Goal: Task Accomplishment & Management: Use online tool/utility

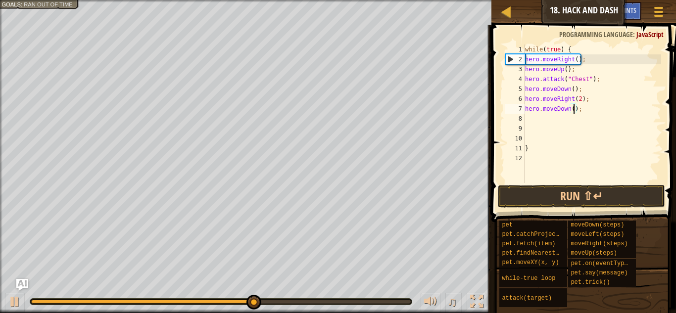
scroll to position [4, 7]
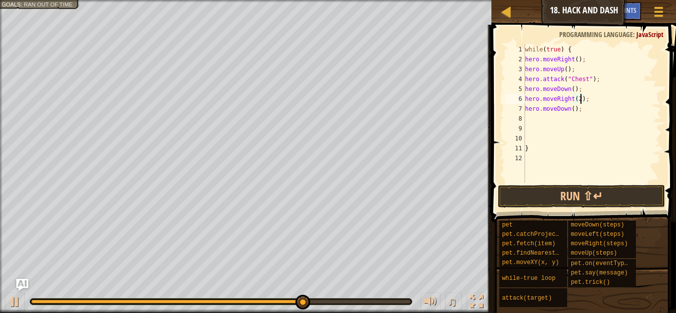
click at [582, 99] on div "while ( true ) { hero . moveRight ( ) ; hero . moveUp ( ) ; hero . attack ( "Ch…" at bounding box center [592, 124] width 138 height 158
click at [574, 110] on div "while ( true ) { hero . moveRight ( ) ; hero . moveUp ( ) ; hero . attack ( "Ch…" at bounding box center [592, 124] width 138 height 158
click at [600, 194] on button "Run ⇧↵" at bounding box center [581, 196] width 167 height 23
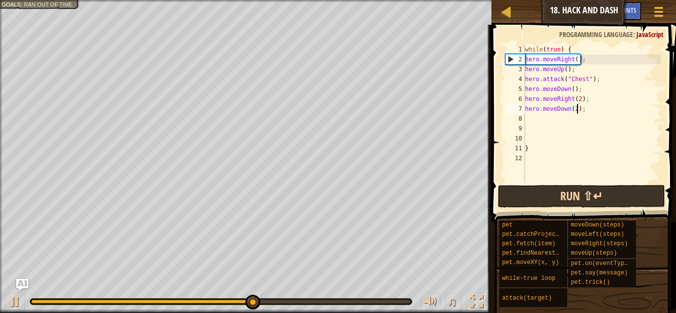
scroll to position [4, 7]
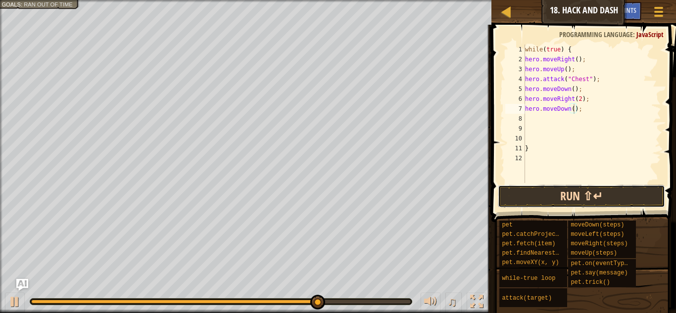
click at [578, 196] on button "Run ⇧↵" at bounding box center [581, 196] width 167 height 23
type textarea "h"
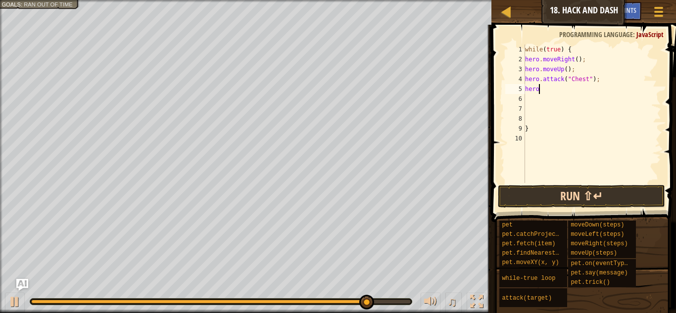
type textarea "h"
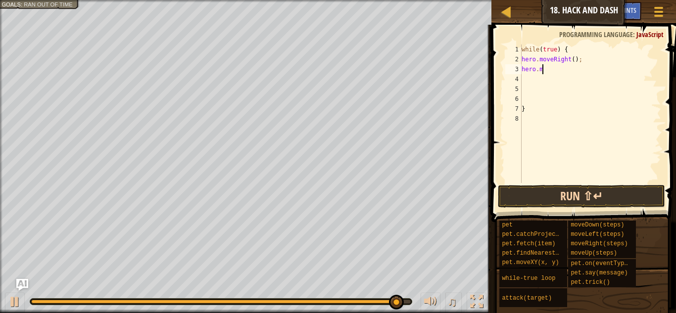
type textarea "h"
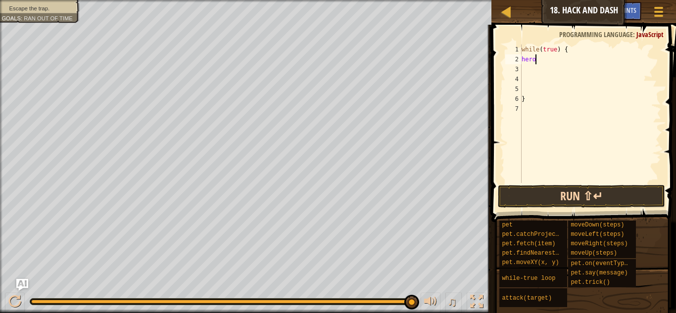
type textarea "h"
type textarea "w"
click at [530, 97] on div "}" at bounding box center [591, 124] width 142 height 158
click at [530, 88] on div "}" at bounding box center [591, 124] width 142 height 158
type textarea "}"
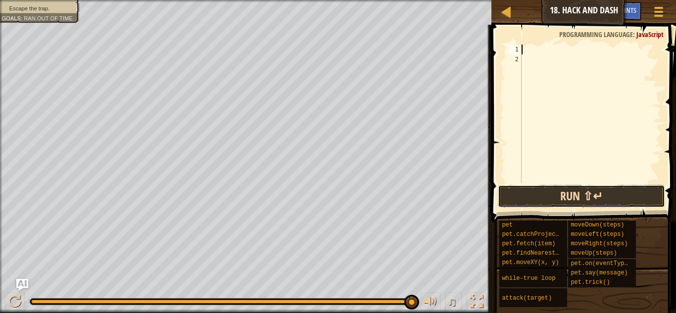
click at [652, 202] on button "Run ⇧↵" at bounding box center [581, 196] width 167 height 23
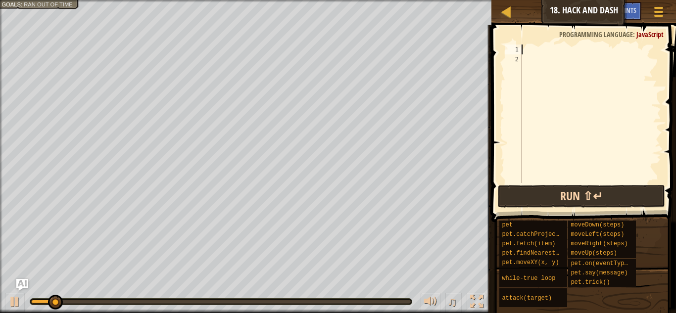
type textarea "h"
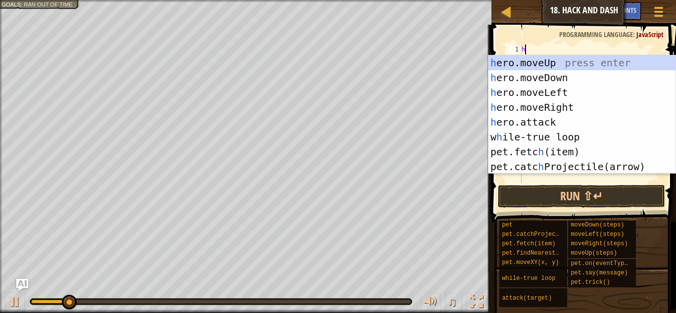
click at [591, 110] on div "h ero.moveUp press enter h ero.moveDown press enter h ero.moveLeft press enter …" at bounding box center [582, 129] width 187 height 149
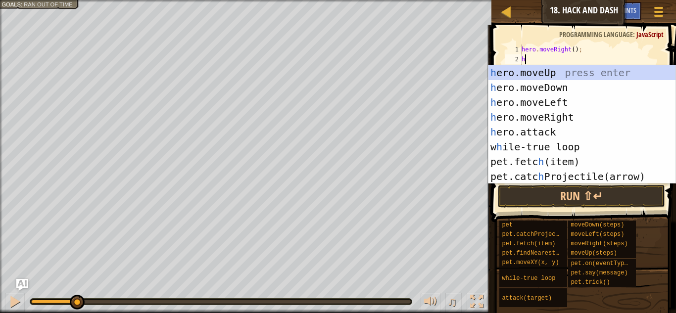
click at [610, 55] on div "hero . moveRight ( ) ; h" at bounding box center [591, 124] width 142 height 158
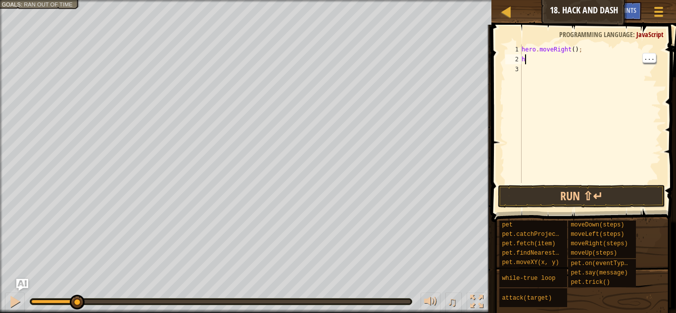
click at [608, 50] on div "hero . moveRight ( ) ; h" at bounding box center [591, 124] width 142 height 158
type textarea "h"
click at [569, 74] on div "h" at bounding box center [591, 124] width 142 height 158
click at [572, 60] on div "h" at bounding box center [591, 124] width 142 height 158
type textarea "h"
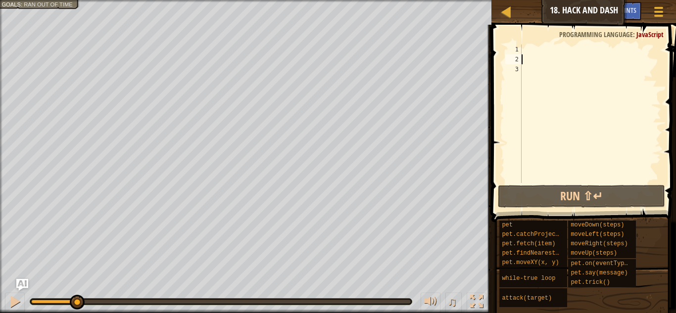
click at [551, 49] on div at bounding box center [591, 124] width 142 height 158
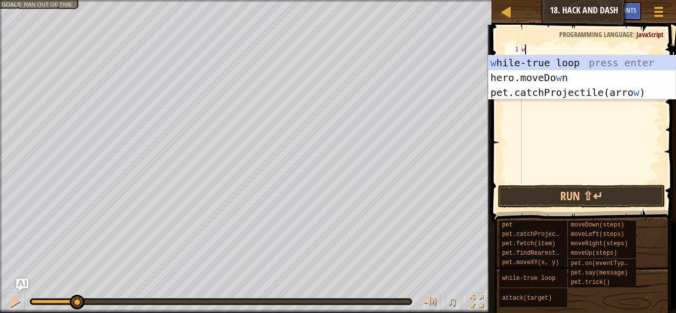
type textarea "wh"
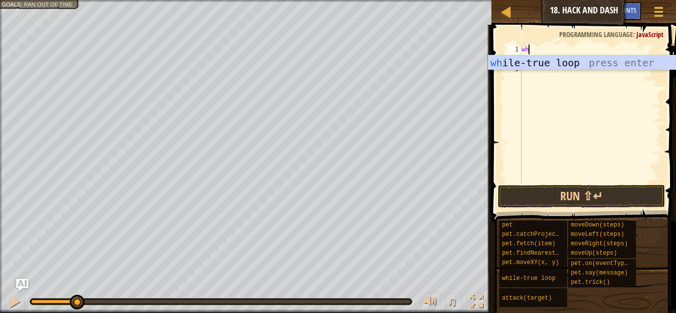
scroll to position [4, 0]
click at [587, 64] on div "wh ile-true loop press enter" at bounding box center [582, 77] width 187 height 45
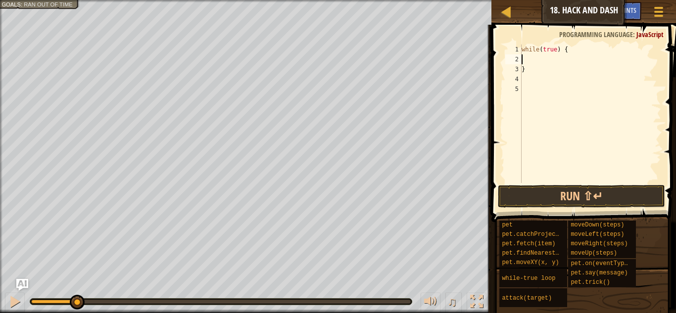
scroll to position [4, 0]
type textarea "h"
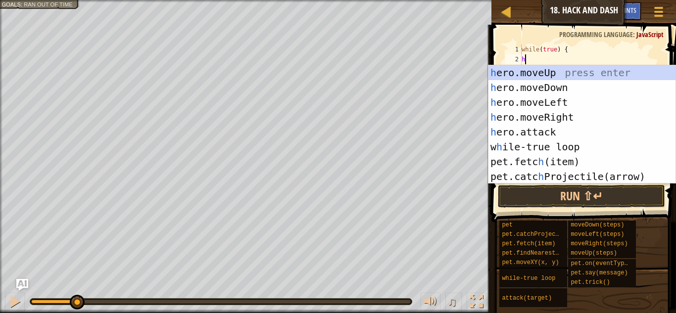
click at [571, 124] on div "h ero.moveUp press enter h ero.moveDown press enter h ero.moveLeft press enter …" at bounding box center [582, 139] width 187 height 149
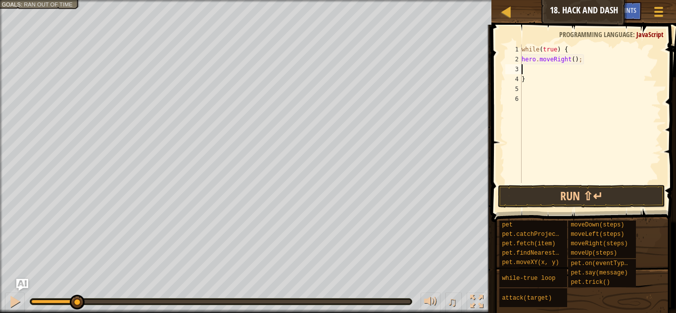
type textarea "h"
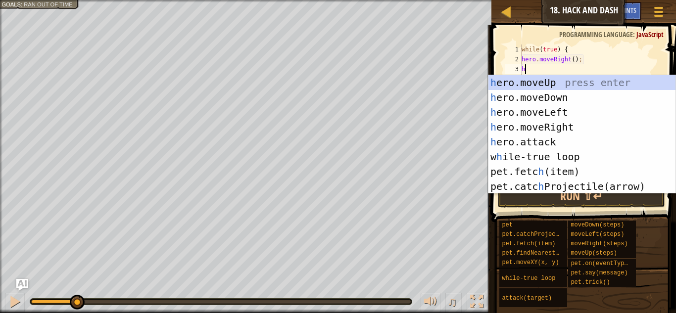
click at [571, 88] on div "h ero.moveUp press enter h ero.moveDown press enter h ero.moveLeft press enter …" at bounding box center [582, 149] width 187 height 149
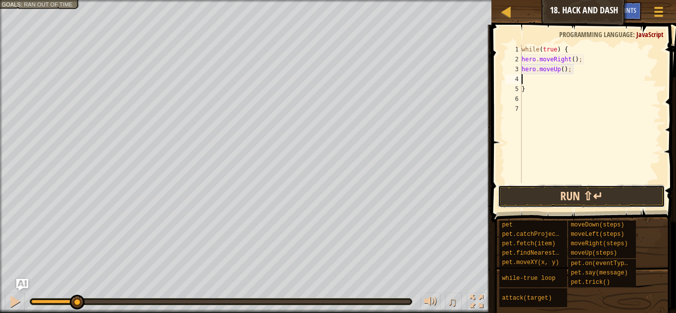
click at [624, 194] on button "Run ⇧↵" at bounding box center [581, 196] width 167 height 23
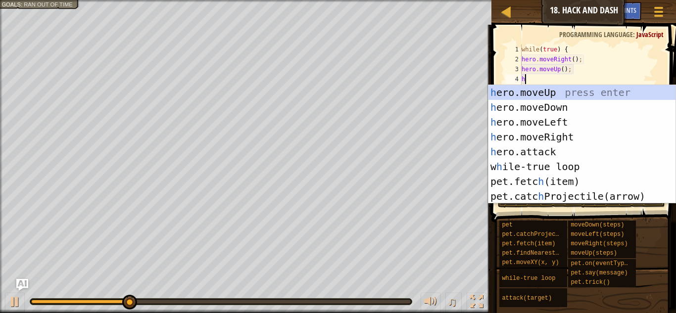
click at [570, 151] on div "h ero.moveUp press enter h ero.moveDown press enter h ero.moveLeft press enter …" at bounding box center [582, 159] width 187 height 149
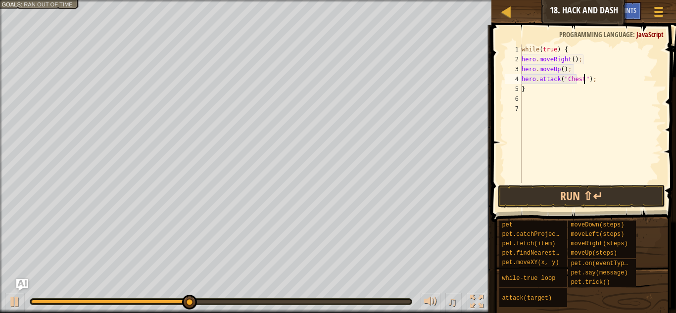
scroll to position [4, 9]
type textarea "hero.attack("Chest");"
click at [592, 200] on button "Run ⇧↵" at bounding box center [581, 196] width 167 height 23
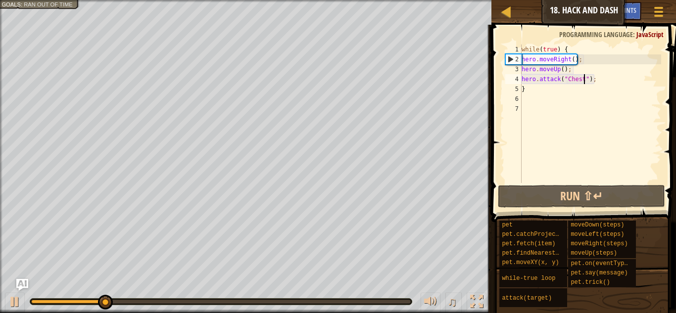
click at [625, 84] on div "while ( true ) { hero . moveRight ( ) ; hero . moveUp ( ) ; hero . attack ( "Ch…" at bounding box center [591, 124] width 142 height 158
click at [596, 101] on div "while ( true ) { hero . moveRight ( ) ; hero . moveUp ( ) ; hero . attack ( "Ch…" at bounding box center [591, 124] width 142 height 158
click at [543, 96] on div "while ( true ) { hero . moveRight ( ) ; hero . moveUp ( ) ; hero . attack ( "Ch…" at bounding box center [591, 124] width 142 height 158
click at [563, 87] on div "while ( true ) { hero . moveRight ( ) ; hero . moveUp ( ) ; hero . attack ( "Ch…" at bounding box center [591, 124] width 142 height 158
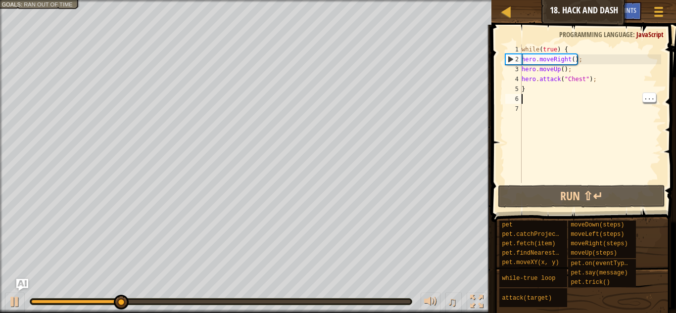
type textarea "}"
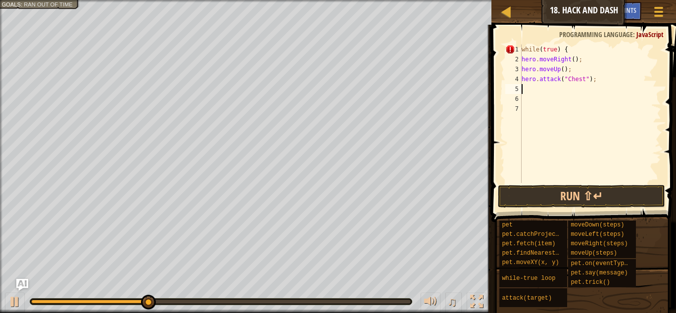
type textarea "H"
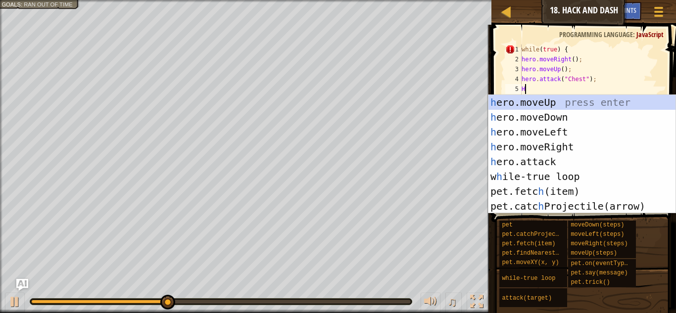
click at [594, 116] on div "h ero.moveUp press enter h ero.moveDown press enter h ero.moveLeft press enter …" at bounding box center [582, 169] width 187 height 149
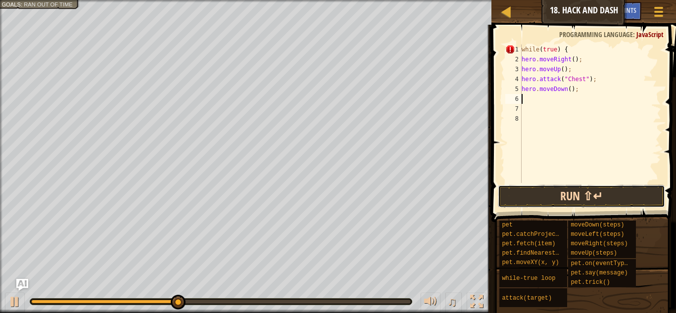
click at [566, 204] on button "Run ⇧↵" at bounding box center [581, 196] width 167 height 23
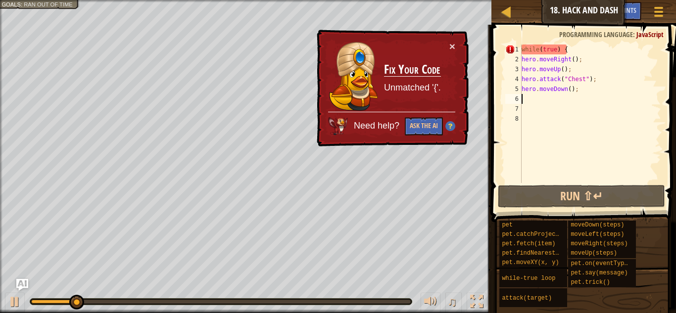
click at [590, 120] on div "while ( true ) { hero . moveRight ( ) ; hero . moveUp ( ) ; hero . attack ( "Ch…" at bounding box center [591, 124] width 142 height 158
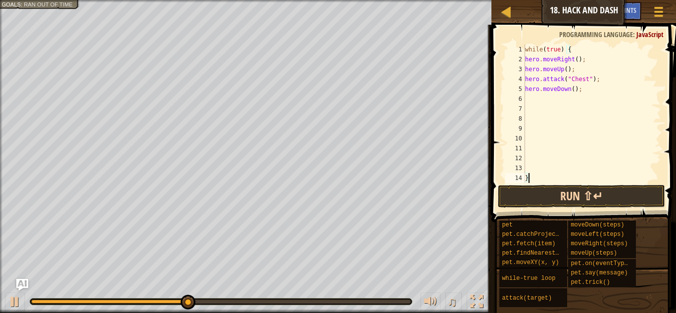
type textarea "}"
click at [625, 201] on button "Run ⇧↵" at bounding box center [581, 196] width 167 height 23
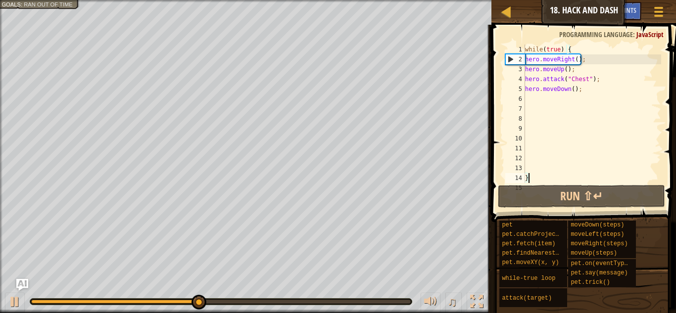
click at [540, 101] on div "while ( true ) { hero . moveRight ( ) ; hero . moveUp ( ) ; hero . attack ( "Ch…" at bounding box center [592, 124] width 138 height 158
type textarea "h"
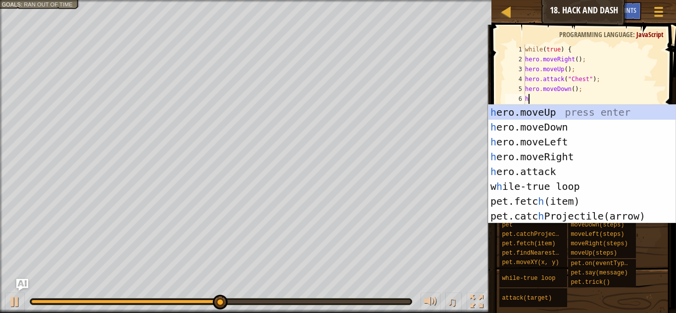
click at [582, 161] on div "h ero.moveUp press enter h ero.moveDown press enter h ero.moveLeft press enter …" at bounding box center [582, 179] width 187 height 149
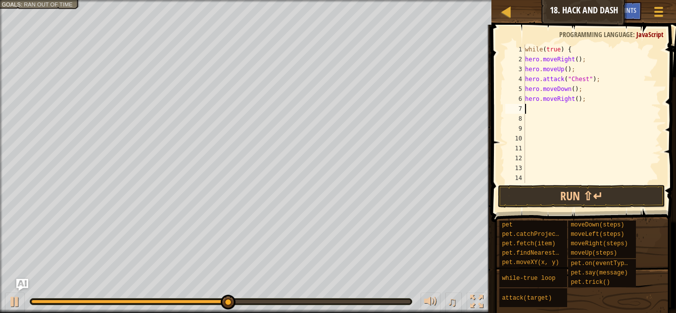
click at [583, 98] on div "while ( true ) { hero . moveRight ( ) ; hero . moveUp ( ) ; hero . attack ( "Ch…" at bounding box center [592, 124] width 138 height 158
click at [575, 97] on div "while ( true ) { hero . moveRight ( ) ; hero . moveUp ( ) ; hero . attack ( "Ch…" at bounding box center [592, 124] width 138 height 158
type textarea "hero.moveRight(2);"
click at [594, 206] on button "Run ⇧↵" at bounding box center [581, 196] width 167 height 23
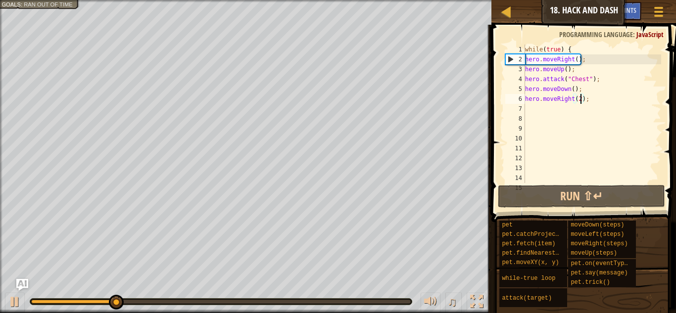
click at [617, 123] on div "while ( true ) { hero . moveRight ( ) ; hero . moveUp ( ) ; hero . attack ( "Ch…" at bounding box center [592, 124] width 138 height 158
click at [623, 110] on div "while ( true ) { hero . moveRight ( ) ; hero . moveUp ( ) ; hero . attack ( "Ch…" at bounding box center [592, 124] width 138 height 158
type textarea "h"
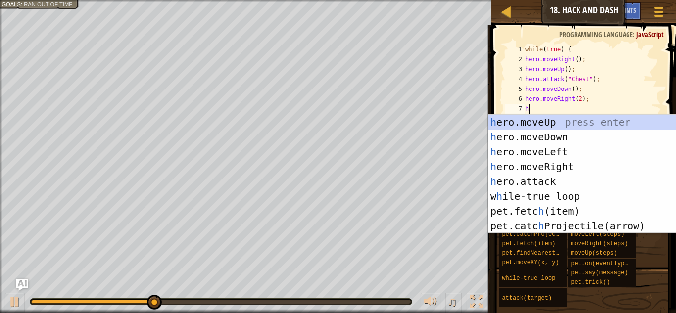
click at [575, 138] on div "h ero.moveUp press enter h ero.moveDown press enter h ero.moveLeft press enter …" at bounding box center [582, 189] width 187 height 149
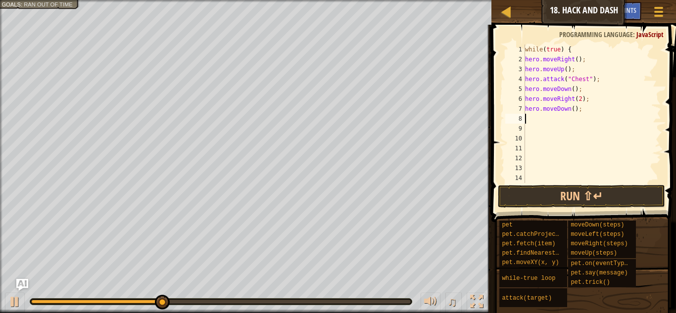
click at [574, 109] on div "while ( true ) { hero . moveRight ( ) ; hero . moveUp ( ) ; hero . attack ( "Ch…" at bounding box center [592, 124] width 138 height 158
type textarea "hero.moveDown(2);"
click at [605, 191] on button "Run ⇧↵" at bounding box center [581, 196] width 167 height 23
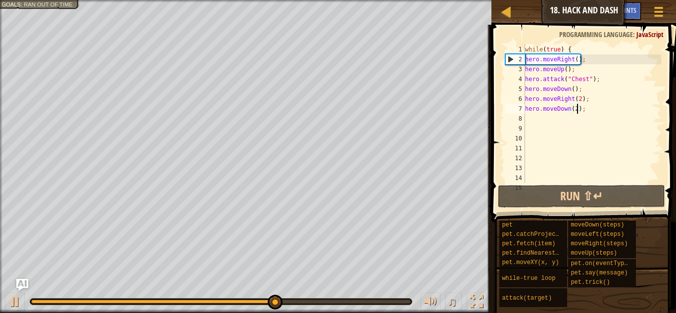
click at [542, 120] on div "while ( true ) { hero . moveRight ( ) ; hero . moveUp ( ) ; hero . attack ( "Ch…" at bounding box center [592, 124] width 138 height 158
type textarea "h"
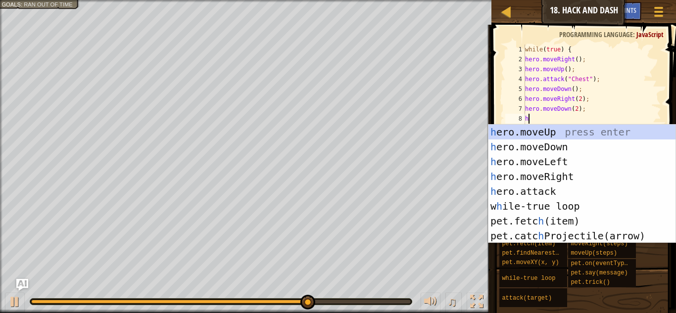
click at [574, 149] on div "h ero.moveUp press enter h ero.moveDown press enter h ero.moveLeft press enter …" at bounding box center [582, 199] width 187 height 149
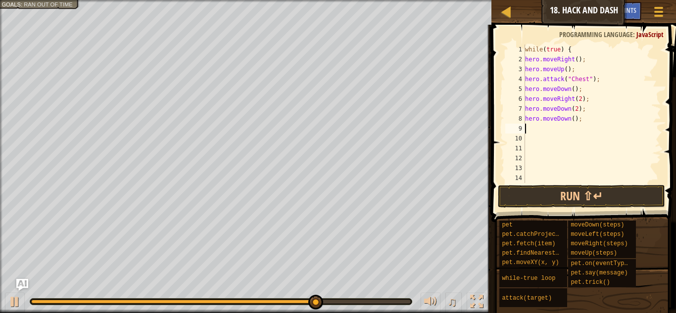
click at [564, 125] on div "while ( true ) { hero . moveRight ( ) ; hero . moveUp ( ) ; hero . attack ( "Ch…" at bounding box center [592, 124] width 138 height 158
click at [578, 116] on div "while ( true ) { hero . moveRight ( ) ; hero . moveUp ( ) ; hero . attack ( "Ch…" at bounding box center [592, 124] width 138 height 158
click at [601, 193] on button "Run ⇧↵" at bounding box center [581, 196] width 167 height 23
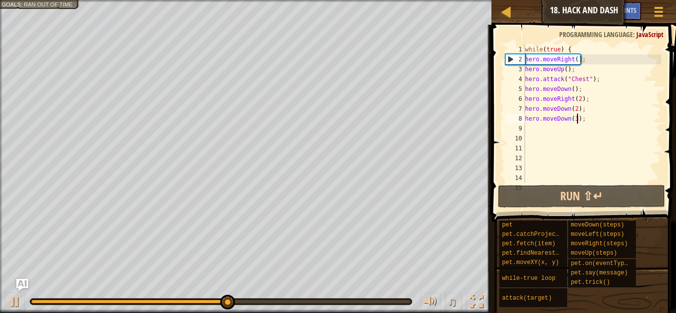
click at [581, 97] on div "while ( true ) { hero . moveRight ( ) ; hero . moveUp ( ) ; hero . attack ( "Ch…" at bounding box center [592, 124] width 138 height 158
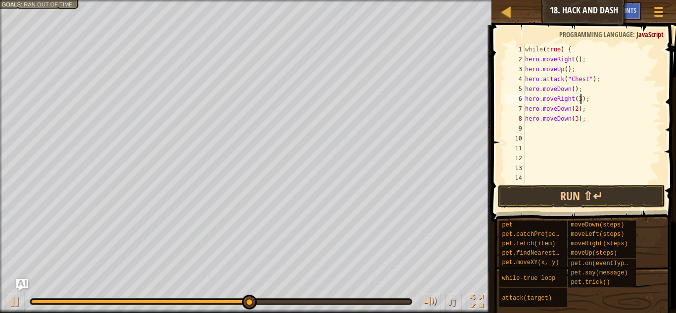
scroll to position [4, 8]
click at [637, 194] on button "Run ⇧↵" at bounding box center [581, 196] width 167 height 23
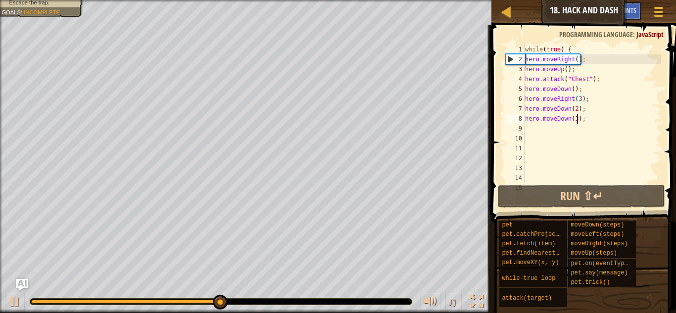
click at [577, 123] on div "while ( true ) { hero . moveRight ( ) ; hero . moveUp ( ) ; hero . attack ( "Ch…" at bounding box center [592, 124] width 138 height 158
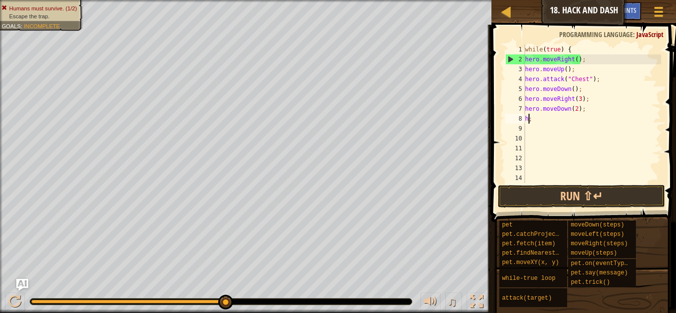
scroll to position [4, 0]
type textarea ";"
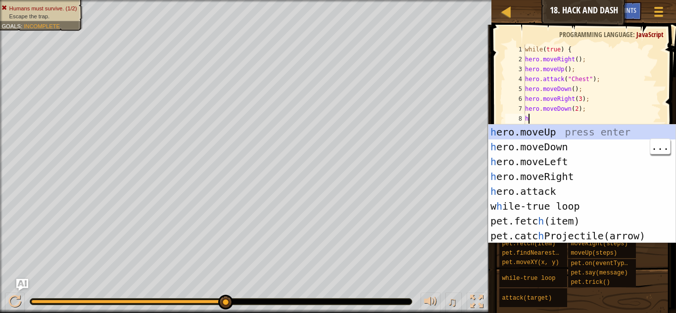
type textarea "h"
click at [610, 159] on div "h ero.moveUp press enter h ero.moveDown press enter h ero.moveLeft press enter …" at bounding box center [582, 199] width 187 height 149
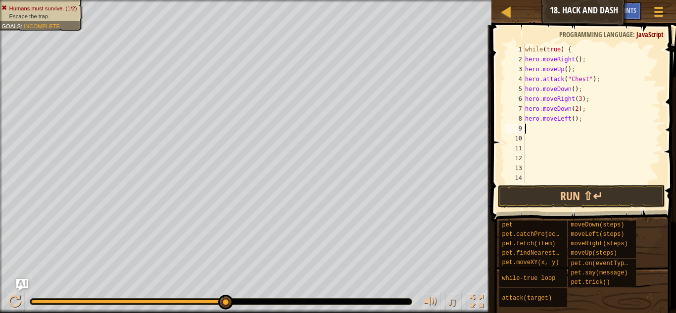
click at [578, 111] on div "while ( true ) { hero . moveRight ( ) ; hero . moveUp ( ) ; hero . attack ( "Ch…" at bounding box center [592, 124] width 138 height 158
click at [574, 115] on div "while ( true ) { hero . moveRight ( ) ; hero . moveUp ( ) ; hero . attack ( "Ch…" at bounding box center [592, 124] width 138 height 158
click at [637, 191] on button "Run ⇧↵" at bounding box center [581, 196] width 167 height 23
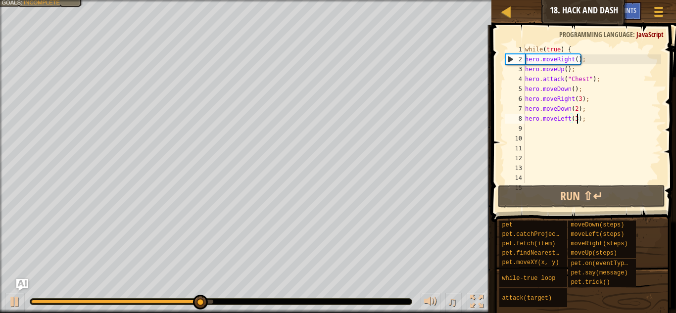
click at [578, 106] on div "while ( true ) { hero . moveRight ( ) ; hero . moveUp ( ) ; hero . attack ( "Ch…" at bounding box center [592, 124] width 138 height 158
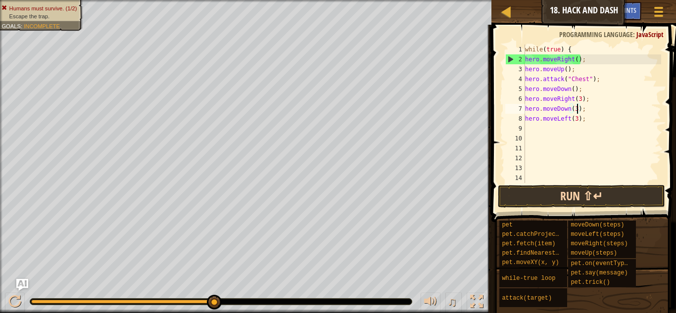
type textarea "hero.moveDown(3);"
click at [623, 200] on button "Run ⇧↵" at bounding box center [581, 196] width 167 height 23
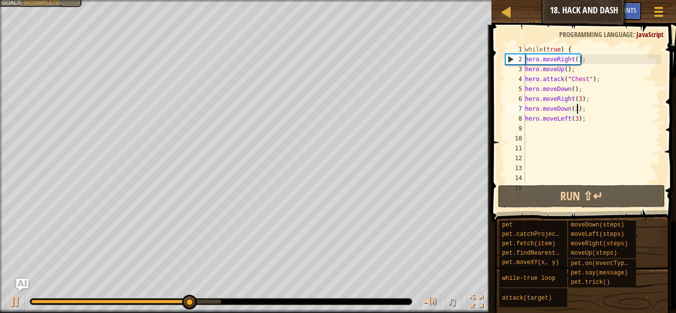
click at [556, 138] on div "while ( true ) { hero . moveRight ( ) ; hero . moveUp ( ) ; hero . attack ( "Ch…" at bounding box center [592, 124] width 138 height 158
click at [567, 119] on div "while ( true ) { hero . moveRight ( ) ; hero . moveUp ( ) ; hero . attack ( "Ch…" at bounding box center [592, 124] width 138 height 158
click at [566, 113] on div "while ( true ) { hero . moveRight ( ) ; hero . moveUp ( ) ; hero . attack ( "Ch…" at bounding box center [592, 124] width 138 height 158
click at [561, 114] on div "while ( true ) { hero . moveRight ( ) ; hero . moveUp ( ) ; hero . attack ( "Ch…" at bounding box center [592, 124] width 138 height 158
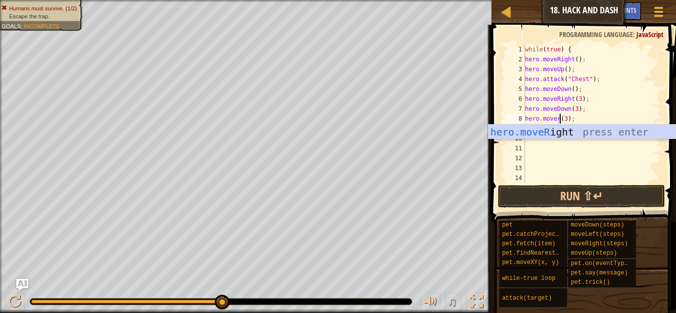
scroll to position [4, 5]
click at [577, 127] on div "hero.moveR ight press enter" at bounding box center [582, 147] width 187 height 45
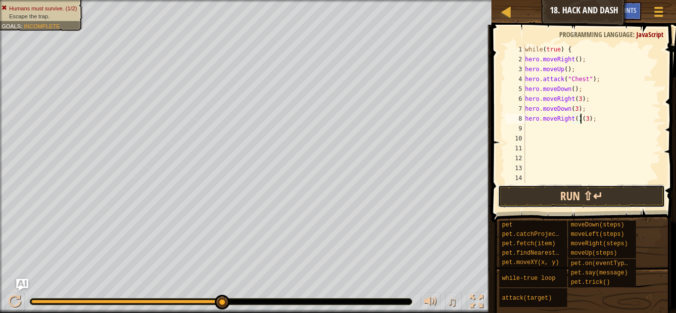
click at [577, 191] on button "Run ⇧↵" at bounding box center [581, 196] width 167 height 23
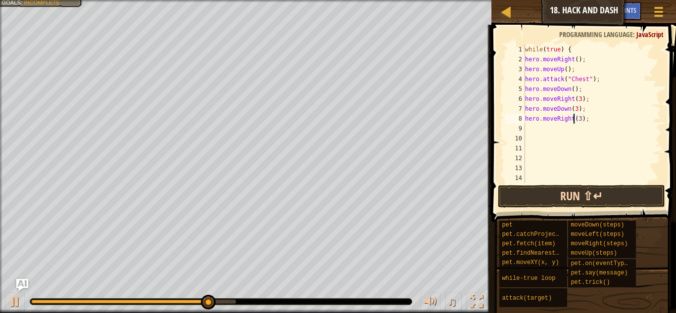
scroll to position [4, 8]
type textarea "hero.moveRight((3);"
click at [0, 0] on span "..." at bounding box center [0, 0] width 0 height 0
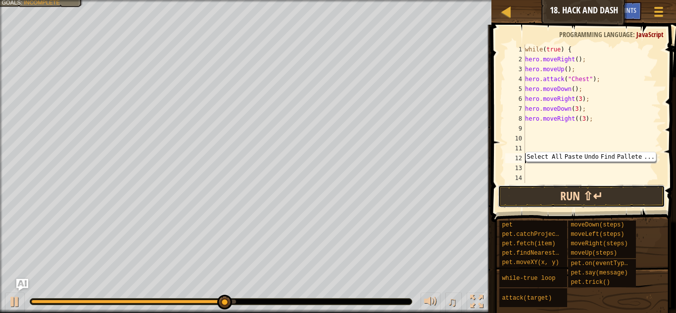
click at [618, 197] on button "Run ⇧↵" at bounding box center [581, 196] width 167 height 23
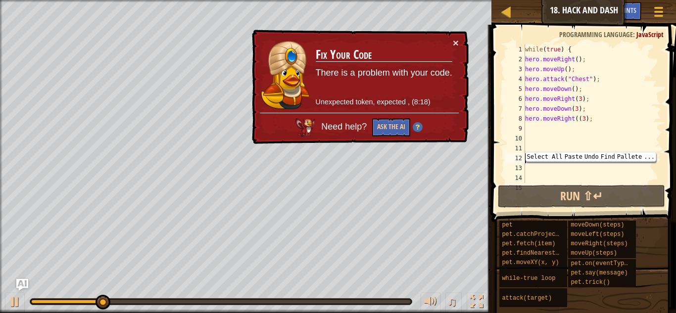
click at [577, 118] on div "while ( true ) { hero . moveRight ( ) ; hero . moveUp ( ) ; hero . attack ( "Ch…" at bounding box center [592, 124] width 138 height 158
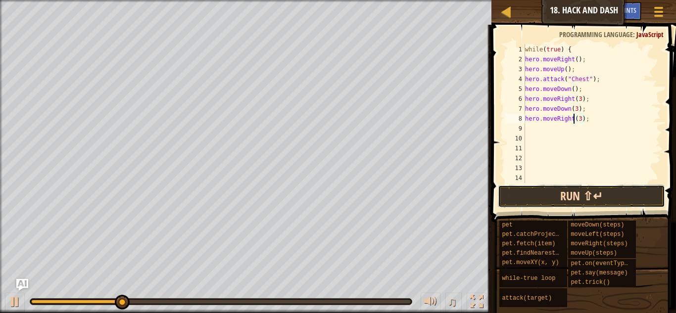
click at [601, 194] on button "Run ⇧↵" at bounding box center [581, 196] width 167 height 23
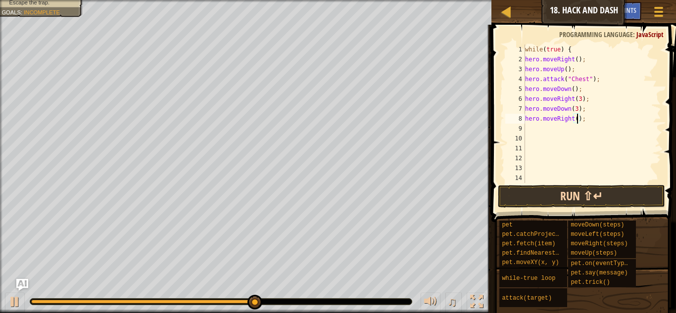
scroll to position [4, 8]
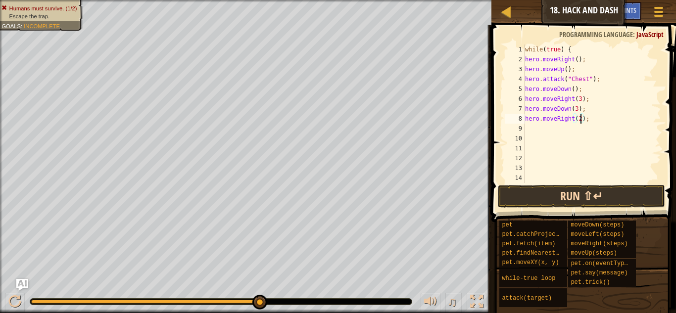
type textarea "hero.moveRight(2);"
click at [574, 202] on button "Run ⇧↵" at bounding box center [581, 196] width 167 height 23
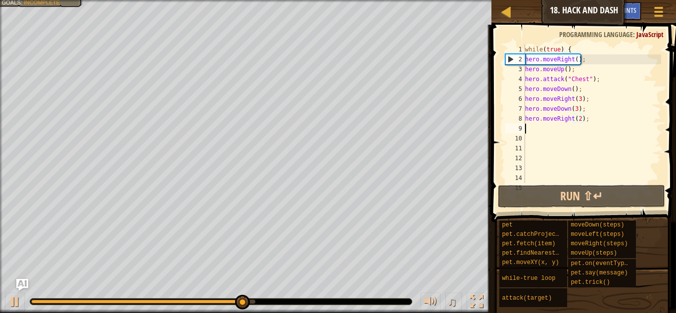
click at [541, 131] on div "while ( true ) { hero . moveRight ( ) ; hero . moveUp ( ) ; hero . attack ( "Ch…" at bounding box center [592, 124] width 138 height 158
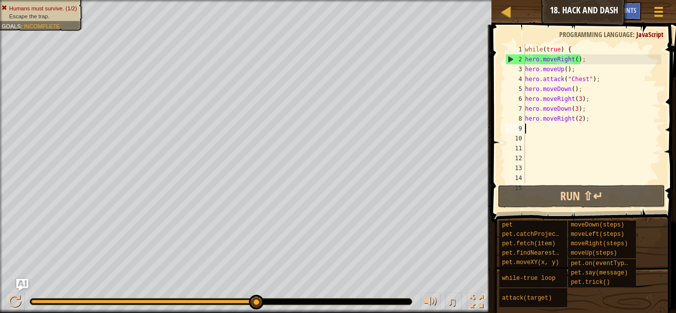
type textarea "h"
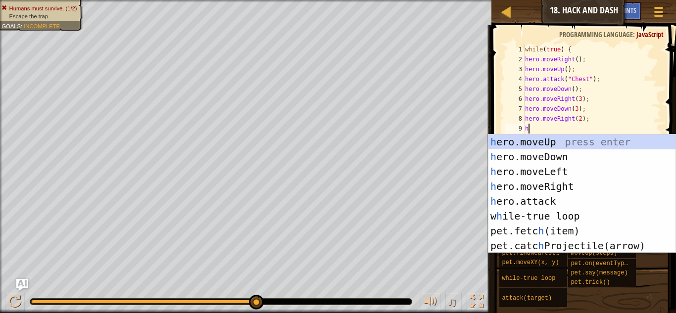
click at [578, 160] on div "h ero.moveUp press enter h ero.moveDown press enter h ero.moveLeft press enter …" at bounding box center [582, 209] width 187 height 149
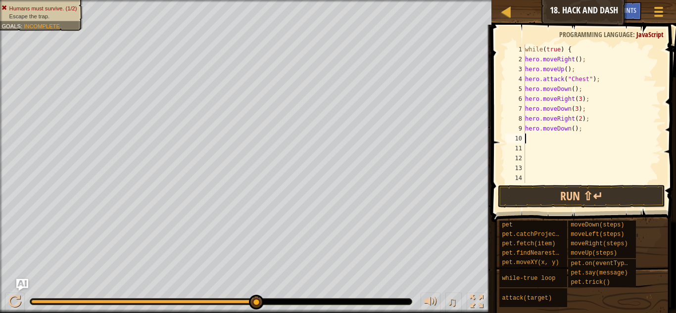
click at [575, 131] on div "while ( true ) { hero . moveRight ( ) ; hero . moveUp ( ) ; hero . attack ( "Ch…" at bounding box center [592, 124] width 138 height 158
click at [599, 186] on button "Run ⇧↵" at bounding box center [581, 196] width 167 height 23
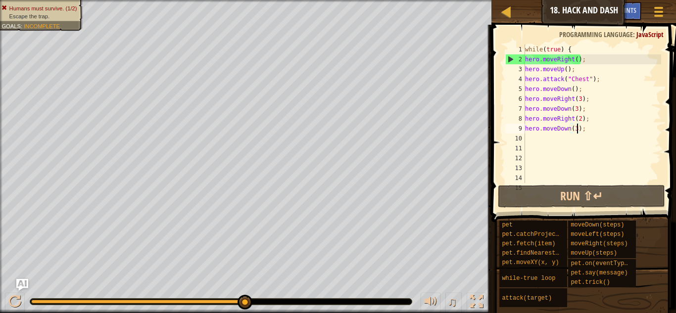
click at [581, 115] on div "while ( true ) { hero . moveRight ( ) ; hero . moveUp ( ) ; hero . attack ( "Ch…" at bounding box center [592, 124] width 138 height 158
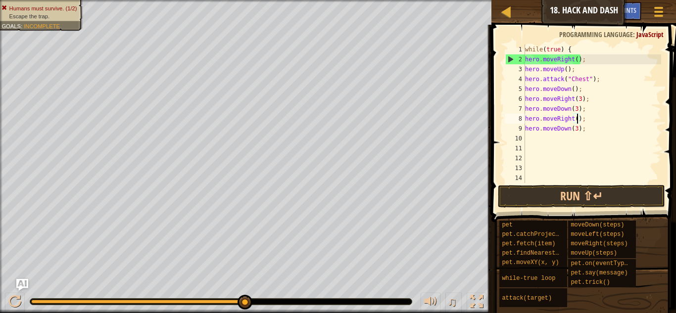
scroll to position [4, 8]
click at [632, 196] on button "Run ⇧↵" at bounding box center [581, 196] width 167 height 23
click at [599, 200] on button "Run ⇧↵" at bounding box center [581, 196] width 167 height 23
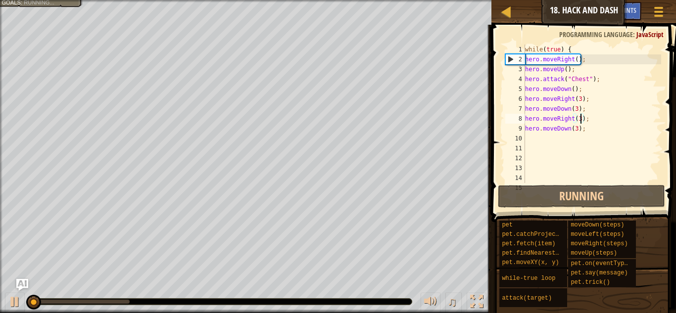
click at [608, 124] on div "while ( true ) { hero . moveRight ( ) ; hero . moveUp ( ) ; hero . attack ( "Ch…" at bounding box center [592, 124] width 138 height 158
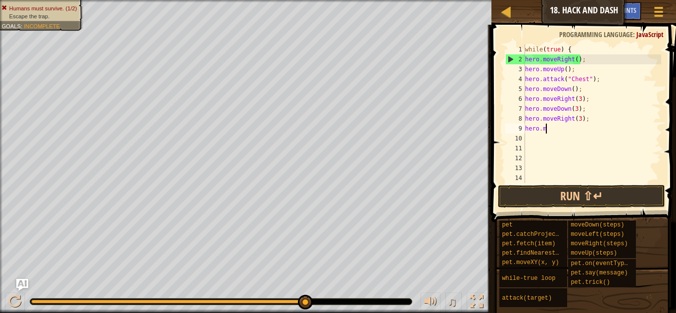
scroll to position [4, 1]
type textarea "h"
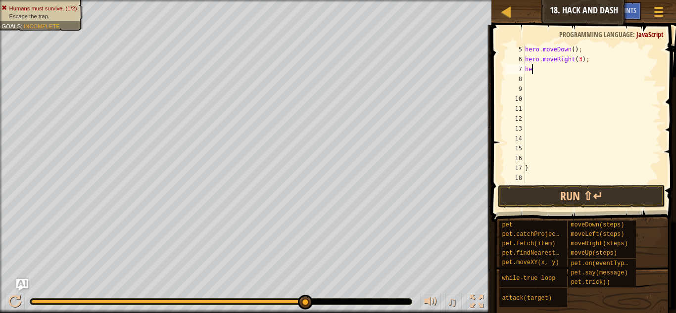
type textarea "h"
click at [558, 169] on div "hero . attack ( "Chest" ) ; hero . moveDown ( ) ; hero . moveRight ( }" at bounding box center [592, 124] width 138 height 158
type textarea "}"
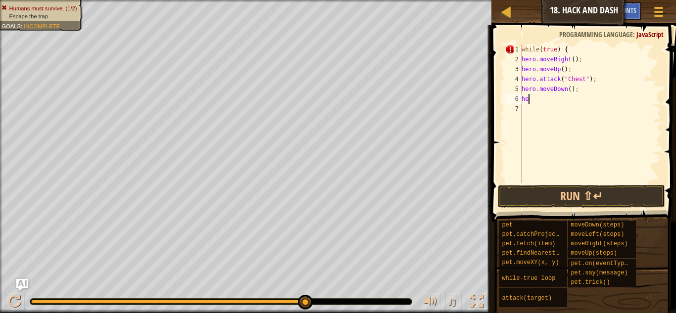
type textarea "h"
click at [566, 116] on div "while ( true ) { hero . moveRight ( ) ; hero . moveUp ( ) ; hero . attack ( "Ch…" at bounding box center [591, 124] width 142 height 158
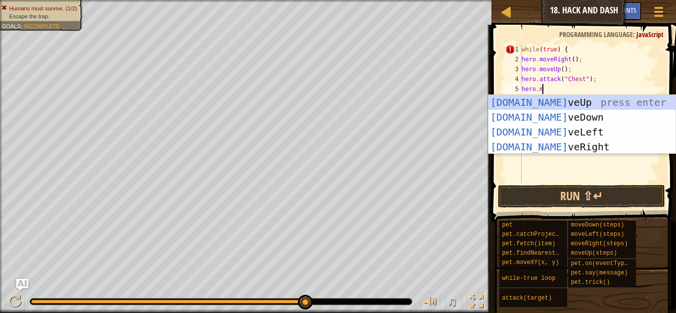
type textarea "h"
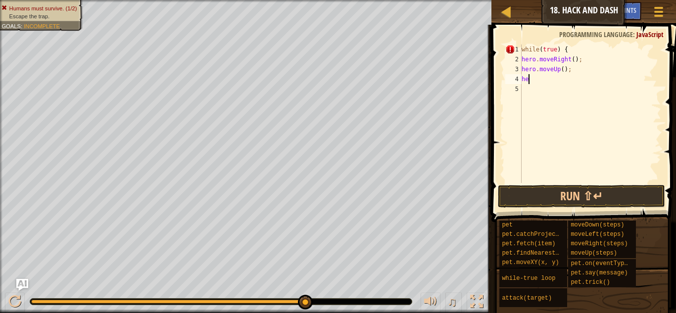
type textarea "h"
type textarea "w"
click at [648, 199] on button "Run ⇧↵" at bounding box center [581, 196] width 167 height 23
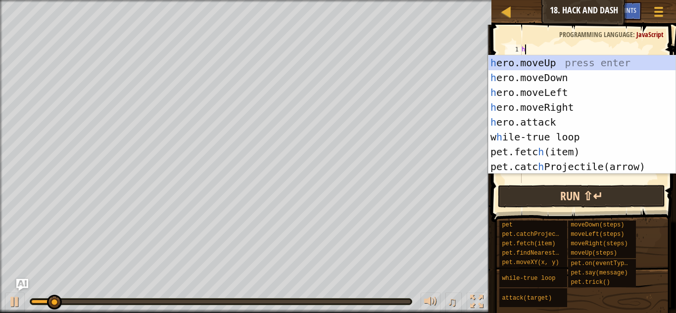
type textarea "h"
click at [581, 106] on div "h ero.moveUp press enter h ero.moveDown press enter h ero.moveLeft press enter …" at bounding box center [582, 129] width 187 height 149
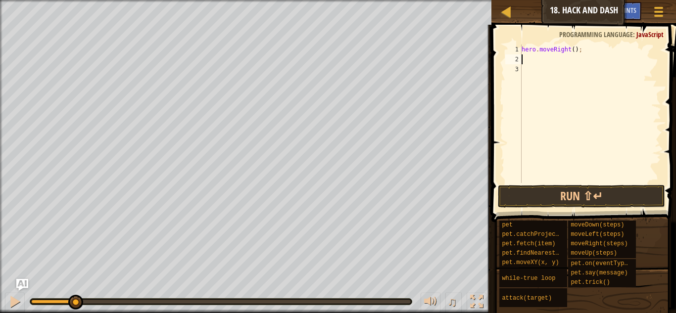
type textarea "h"
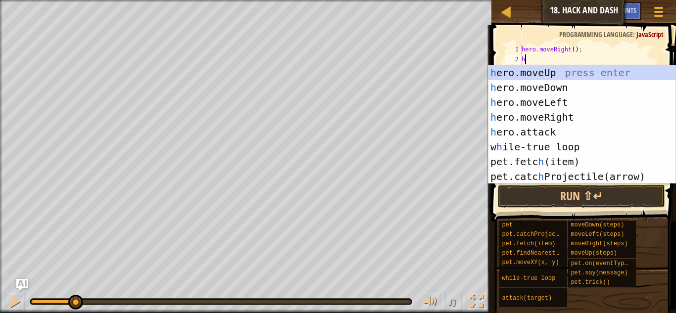
click at [569, 71] on div "h ero.moveUp press enter h ero.moveDown press enter h ero.moveLeft press enter …" at bounding box center [582, 139] width 187 height 149
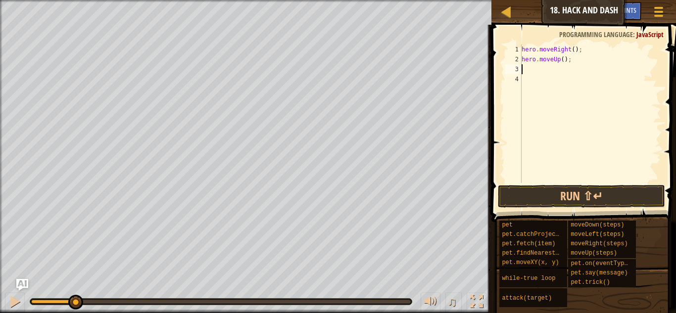
click at [556, 199] on button "Run ⇧↵" at bounding box center [581, 196] width 167 height 23
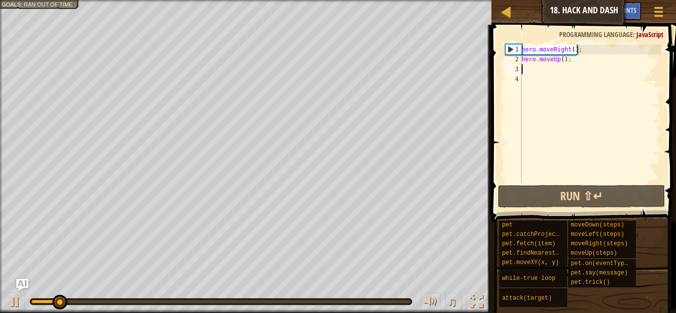
click at [535, 73] on div "hero . moveRight ( ) ; hero . moveUp ( ) ;" at bounding box center [591, 124] width 142 height 158
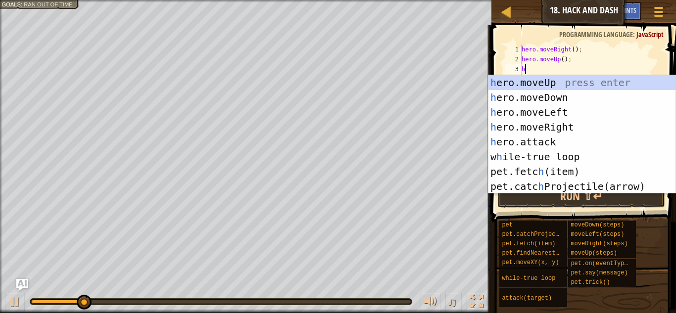
click at [575, 144] on div "h ero.moveUp press enter h ero.moveDown press enter h ero.moveLeft press enter …" at bounding box center [582, 149] width 187 height 149
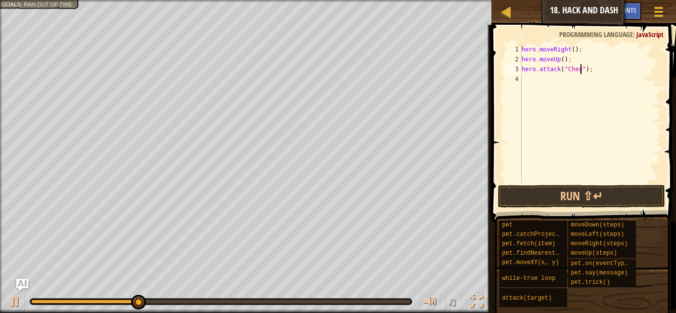
type textarea "hero.attack("Chest");"
click at [614, 180] on div "hero . moveRight ( ) ; hero . moveUp ( ) ; hero . attack ( "Chest" ) ;" at bounding box center [591, 124] width 142 height 158
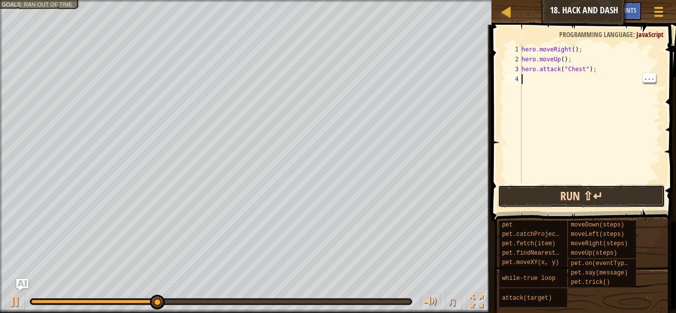
click at [595, 196] on button "Run ⇧↵" at bounding box center [581, 196] width 167 height 23
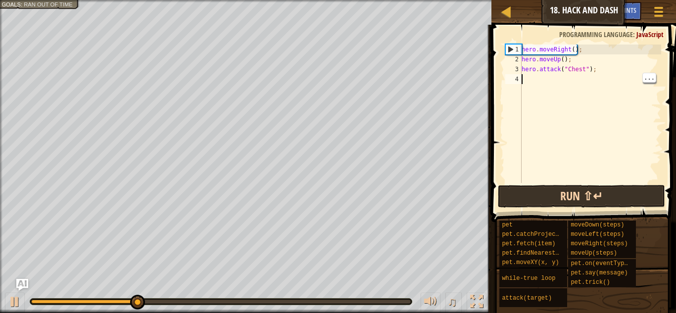
type textarea "h"
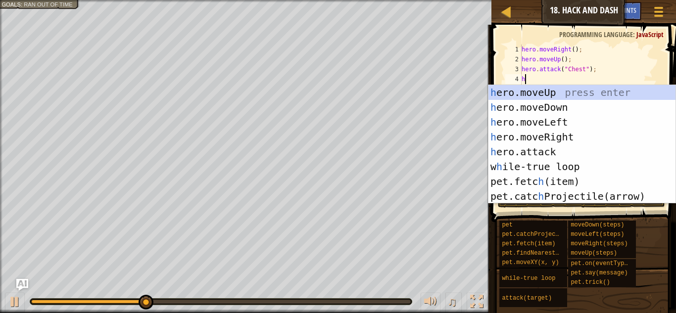
click at [578, 111] on div "h ero.moveUp press enter h ero.moveDown press enter h ero.moveLeft press enter …" at bounding box center [582, 159] width 187 height 149
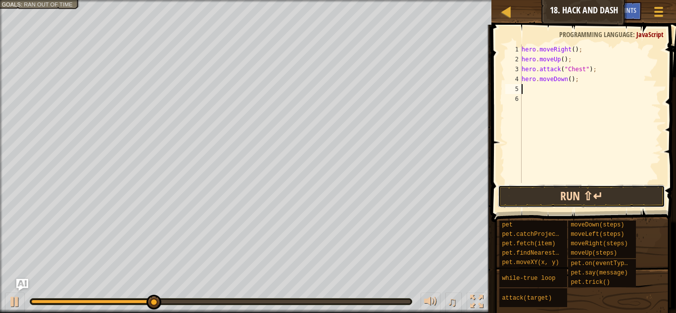
click at [585, 200] on button "Run ⇧↵" at bounding box center [581, 196] width 167 height 23
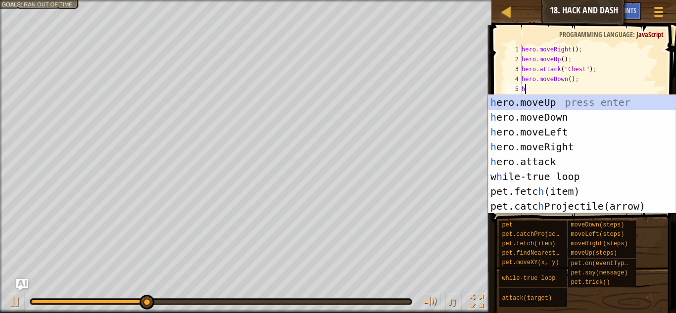
click at [579, 155] on div "h ero.moveUp press enter h ero.moveDown press enter h ero.moveLeft press enter …" at bounding box center [582, 169] width 187 height 149
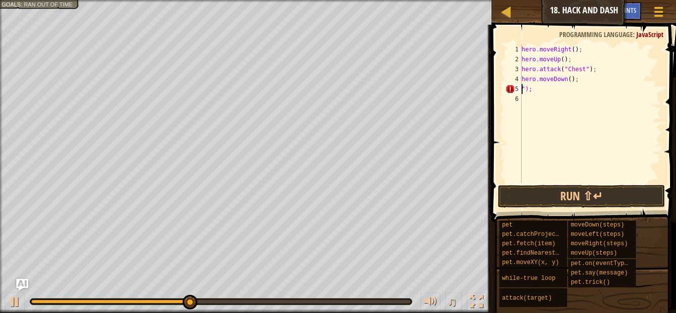
click at [590, 93] on div "hero . moveRight ( ) ; hero . moveUp ( ) ; hero . attack ( "Chest" ) ; hero . m…" at bounding box center [591, 124] width 142 height 158
type textarea """
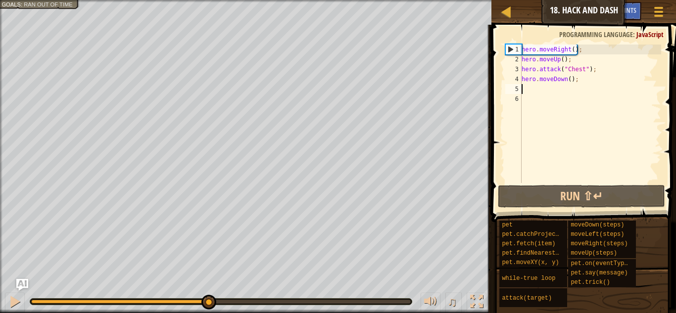
type textarea "h"
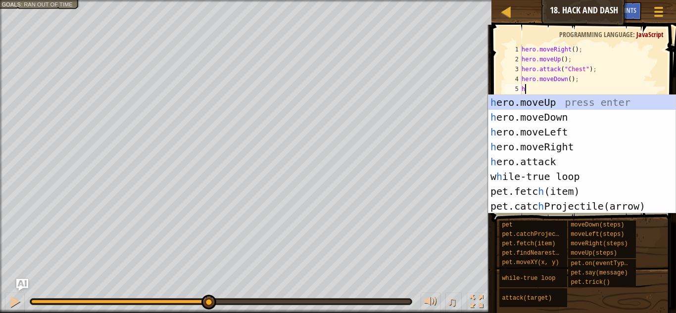
click at [580, 148] on div "h ero.moveUp press enter h ero.moveDown press enter h ero.moveLeft press enter …" at bounding box center [582, 169] width 187 height 149
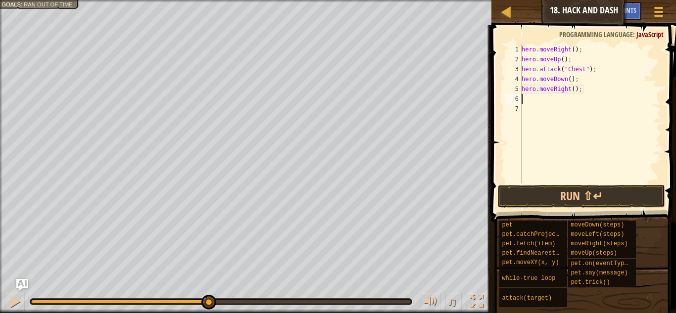
click at [578, 89] on div "hero . moveRight ( ) ; hero . moveUp ( ) ; hero . attack ( "Chest" ) ; hero . m…" at bounding box center [591, 124] width 142 height 158
click at [600, 199] on button "Run ⇧↵" at bounding box center [581, 196] width 167 height 23
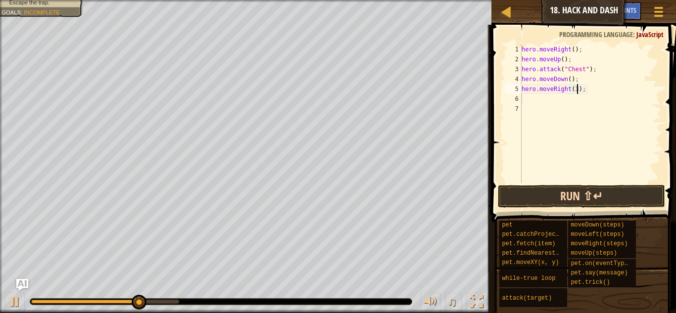
type textarea "hero.moveRight(3);"
click at [598, 204] on button "Run ⇧↵" at bounding box center [581, 196] width 167 height 23
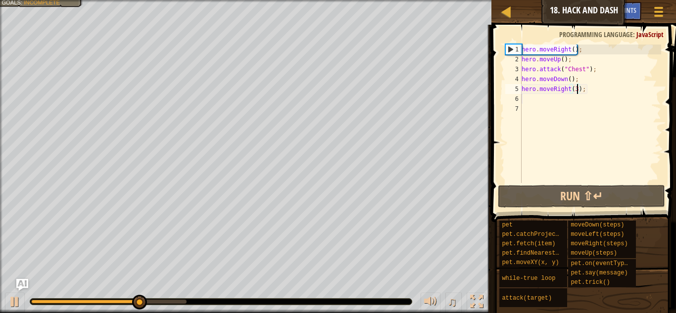
click at [525, 100] on div "hero . moveRight ( ) ; hero . moveUp ( ) ; hero . attack ( "Chest" ) ; hero . m…" at bounding box center [591, 124] width 142 height 158
type textarea "h"
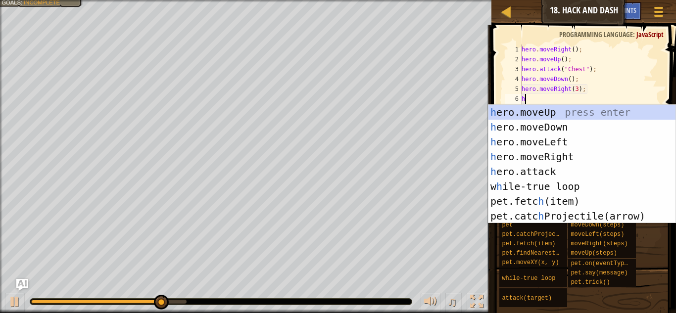
click at [571, 111] on div "h ero.moveUp press enter h ero.moveDown press enter h ero.moveLeft press enter …" at bounding box center [582, 179] width 187 height 149
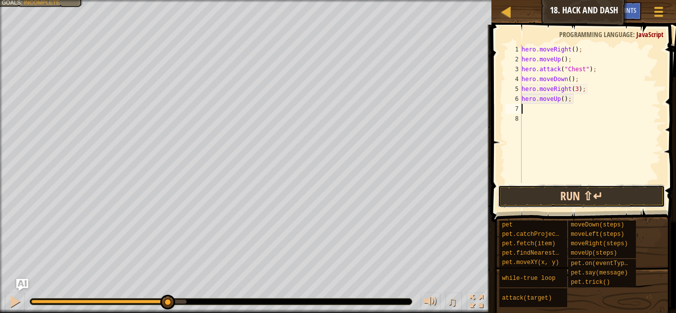
click at [583, 201] on button "Run ⇧↵" at bounding box center [581, 196] width 167 height 23
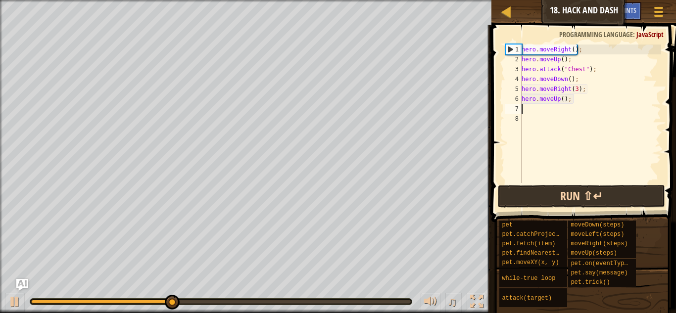
type textarea "h"
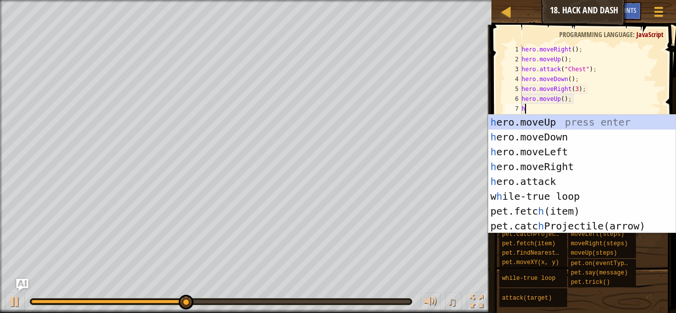
click at [574, 138] on div "h ero.moveUp press enter h ero.moveDown press enter h ero.moveLeft press enter …" at bounding box center [582, 189] width 187 height 149
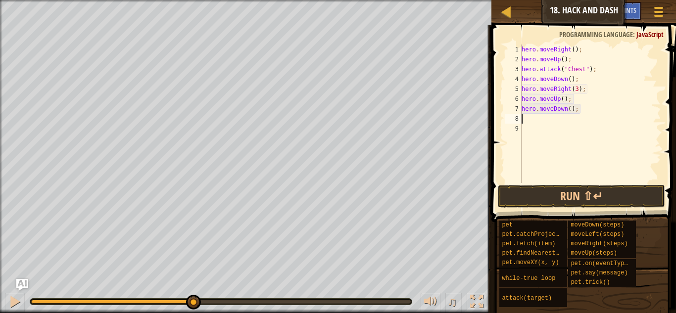
click at [571, 107] on div "hero . moveRight ( ) ; hero . moveUp ( ) ; hero . attack ( "Chest" ) ; hero . m…" at bounding box center [591, 124] width 142 height 158
click at [610, 196] on button "Run ⇧↵" at bounding box center [581, 196] width 167 height 23
type textarea "hero.moveDown(4);"
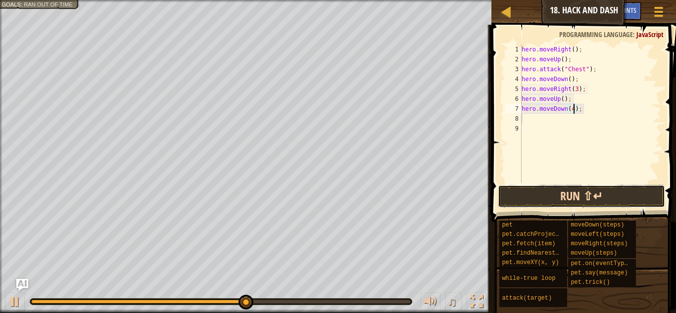
click at [601, 201] on button "Run ⇧↵" at bounding box center [581, 196] width 167 height 23
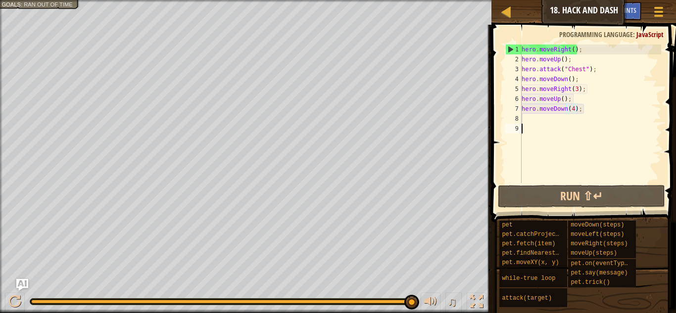
click at [567, 129] on div "hero . moveRight ( ) ; hero . moveUp ( ) ; hero . attack ( "Chest" ) ; hero . m…" at bounding box center [591, 124] width 142 height 158
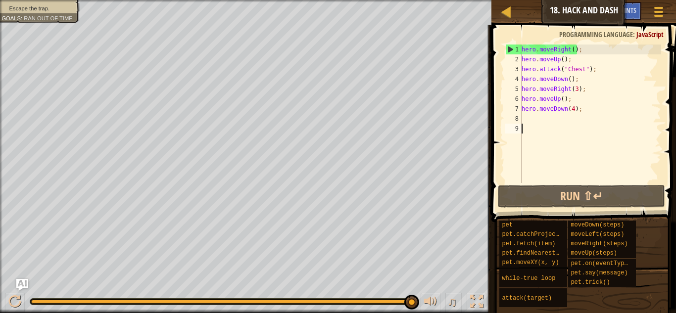
click at [565, 123] on div "hero . moveRight ( ) ; hero . moveUp ( ) ; hero . attack ( "Chest" ) ; hero . m…" at bounding box center [591, 124] width 142 height 158
type textarea "h"
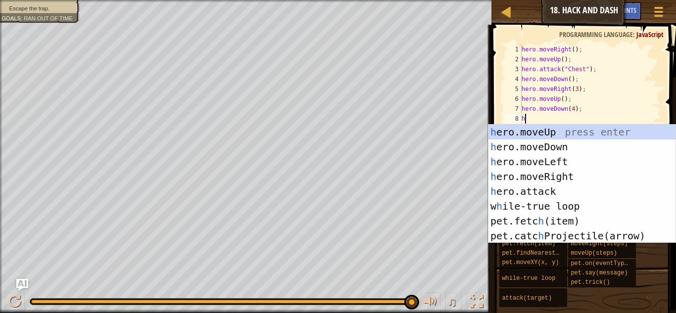
click at [579, 161] on div "h ero.moveUp press enter h ero.moveDown press enter h ero.moveLeft press enter …" at bounding box center [582, 199] width 187 height 149
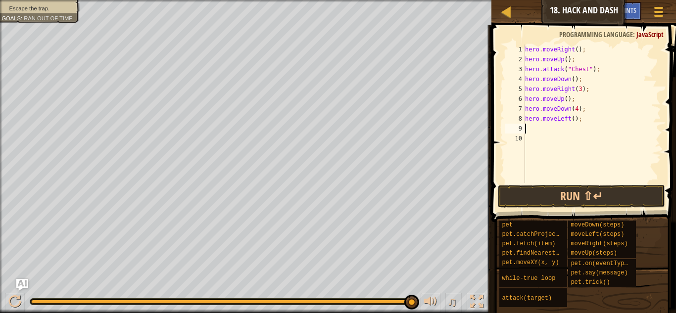
click at [557, 120] on div "hero . moveRight ( ) ; hero . moveUp ( ) ; hero . attack ( "Chest" ) ; hero . m…" at bounding box center [592, 124] width 138 height 158
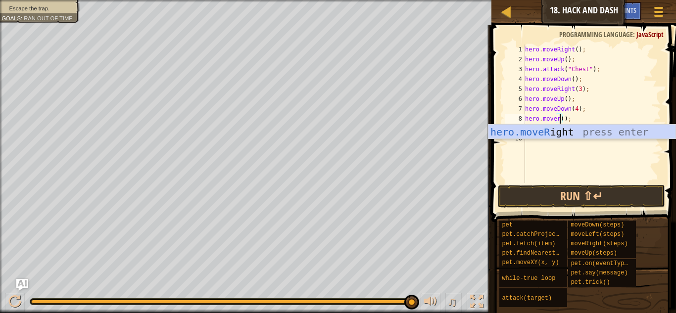
scroll to position [4, 5]
click at [611, 135] on div "hero.moveR ight press enter" at bounding box center [582, 147] width 187 height 45
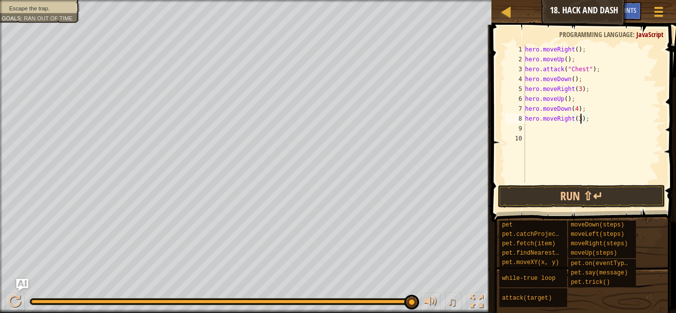
scroll to position [4, 8]
type textarea "hero.moveRight(3);"
click at [646, 192] on button "Run ⇧↵" at bounding box center [581, 196] width 167 height 23
click at [640, 194] on button "Run ⇧↵" at bounding box center [581, 196] width 167 height 23
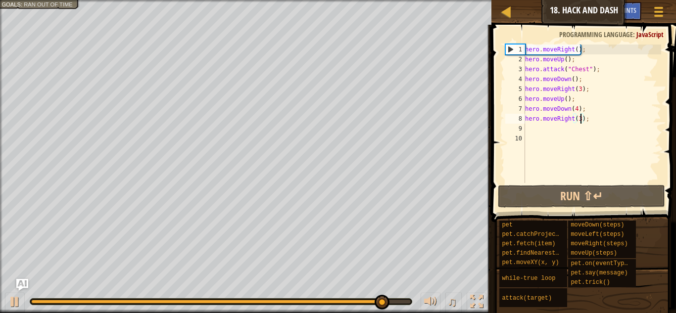
click at [533, 130] on div "hero . moveRight ( ) ; hero . moveUp ( ) ; hero . attack ( "Chest" ) ; hero . m…" at bounding box center [592, 124] width 138 height 158
type textarea "h"
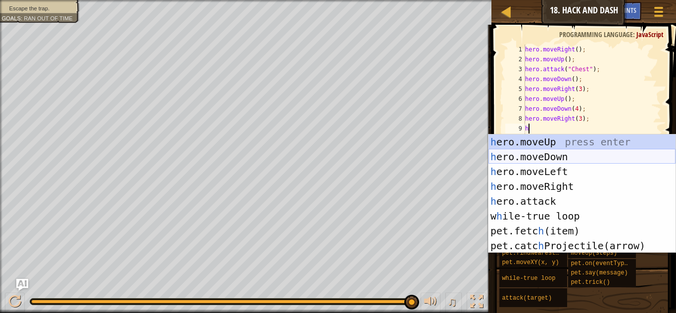
click at [558, 160] on div "h ero.moveUp press enter h ero.moveDown press enter h ero.moveLeft press enter …" at bounding box center [582, 209] width 187 height 149
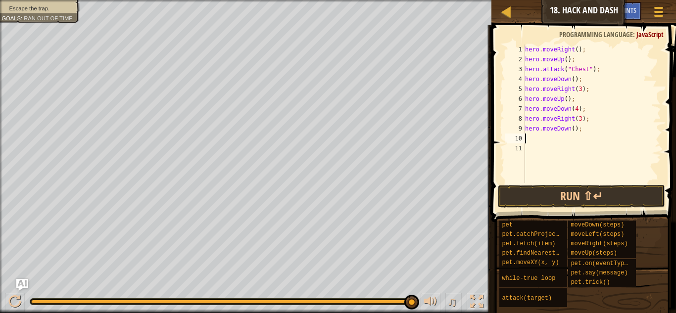
click at [577, 128] on div "hero . moveRight ( ) ; hero . moveUp ( ) ; hero . attack ( "Chest" ) ; hero . m…" at bounding box center [592, 124] width 138 height 158
type textarea "hero.moveDown(3);"
click at [612, 200] on button "Run ⇧↵" at bounding box center [581, 196] width 167 height 23
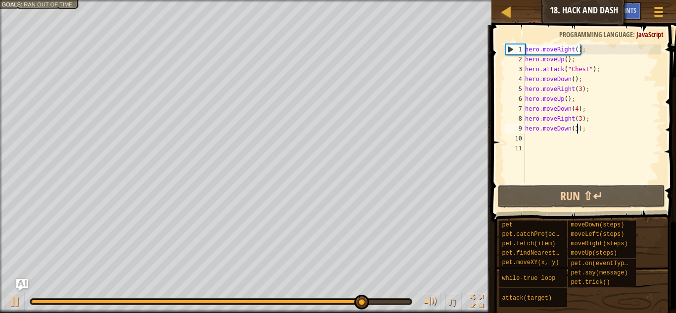
click at [529, 134] on div "hero . moveRight ( ) ; hero . moveUp ( ) ; hero . attack ( "Chest" ) ; hero . m…" at bounding box center [592, 124] width 138 height 158
type textarea "h"
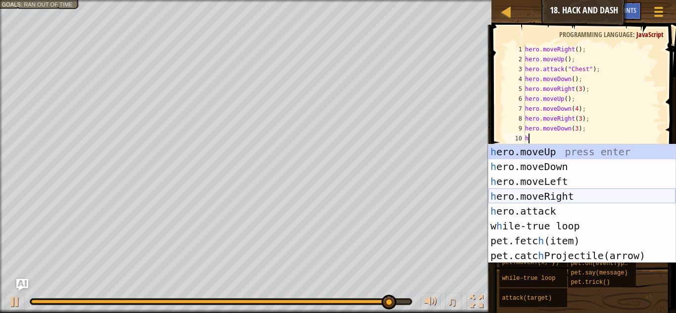
click at [549, 195] on div "h ero.moveUp press enter h ero.moveDown press enter h ero.moveLeft press enter …" at bounding box center [582, 219] width 187 height 149
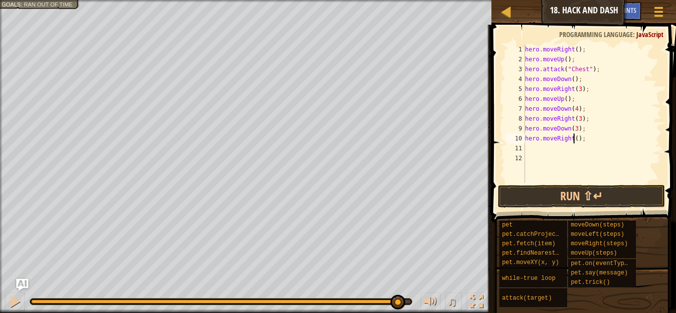
click at [574, 137] on div "hero . moveRight ( ) ; hero . moveUp ( ) ; hero . attack ( "Chest" ) ; hero . m…" at bounding box center [592, 124] width 138 height 158
type textarea "hero.moveRight(3);"
click at [632, 206] on button "Run ⇧↵" at bounding box center [581, 196] width 167 height 23
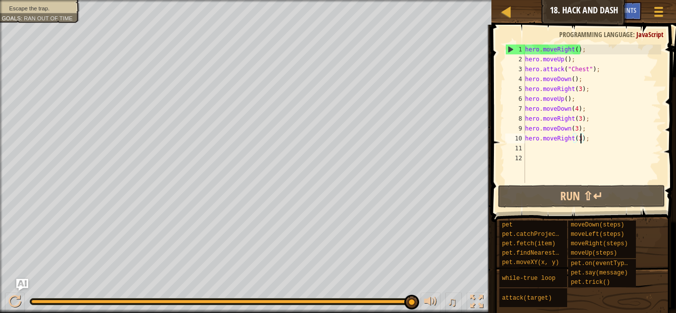
click at [550, 153] on div "hero . moveRight ( ) ; hero . moveUp ( ) ; hero . attack ( "Chest" ) ; hero . m…" at bounding box center [592, 124] width 138 height 158
type textarea "h"
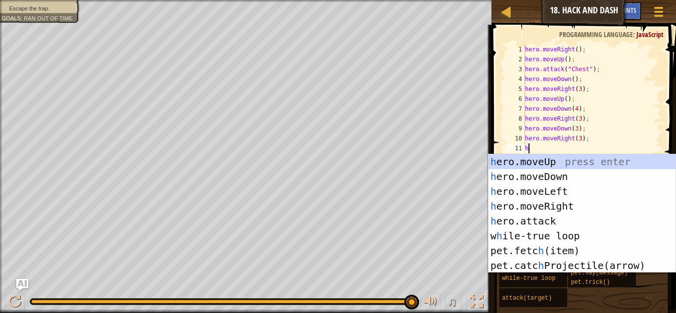
click at [596, 175] on div "h ero.moveUp press enter h ero.moveDown press enter h ero.moveLeft press enter …" at bounding box center [582, 229] width 187 height 149
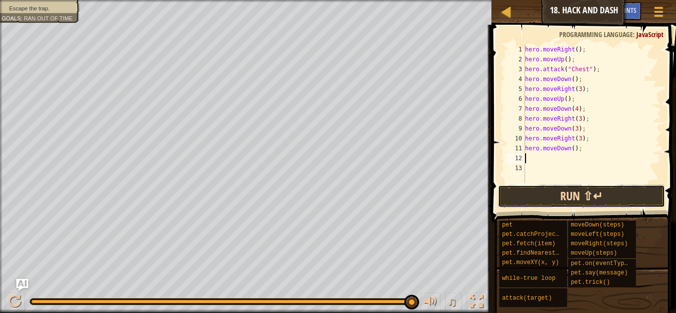
click at [620, 204] on button "Run ⇧↵" at bounding box center [581, 196] width 167 height 23
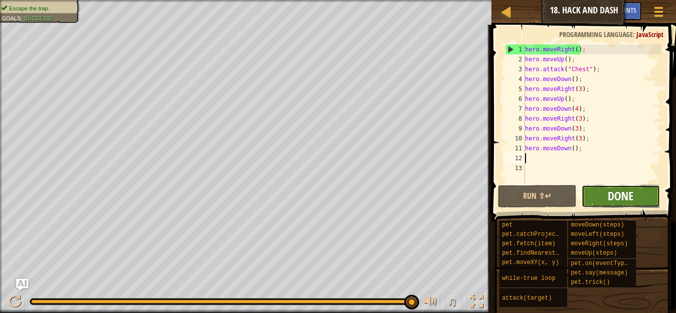
click at [632, 196] on span "Done" at bounding box center [621, 196] width 26 height 16
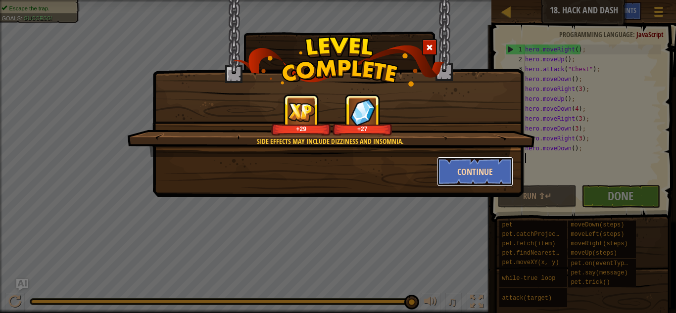
click at [468, 174] on button "Continue" at bounding box center [475, 172] width 77 height 30
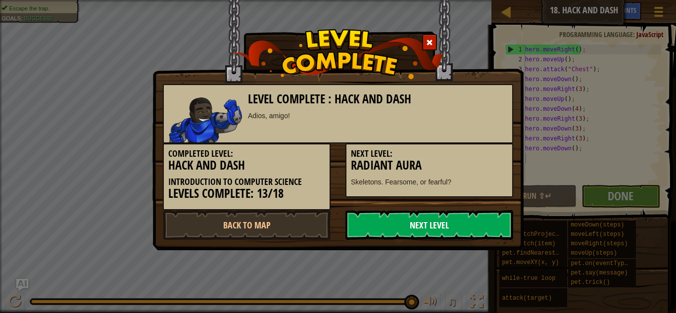
click at [465, 231] on link "Next Level" at bounding box center [430, 225] width 168 height 30
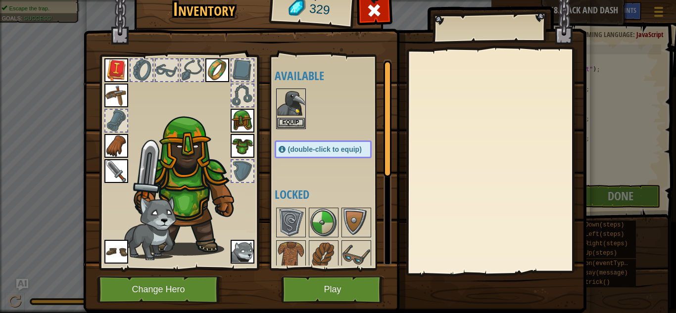
click at [592, 224] on div "Inventory 329 Available Equip Equip Equip Equip Equip Equip Equip Equip Equip E…" at bounding box center [338, 156] width 676 height 313
click at [349, 155] on div "(double-click to equip)" at bounding box center [323, 150] width 97 height 18
click at [347, 154] on div "(double-click to equip)" at bounding box center [323, 150] width 97 height 18
click at [335, 159] on div "Available Equip Equip Equip Equip Equip Equip Equip Equip Equip Equip (double-c…" at bounding box center [333, 162] width 117 height 207
click at [284, 119] on button "Equip" at bounding box center [291, 122] width 28 height 10
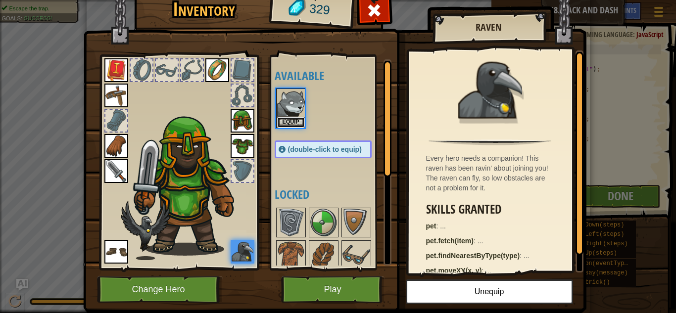
click at [288, 127] on button "Equip" at bounding box center [291, 122] width 28 height 10
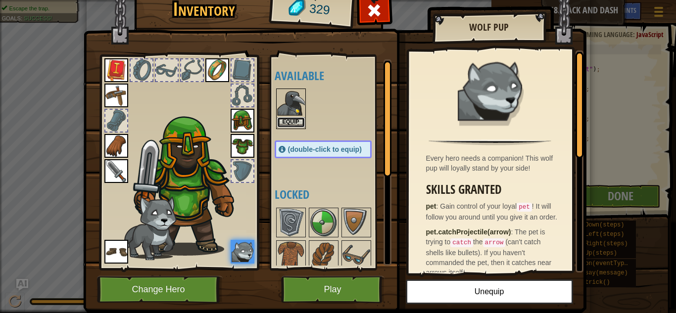
click at [291, 125] on button "Equip" at bounding box center [291, 122] width 28 height 10
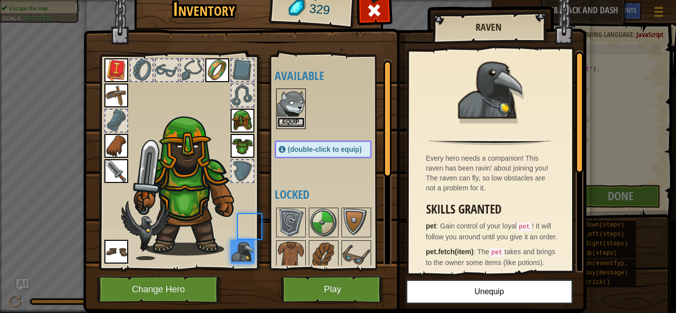
click at [291, 122] on button "Equip" at bounding box center [291, 122] width 28 height 10
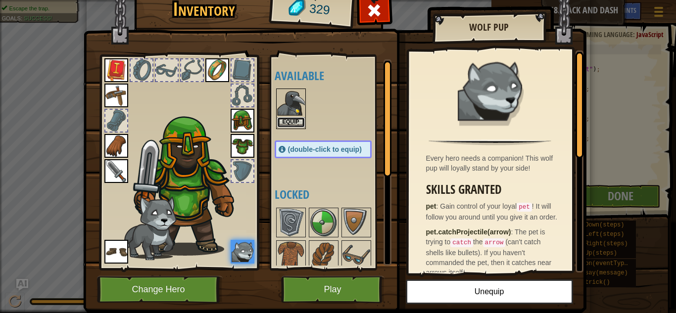
click at [296, 121] on button "Equip" at bounding box center [291, 122] width 28 height 10
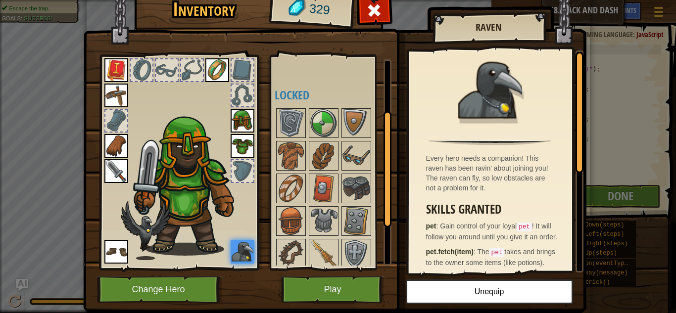
scroll to position [99, 0]
click at [333, 248] on img at bounding box center [324, 255] width 28 height 28
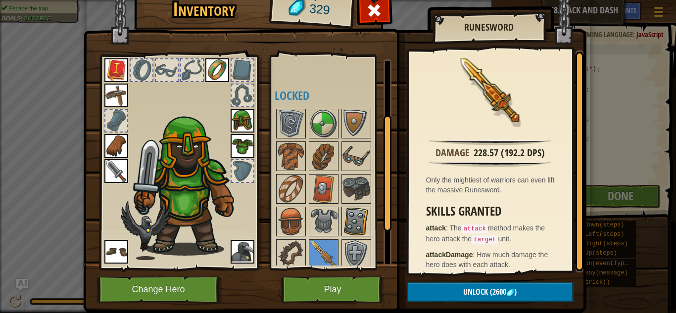
click at [363, 224] on img at bounding box center [357, 222] width 28 height 28
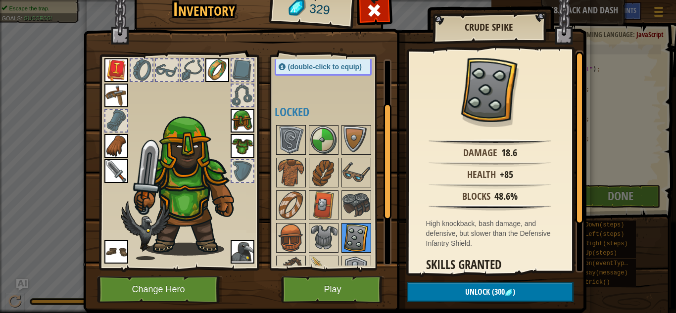
scroll to position [86, 0]
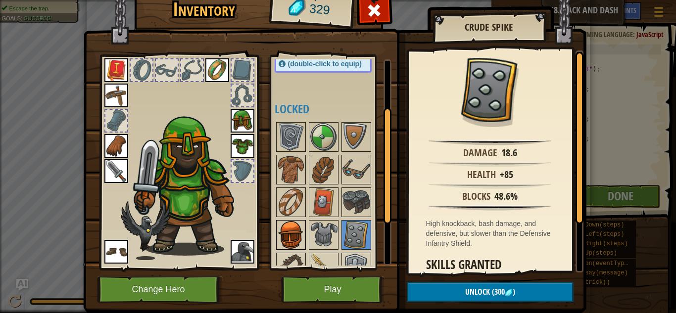
click at [286, 238] on img at bounding box center [291, 235] width 28 height 28
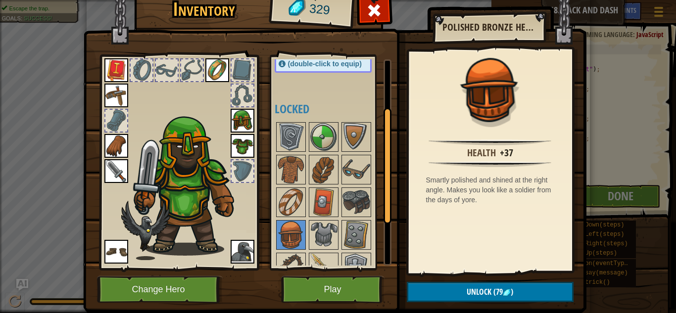
click at [236, 131] on img at bounding box center [243, 121] width 24 height 24
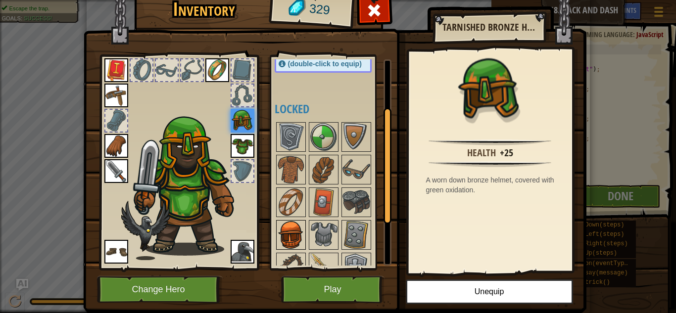
click at [289, 236] on img at bounding box center [291, 235] width 28 height 28
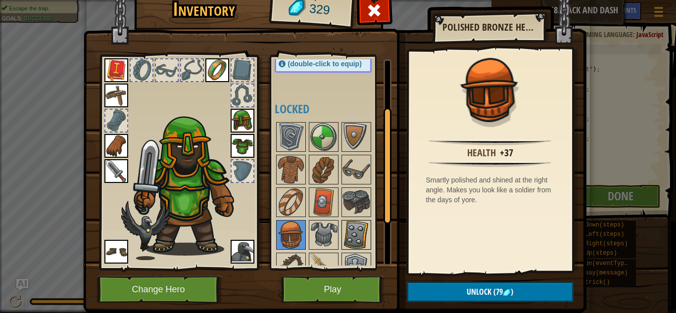
click at [354, 233] on img at bounding box center [357, 235] width 28 height 28
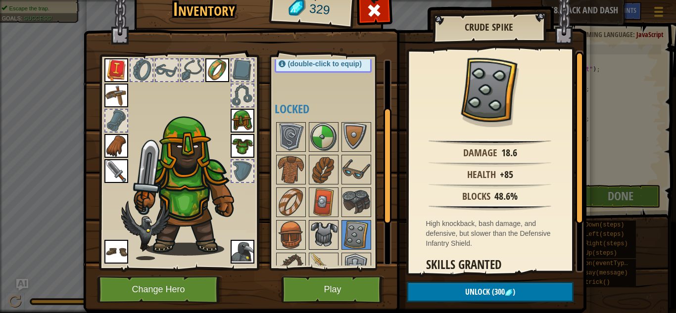
click at [315, 236] on img at bounding box center [324, 235] width 28 height 28
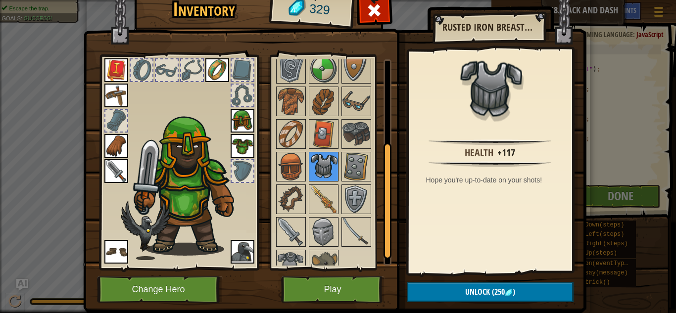
scroll to position [155, 0]
click at [290, 236] on img at bounding box center [291, 232] width 28 height 28
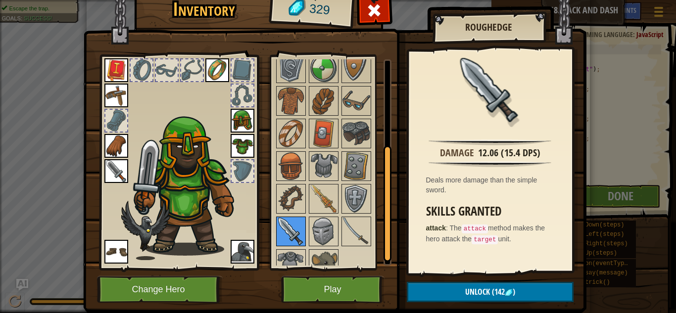
scroll to position [169, 0]
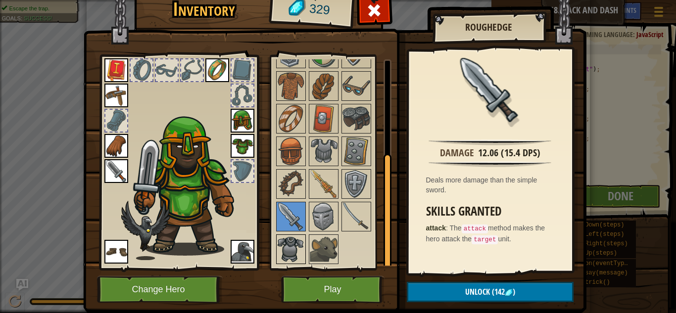
click at [284, 262] on img at bounding box center [291, 250] width 28 height 28
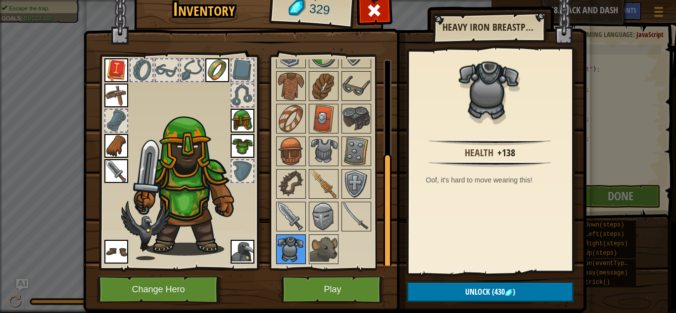
click at [287, 251] on img at bounding box center [291, 250] width 28 height 28
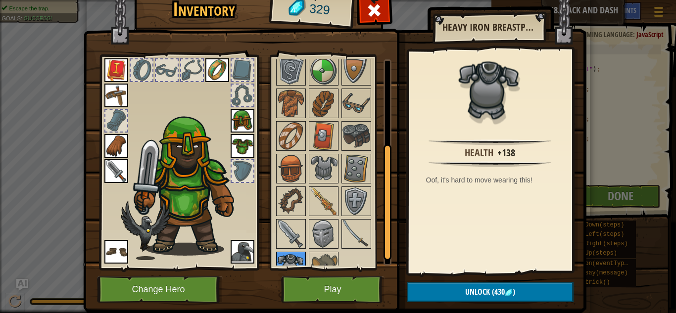
scroll to position [148, 0]
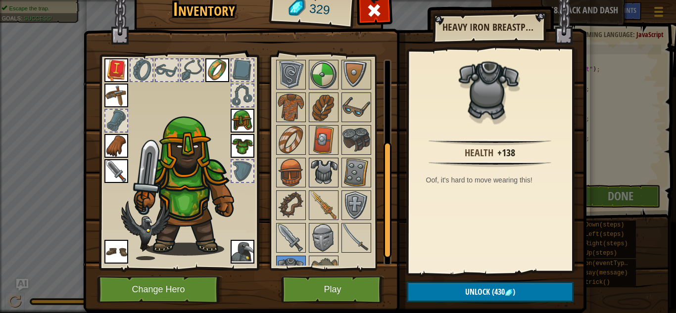
click at [334, 174] on img at bounding box center [324, 173] width 28 height 28
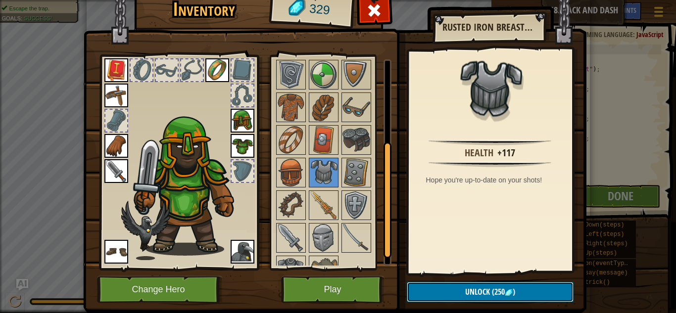
click at [432, 302] on button "Unlock (250 )" at bounding box center [490, 292] width 167 height 20
click at [456, 290] on button "Confirm" at bounding box center [490, 292] width 167 height 20
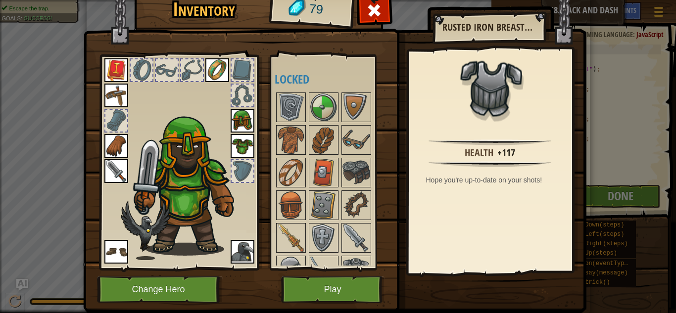
scroll to position [169, 0]
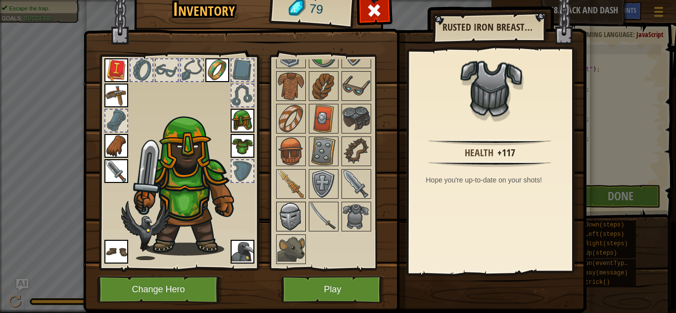
click at [297, 215] on img at bounding box center [291, 217] width 28 height 28
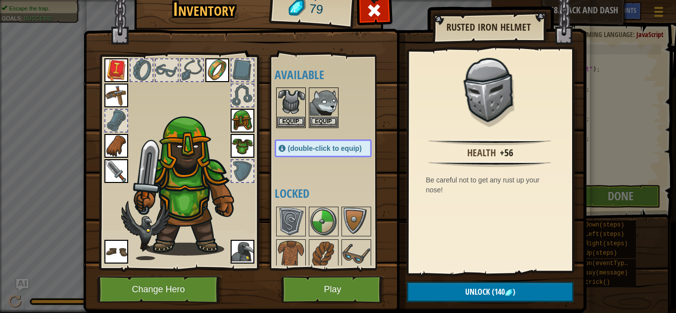
scroll to position [0, 0]
click at [292, 127] on button "Equip" at bounding box center [291, 122] width 28 height 10
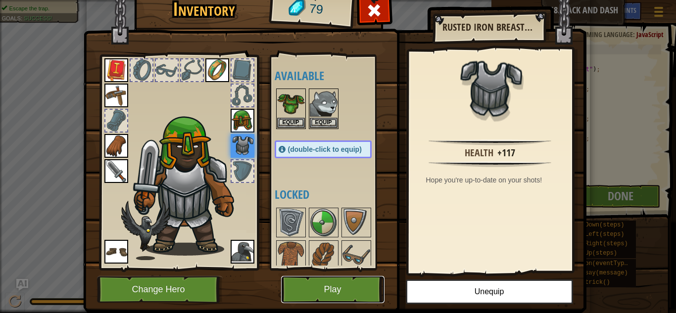
click at [346, 287] on button "Play" at bounding box center [333, 289] width 104 height 27
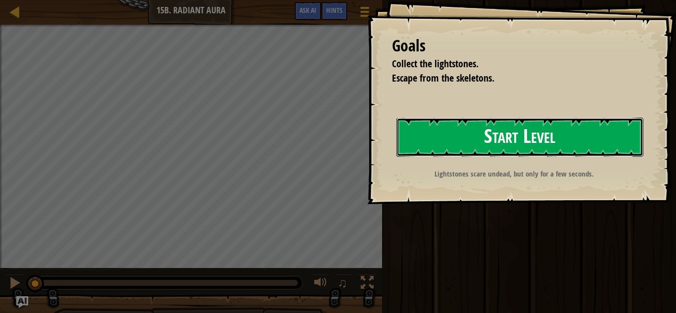
click at [593, 128] on button "Start Level" at bounding box center [520, 137] width 247 height 39
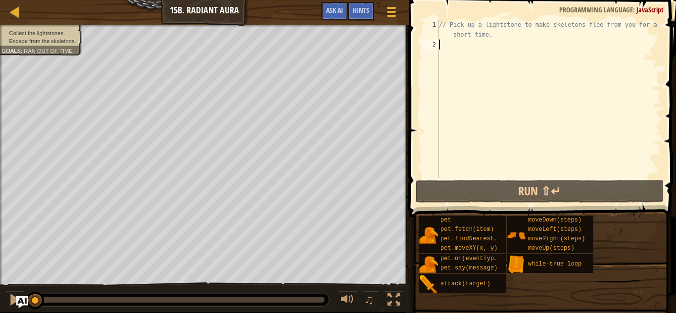
type textarea "h"
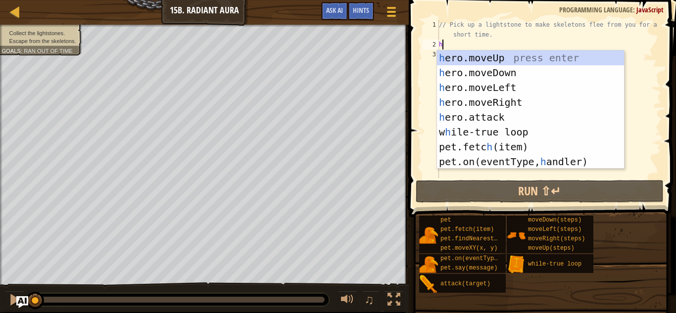
scroll to position [4, 0]
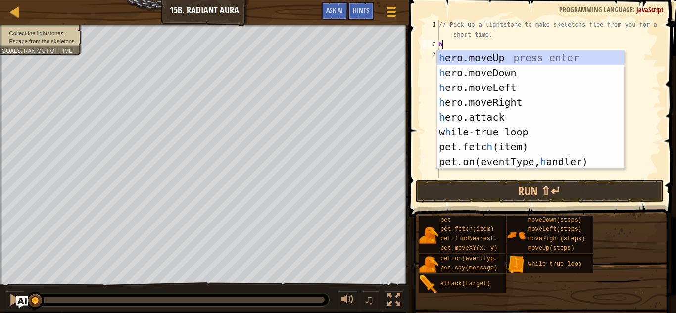
click at [529, 60] on div "h ero.moveUp press enter h ero.moveDown press enter h ero.moveLeft press enter …" at bounding box center [530, 125] width 187 height 149
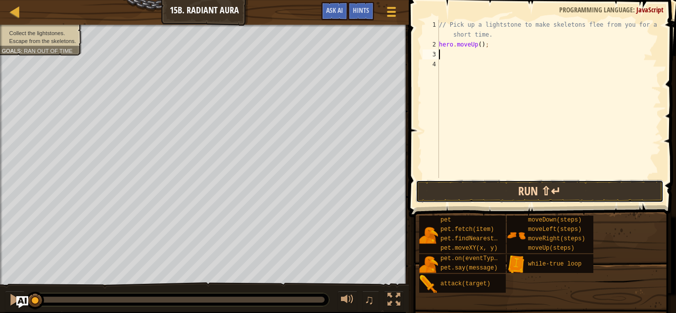
click at [497, 186] on button "Run ⇧↵" at bounding box center [540, 191] width 248 height 23
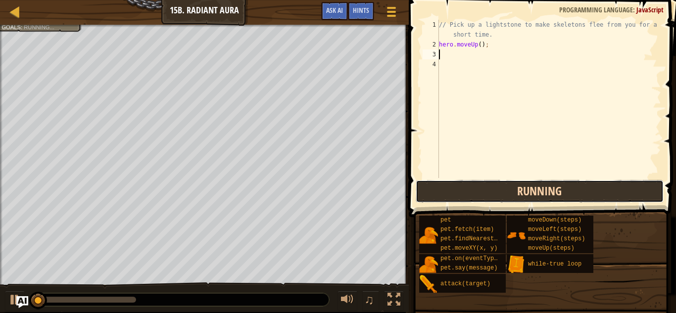
click at [486, 191] on button "Running" at bounding box center [540, 191] width 248 height 23
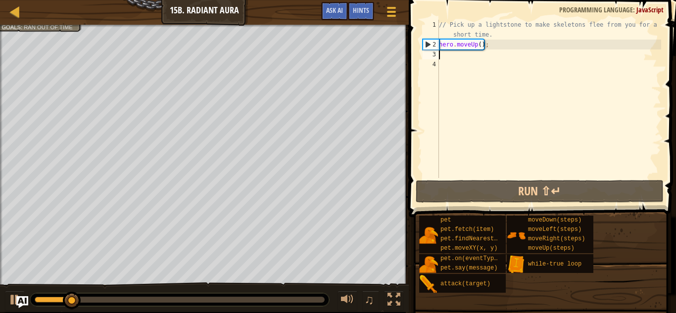
click at [485, 61] on div "// Pick up a lightstone to make skeletons flee from you for a short time. hero …" at bounding box center [549, 114] width 224 height 188
click at [502, 63] on div "// Pick up a lightstone to make skeletons flee from you for a short time. hero …" at bounding box center [549, 114] width 224 height 188
click at [518, 54] on div "// Pick up a lightstone to make skeletons flee from you for a short time. hero …" at bounding box center [549, 114] width 224 height 188
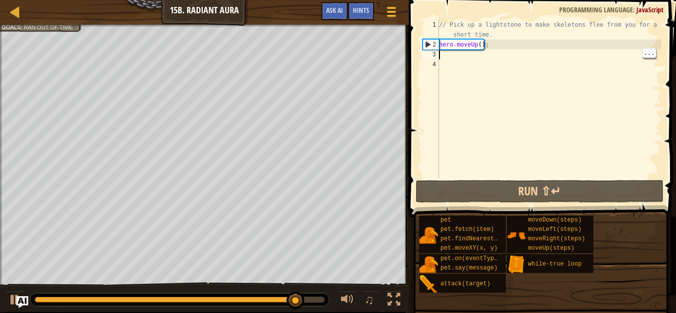
click at [520, 67] on div "// Pick up a lightstone to make skeletons flee from you for a short time. hero …" at bounding box center [549, 114] width 224 height 188
click at [583, 62] on div "// Pick up a lightstone to make skeletons flee from you for a short time. hero …" at bounding box center [549, 114] width 224 height 188
click at [592, 53] on div "// Pick up a lightstone to make skeletons flee from you for a short time. hero …" at bounding box center [549, 114] width 224 height 188
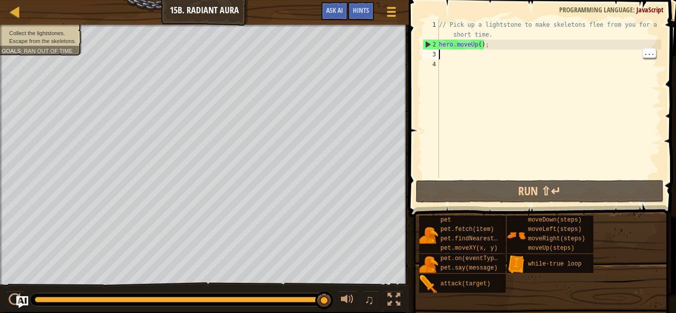
type textarea "h"
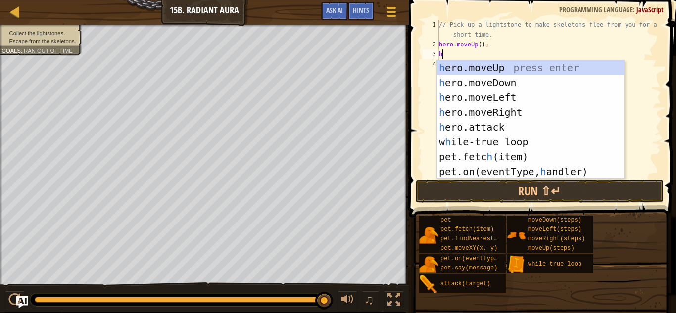
click at [531, 86] on div "h ero.moveUp press enter h ero.moveDown press enter h ero.moveLeft press enter …" at bounding box center [530, 134] width 187 height 149
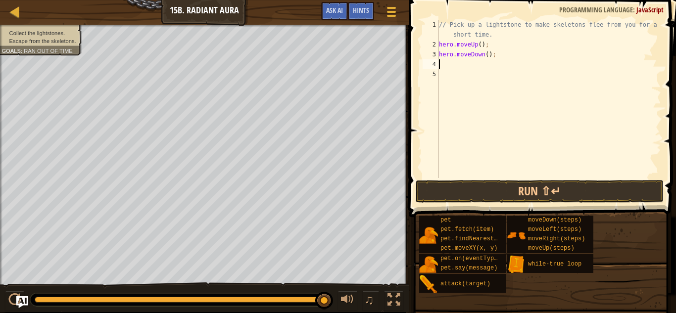
type textarea "h"
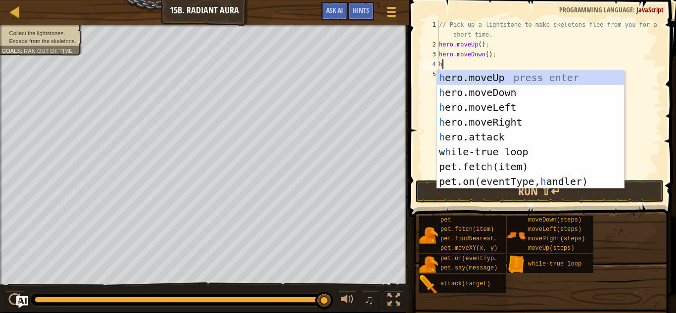
click at [534, 123] on div "h ero.moveUp press enter h ero.moveDown press enter h ero.moveLeft press enter …" at bounding box center [530, 144] width 187 height 149
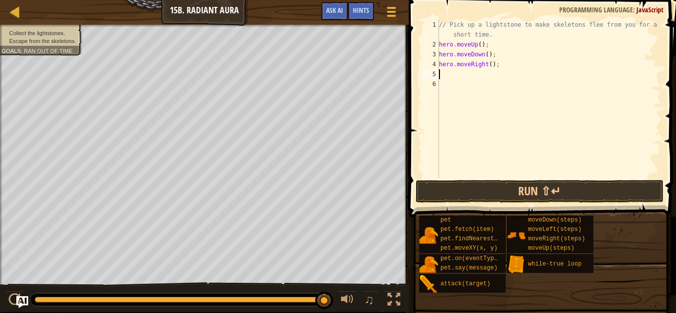
click at [490, 60] on div "// Pick up a lightstone to make skeletons flee from you for a short time. hero …" at bounding box center [549, 114] width 224 height 188
type textarea "hero.moveRight(2);"
click at [504, 78] on div "// Pick up a lightstone to make skeletons flee from you for a short time. hero …" at bounding box center [549, 114] width 224 height 188
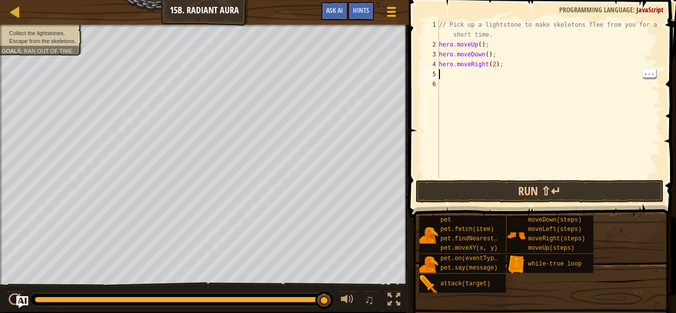
type textarea "h"
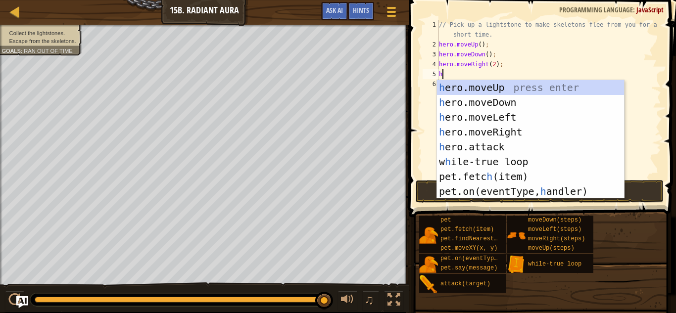
click at [518, 84] on div "h ero.moveUp press enter h ero.moveDown press enter h ero.moveLeft press enter …" at bounding box center [530, 154] width 187 height 149
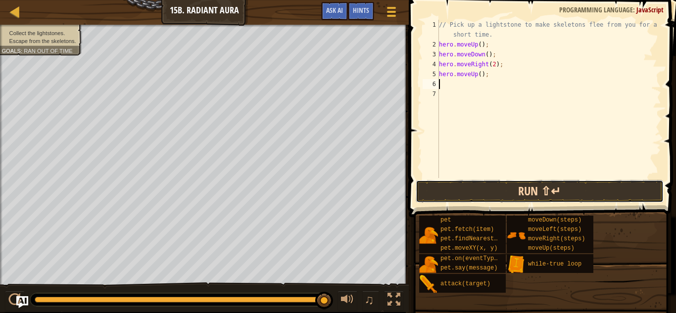
click at [537, 192] on button "Run ⇧↵" at bounding box center [540, 191] width 248 height 23
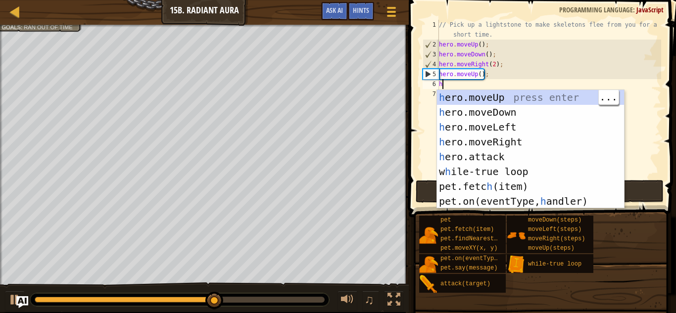
type textarea "h"
click at [525, 111] on div "h ero.moveUp press enter h ero.moveDown press enter h ero.moveLeft press enter …" at bounding box center [530, 164] width 187 height 149
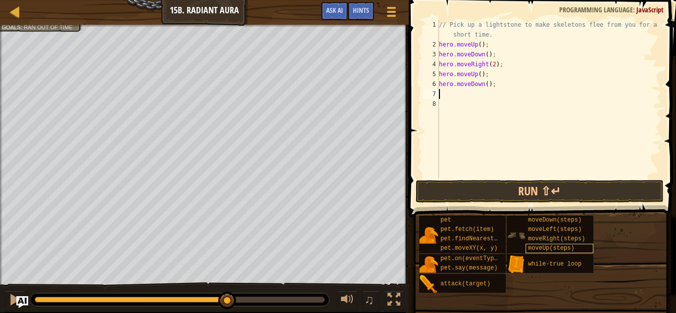
type textarea "h"
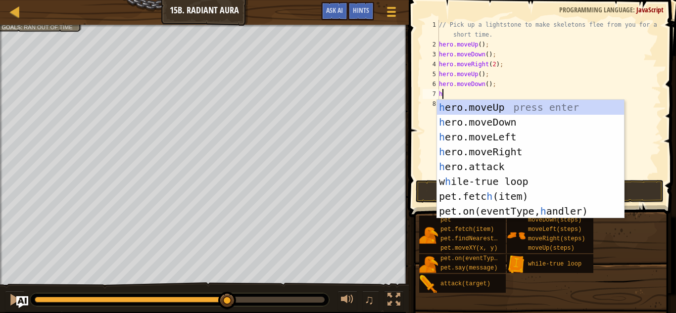
click at [532, 148] on div "h ero.moveUp press enter h ero.moveDown press enter h ero.moveLeft press enter …" at bounding box center [530, 174] width 187 height 149
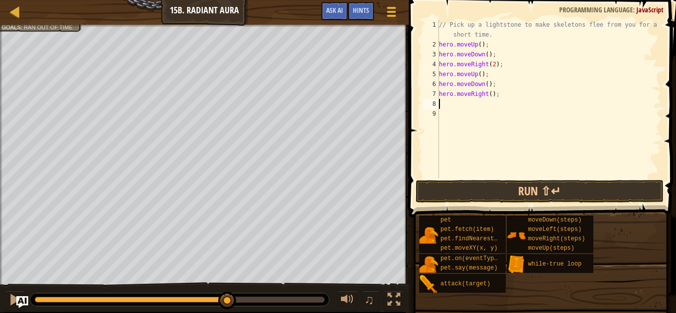
type textarea "h"
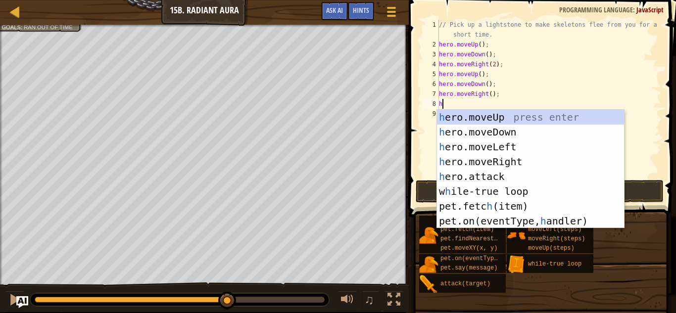
click at [511, 118] on div "h ero.moveUp press enter h ero.moveDown press enter h ero.moveLeft press enter …" at bounding box center [530, 184] width 187 height 149
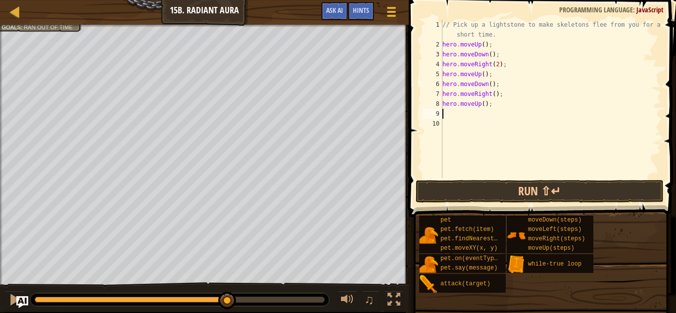
click at [497, 93] on div "// Pick up a lightstone to make skeletons flee from you for a short time. hero …" at bounding box center [551, 114] width 221 height 188
type textarea "hero.moveRight(2);"
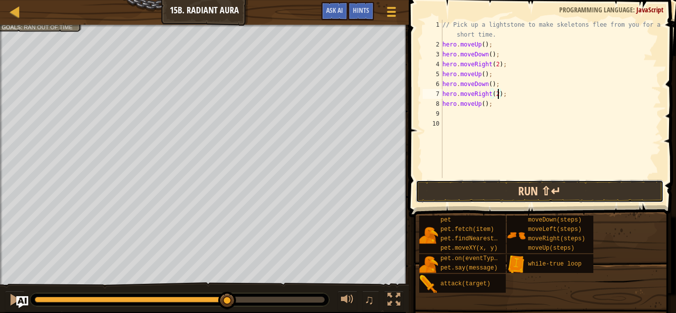
click at [577, 186] on button "Run ⇧↵" at bounding box center [540, 191] width 248 height 23
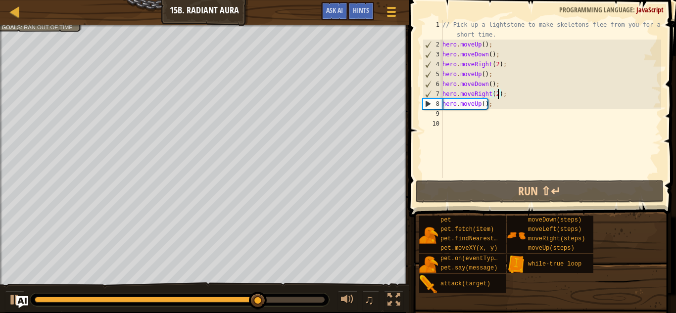
click at [505, 113] on div "// Pick up a lightstone to make skeletons flee from you for a short time. hero …" at bounding box center [551, 114] width 221 height 188
type textarea "h"
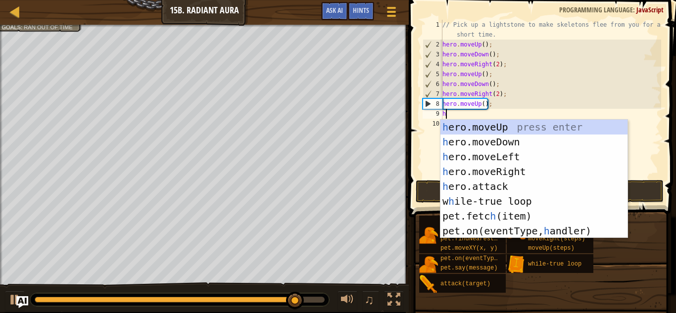
click at [531, 146] on div "h ero.moveUp press enter h ero.moveDown press enter h ero.moveLeft press enter …" at bounding box center [534, 194] width 187 height 149
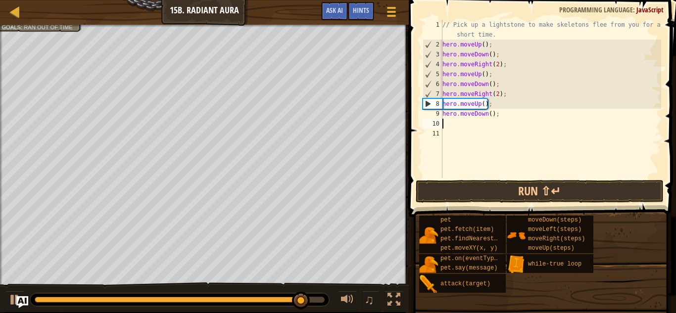
type textarea "h"
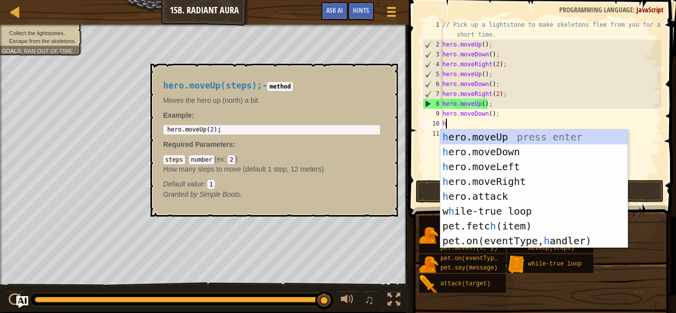
click at [524, 184] on div "h ero.moveUp press enter h ero.moveDown press enter h ero.moveLeft press enter …" at bounding box center [534, 204] width 187 height 149
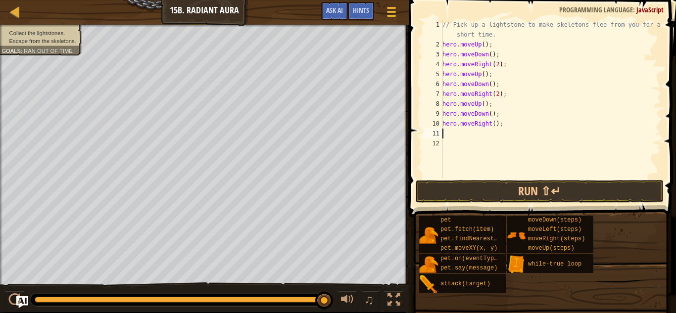
click at [493, 122] on div "// Pick up a lightstone to make skeletons flee from you for a short time. hero …" at bounding box center [551, 114] width 221 height 188
type textarea "hero.moveRight(2);"
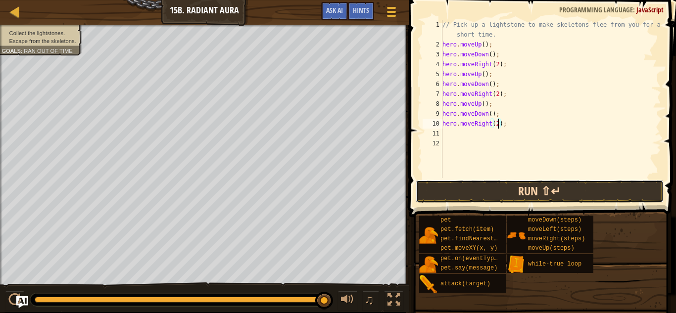
click at [581, 188] on button "Run ⇧↵" at bounding box center [540, 191] width 248 height 23
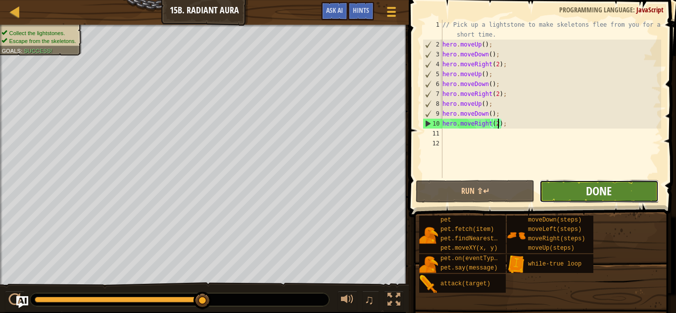
click at [605, 191] on span "Done" at bounding box center [599, 191] width 26 height 16
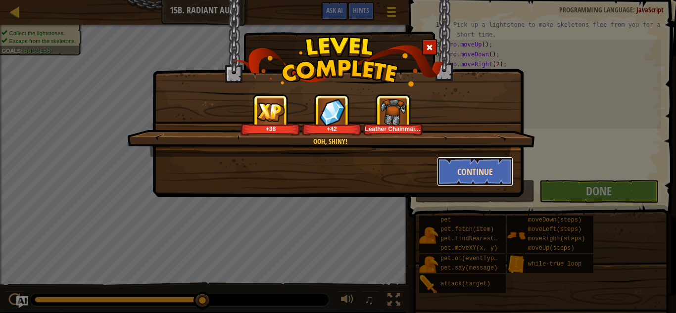
click at [502, 173] on button "Continue" at bounding box center [475, 172] width 77 height 30
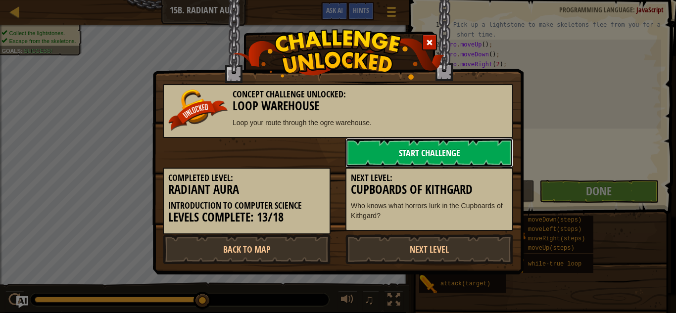
click at [492, 166] on link "Start Challenge" at bounding box center [430, 153] width 168 height 30
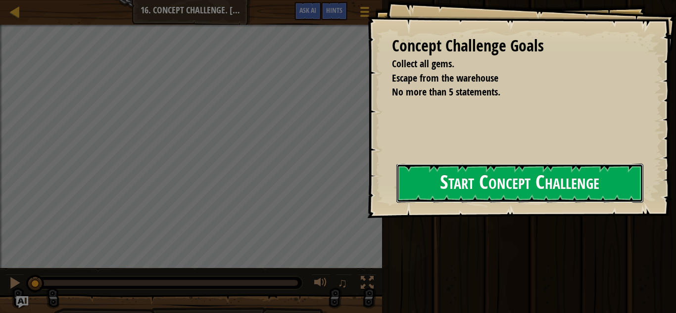
click at [530, 185] on button "Start Concept Challenge" at bounding box center [520, 183] width 247 height 39
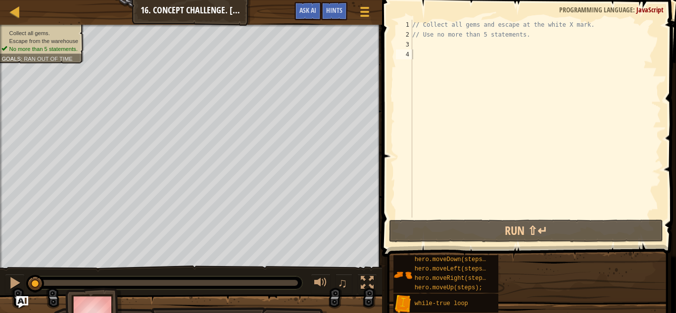
click at [563, 179] on div "// Collect all gems and escape at the white X mark. // Use no more than 5 state…" at bounding box center [536, 129] width 251 height 218
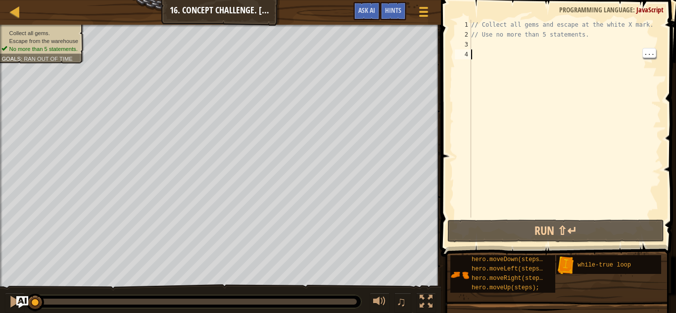
type textarea "h"
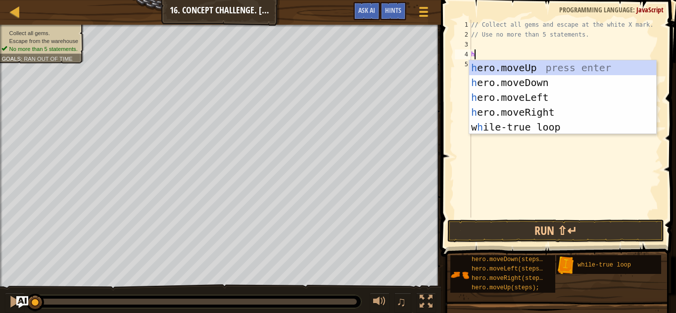
click at [564, 69] on div "h ero.moveUp press enter h ero.moveDown press enter h ero.moveLeft press enter …" at bounding box center [562, 112] width 187 height 104
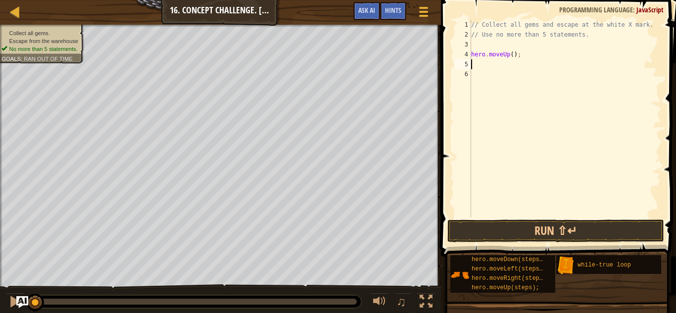
type textarea "g"
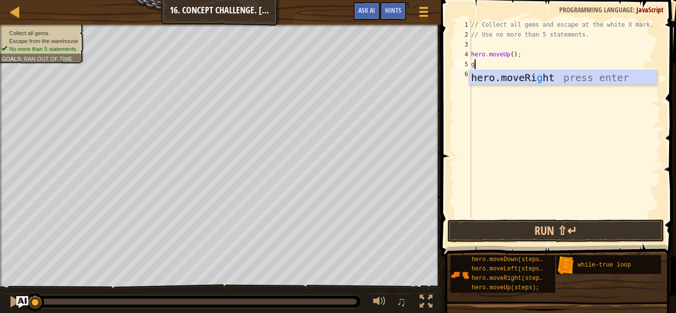
click at [572, 71] on div "hero.moveRi g ht press enter" at bounding box center [562, 92] width 187 height 45
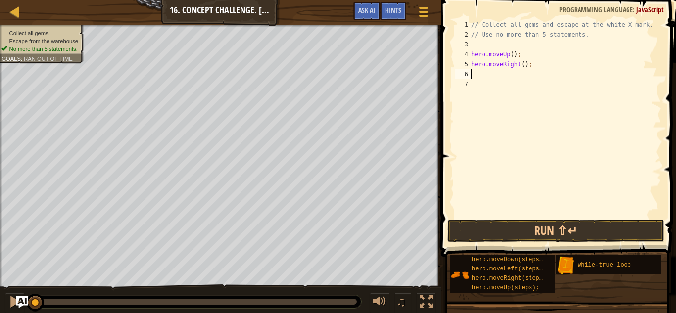
click at [522, 60] on div "// Collect all gems and escape at the white X mark. // Use no more than 5 state…" at bounding box center [565, 129] width 192 height 218
click at [575, 232] on button "Run ⇧↵" at bounding box center [556, 231] width 217 height 23
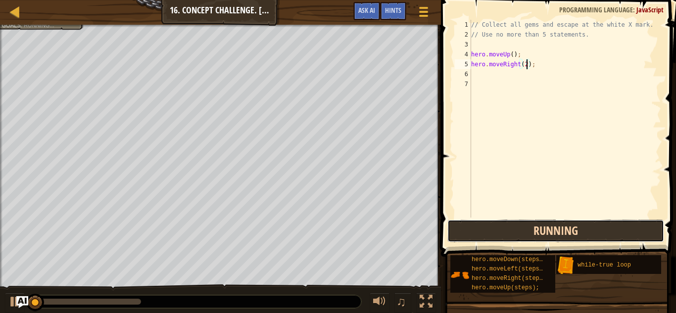
click at [590, 231] on button "Running" at bounding box center [556, 231] width 217 height 23
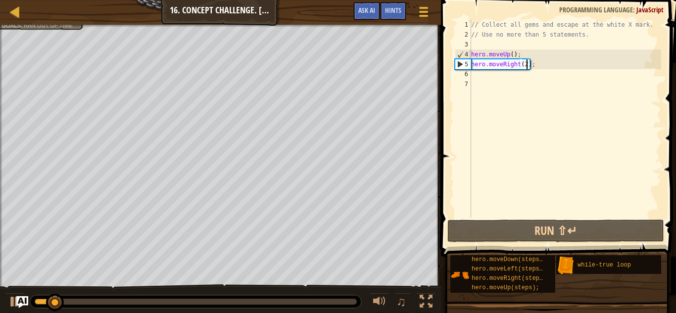
click at [511, 52] on div "// Collect all gems and escape at the white X mark. // Use no more than 5 state…" at bounding box center [565, 129] width 192 height 218
click at [512, 53] on div "// Collect all gems and escape at the white X mark. // Use no more than 5 state…" at bounding box center [565, 129] width 192 height 218
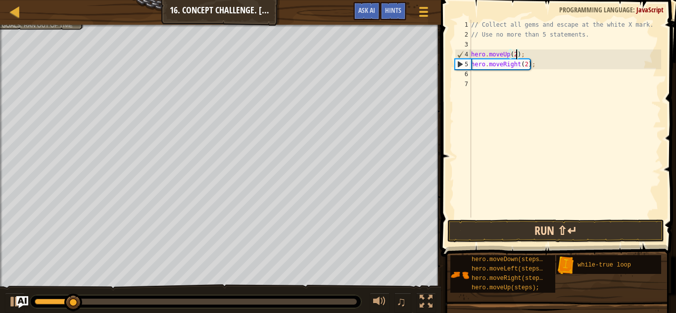
type textarea "hero.moveUp(2);"
click at [570, 231] on button "Run ⇧↵" at bounding box center [556, 231] width 217 height 23
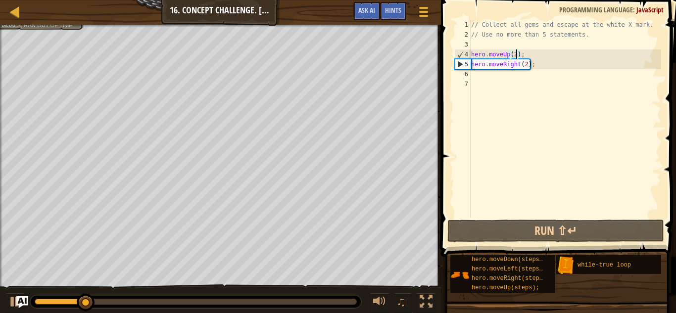
click at [530, 85] on div "// Collect all gems and escape at the white X mark. // Use no more than 5 state…" at bounding box center [565, 129] width 192 height 218
click at [520, 82] on div "// Collect all gems and escape at the white X mark. // Use no more than 5 state…" at bounding box center [565, 129] width 192 height 218
type textarea "h"
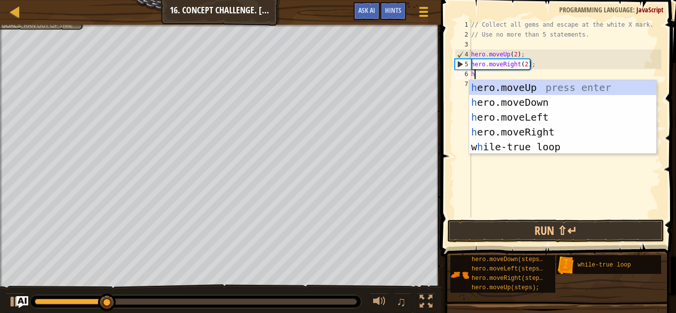
click at [547, 106] on div "h ero.moveUp press enter h ero.moveDown press enter h ero.moveLeft press enter …" at bounding box center [562, 132] width 187 height 104
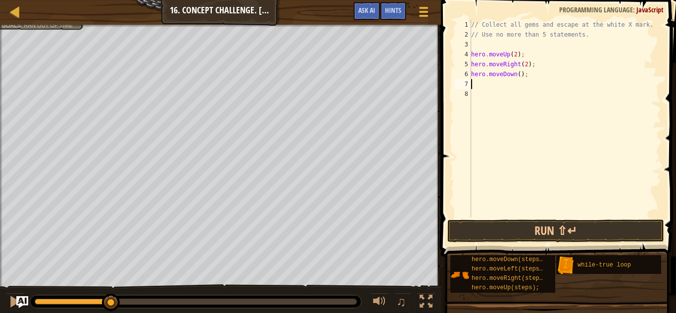
type textarea "h"
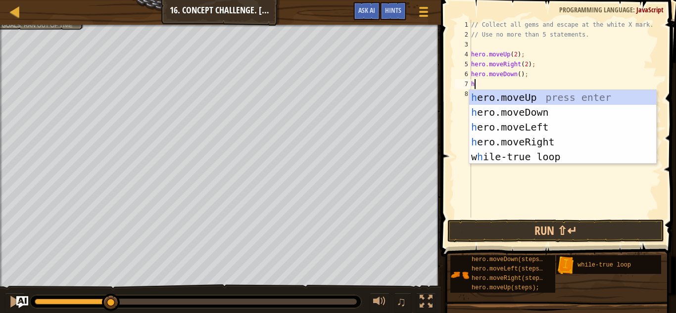
click at [551, 123] on div "h ero.moveUp press enter h ero.moveDown press enter h ero.moveLeft press enter …" at bounding box center [562, 142] width 187 height 104
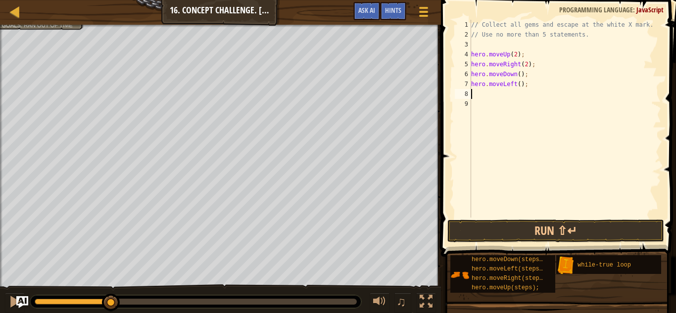
type textarea "h"
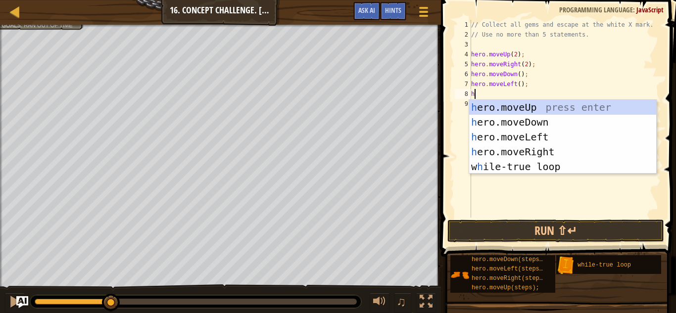
click at [546, 106] on div "h ero.moveUp press enter h ero.moveDown press enter h ero.moveLeft press enter …" at bounding box center [562, 152] width 187 height 104
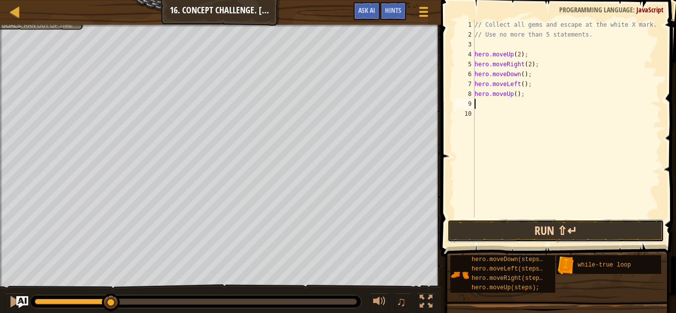
click at [581, 233] on button "Run ⇧↵" at bounding box center [556, 231] width 217 height 23
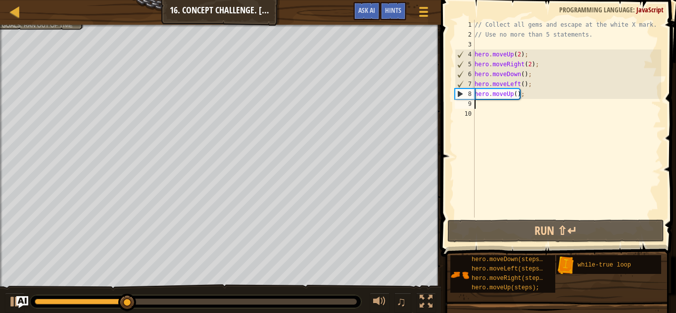
click at [517, 96] on div "// Collect all gems and escape at the white X mark. // Use no more than 5 state…" at bounding box center [567, 129] width 189 height 218
type textarea "hero.moveUp(2);"
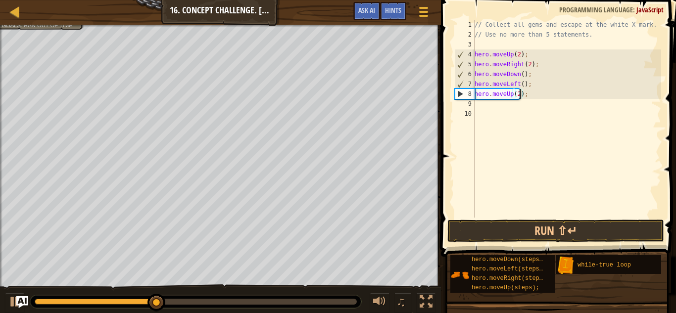
click at [611, 215] on div "// Collect all gems and escape at the white X mark. // Use no more than 5 state…" at bounding box center [567, 129] width 189 height 218
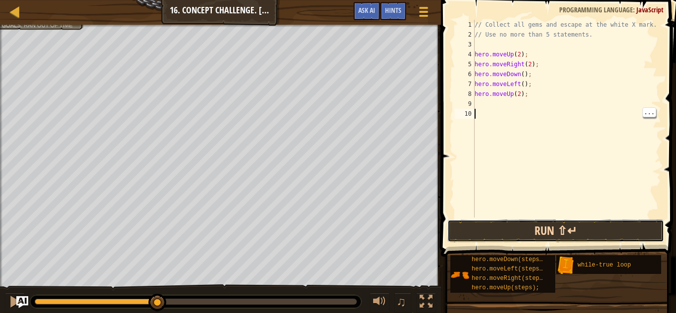
click at [588, 226] on button "Run ⇧↵" at bounding box center [556, 231] width 217 height 23
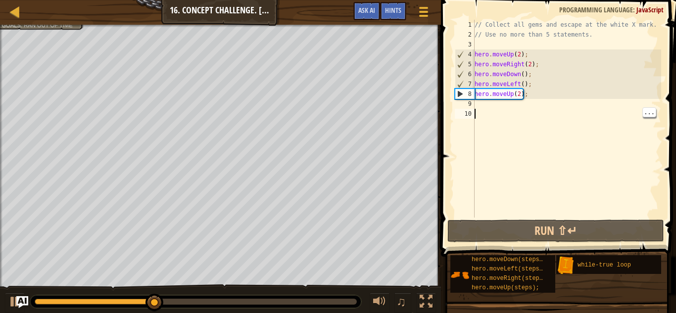
click at [501, 105] on div "// Collect all gems and escape at the white X mark. // Use no more than 5 state…" at bounding box center [567, 129] width 189 height 218
type textarea "h"
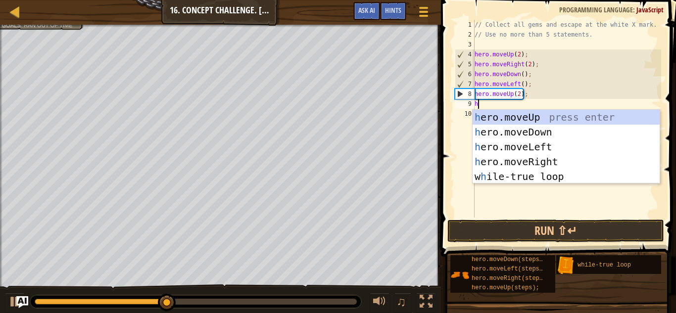
click at [571, 162] on div "h ero.moveUp press enter h ero.moveDown press enter h ero.moveLeft press enter …" at bounding box center [566, 162] width 187 height 104
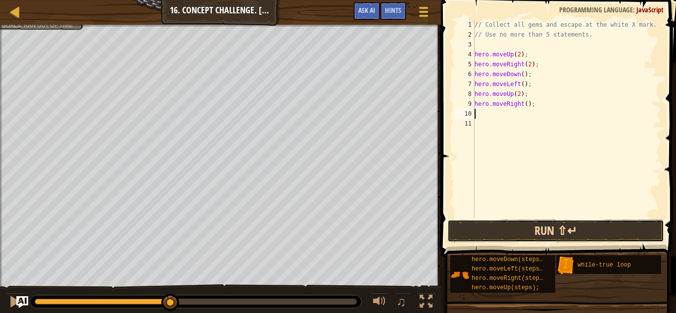
click at [578, 234] on button "Run ⇧↵" at bounding box center [556, 231] width 217 height 23
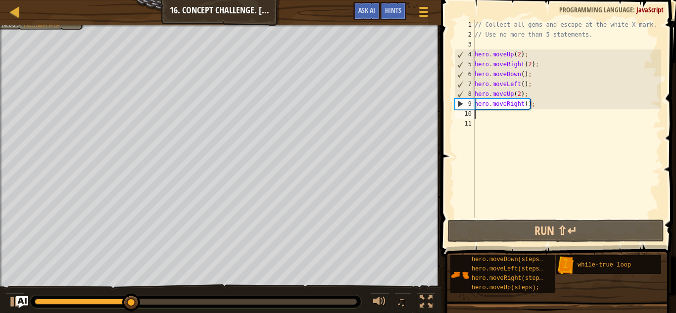
click at [511, 114] on div "// Collect all gems and escape at the white X mark. // Use no more than 5 state…" at bounding box center [567, 129] width 189 height 218
type textarea "h"
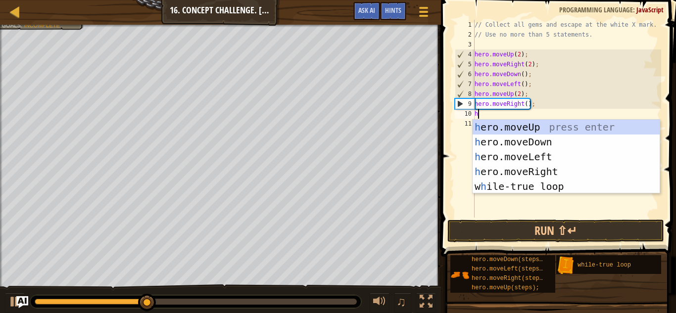
click at [579, 124] on div "h ero.moveUp press enter h ero.moveDown press enter h ero.moveLeft press enter …" at bounding box center [566, 172] width 187 height 104
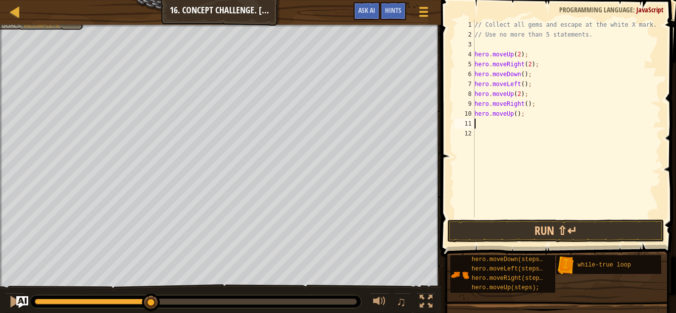
type textarea "h"
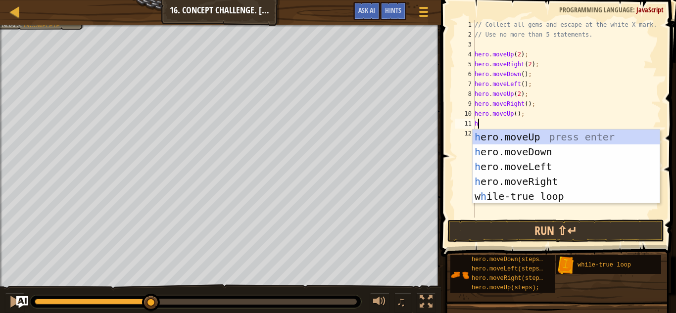
click at [562, 181] on div "h ero.moveUp press enter h ero.moveDown press enter h ero.moveLeft press enter …" at bounding box center [566, 182] width 187 height 104
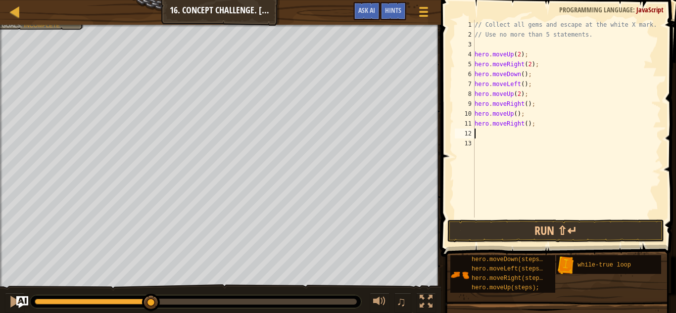
click at [527, 124] on div "// Collect all gems and escape at the white X mark. // Use no more than 5 state…" at bounding box center [567, 129] width 189 height 218
type textarea "hero.moveRight(2);"
click at [589, 233] on button "Run ⇧↵" at bounding box center [556, 231] width 217 height 23
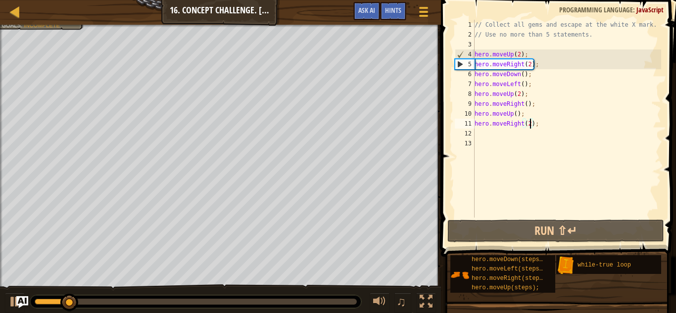
click at [584, 211] on div "// Collect all gems and escape at the white X mark. // Use no more than 5 state…" at bounding box center [567, 129] width 189 height 218
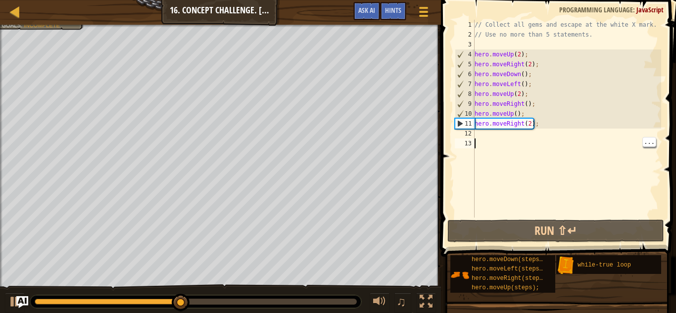
click at [524, 136] on div "// Collect all gems and escape at the white X mark. // Use no more than 5 state…" at bounding box center [567, 129] width 189 height 218
type textarea "h"
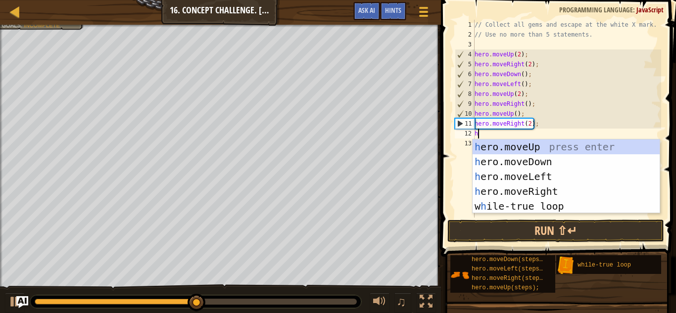
click at [563, 165] on div "h ero.moveUp press enter h ero.moveDown press enter h ero.moveLeft press enter …" at bounding box center [566, 192] width 187 height 104
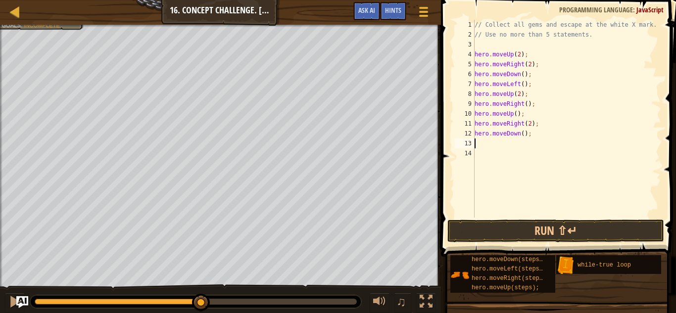
click at [588, 192] on div "// Collect all gems and escape at the white X mark. // Use no more than 5 state…" at bounding box center [567, 129] width 189 height 218
click at [549, 151] on div "// Collect all gems and escape at the white X mark. // Use no more than 5 state…" at bounding box center [567, 129] width 189 height 218
click at [553, 143] on div "// Collect all gems and escape at the white X mark. // Use no more than 5 state…" at bounding box center [567, 129] width 189 height 218
type textarea "h"
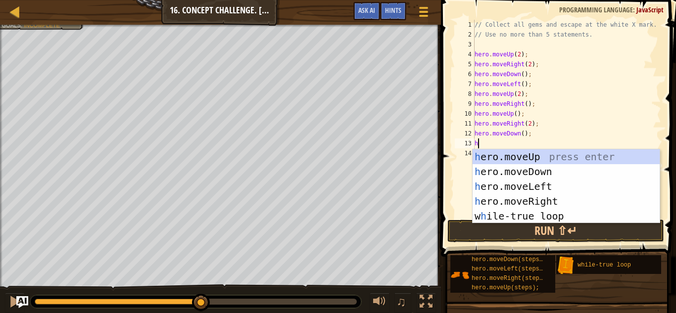
click at [572, 189] on div "h ero.moveUp press enter h ero.moveDown press enter h ero.moveLeft press enter …" at bounding box center [566, 202] width 187 height 104
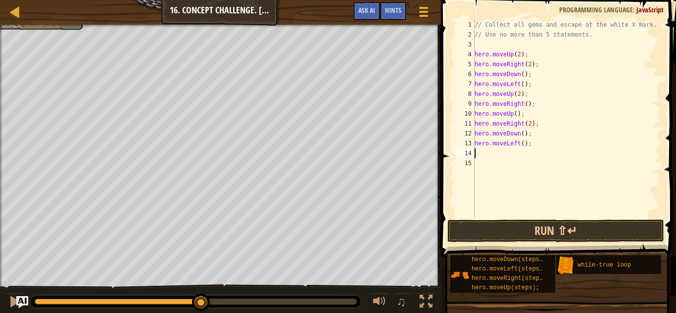
type textarea "h"
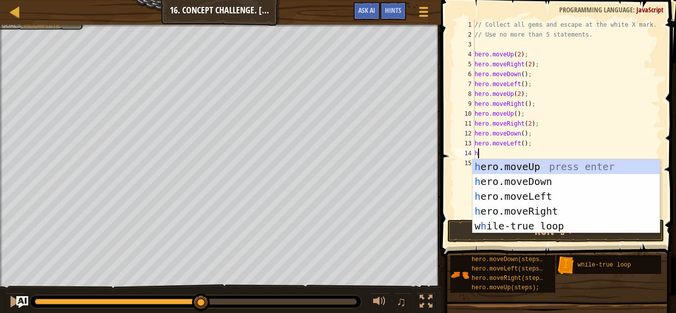
click at [571, 181] on div "h ero.moveUp press enter h ero.moveDown press enter h ero.moveLeft press enter …" at bounding box center [566, 211] width 187 height 104
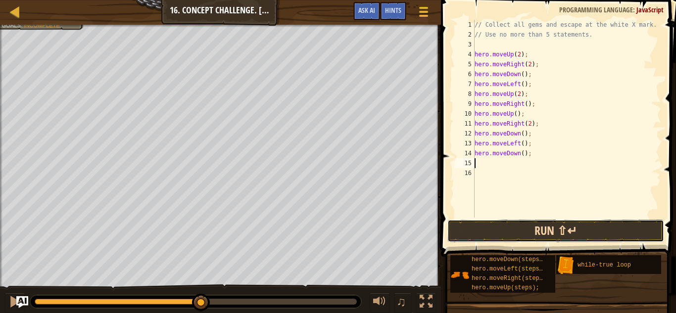
click at [583, 227] on button "Run ⇧↵" at bounding box center [556, 231] width 217 height 23
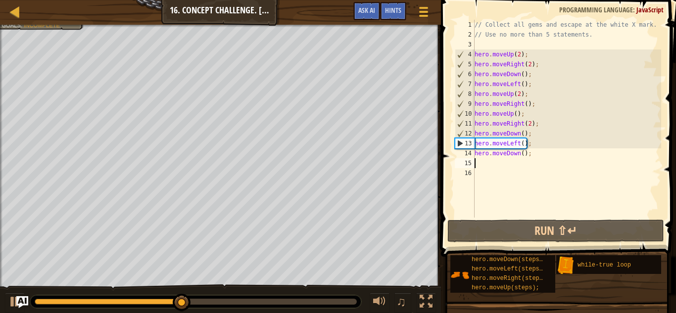
click at [536, 168] on div "// Collect all gems and escape at the white X mark. // Use no more than 5 state…" at bounding box center [567, 129] width 189 height 218
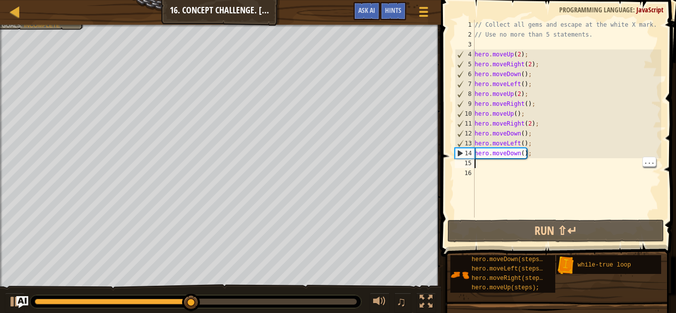
type textarea "h"
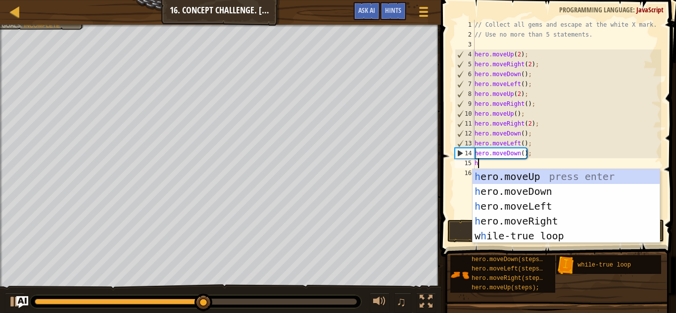
click at [559, 172] on div "h ero.moveUp press enter h ero.moveDown press enter h ero.moveLeft press enter …" at bounding box center [566, 221] width 187 height 104
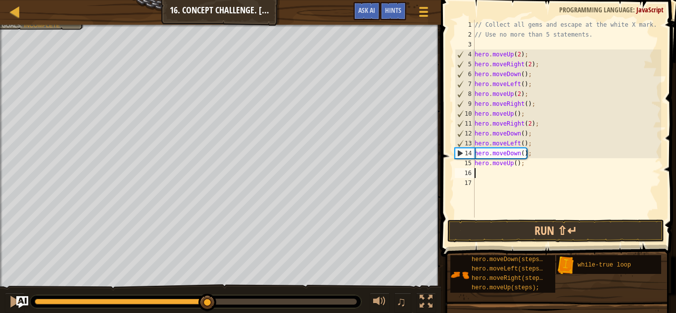
click at [518, 165] on div "// Collect all gems and escape at the white X mark. // Use no more than 5 state…" at bounding box center [567, 129] width 189 height 218
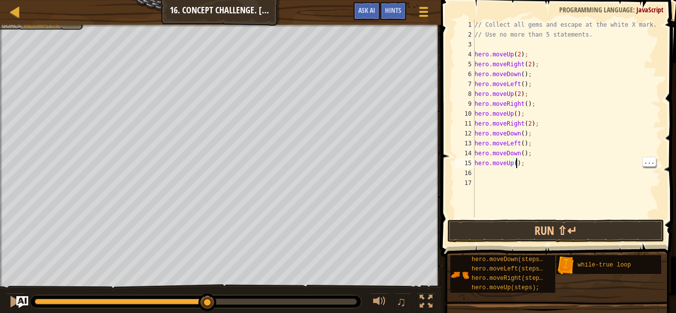
scroll to position [4, 6]
click at [555, 227] on button "Run ⇧↵" at bounding box center [556, 231] width 217 height 23
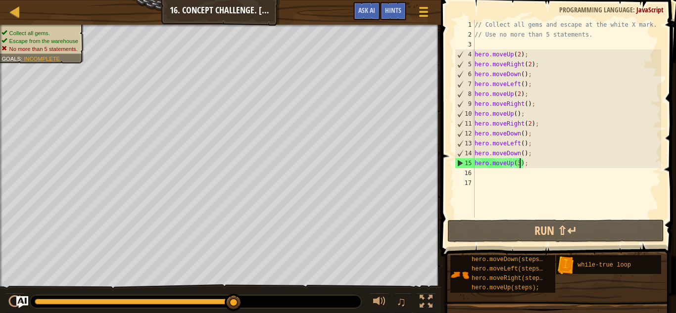
click at [559, 156] on div "// Collect all gems and escape at the white X mark. // Use no more than 5 state…" at bounding box center [567, 129] width 189 height 218
click at [558, 167] on div "// Collect all gems and escape at the white X mark. // Use no more than 5 state…" at bounding box center [567, 129] width 189 height 218
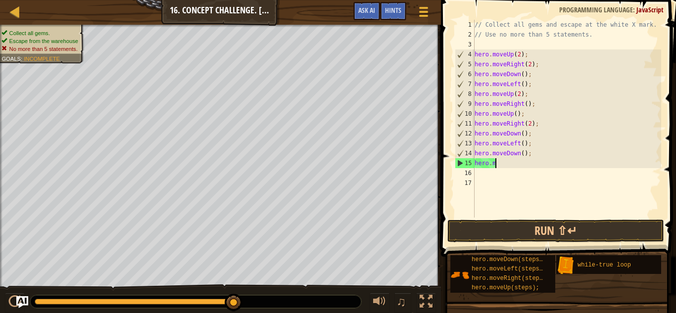
scroll to position [4, 1]
type textarea "h"
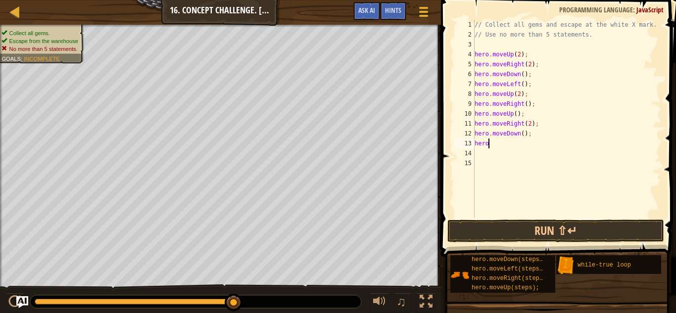
type textarea "h"
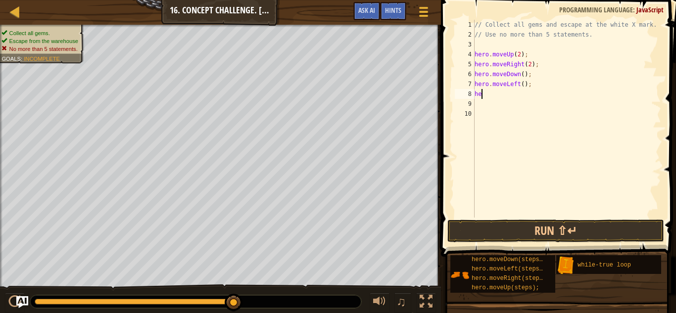
type textarea "h"
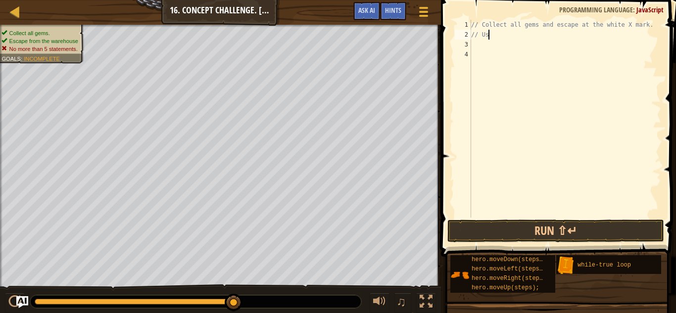
type textarea "/"
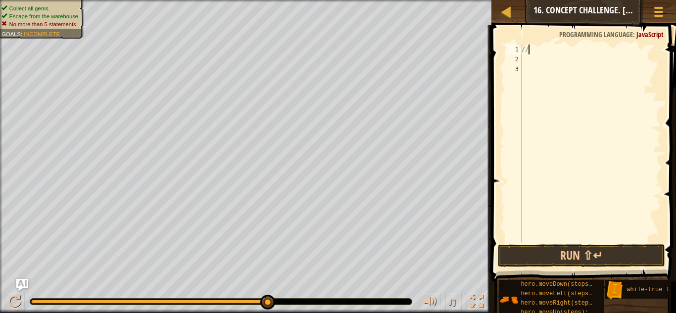
type textarea "/"
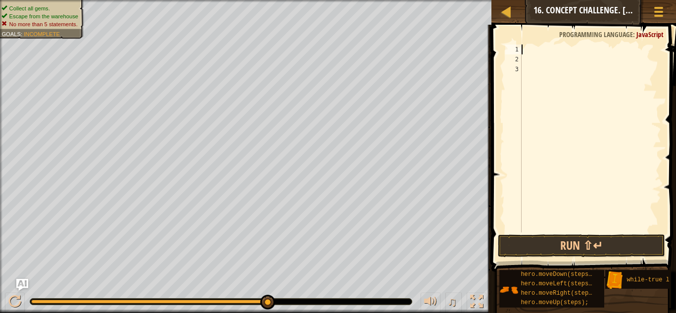
click at [627, 232] on div at bounding box center [591, 149] width 142 height 208
click at [558, 46] on div at bounding box center [591, 149] width 142 height 208
type textarea "h"
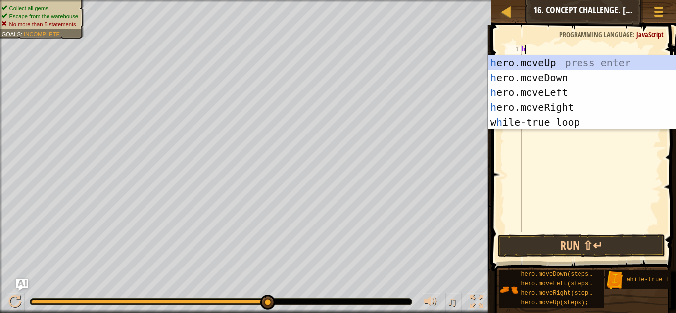
click at [579, 124] on div "h ero.moveUp press enter h ero.moveDown press enter h ero.moveLeft press enter …" at bounding box center [582, 107] width 187 height 104
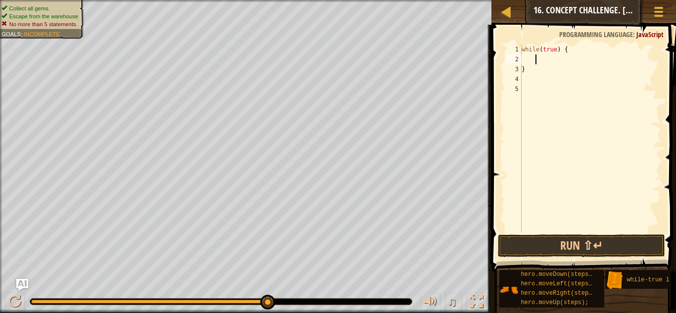
click at [568, 75] on div "while ( true ) { }" at bounding box center [591, 149] width 142 height 208
click at [570, 68] on div "while ( true ) { }" at bounding box center [591, 149] width 142 height 208
type textarea "}"
click at [641, 249] on button "Run ⇧↵" at bounding box center [581, 246] width 167 height 23
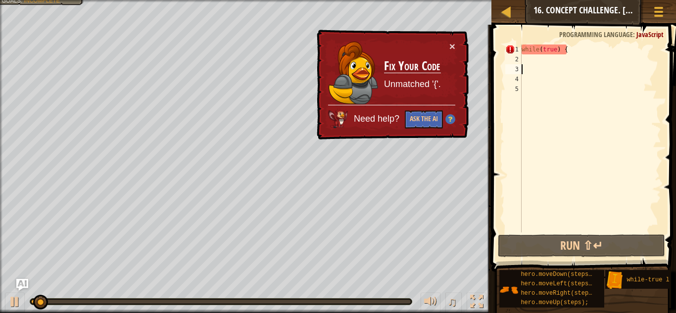
click at [556, 63] on div "while ( true ) {" at bounding box center [591, 149] width 142 height 208
type textarea "h"
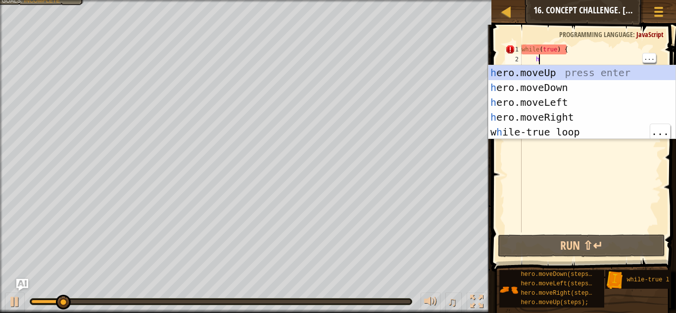
scroll to position [4, 2]
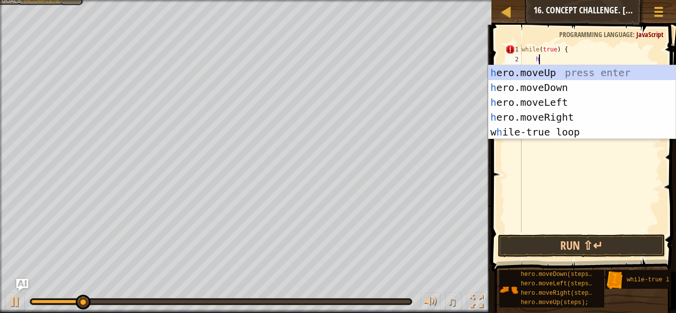
click at [585, 72] on div "h ero.moveUp press enter h ero.moveDown press enter h ero.moveLeft press enter …" at bounding box center [582, 117] width 187 height 104
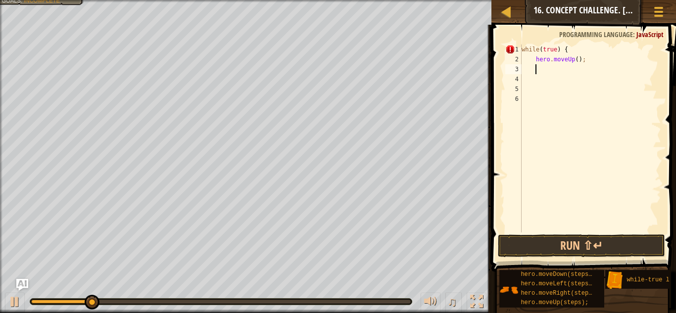
scroll to position [4, 0]
click at [530, 59] on div "while ( true ) { hero . moveUp ( ) ;" at bounding box center [591, 149] width 142 height 208
click at [538, 53] on div "while ( true ) { hero . moveUp ( ) ;" at bounding box center [591, 149] width 142 height 208
click at [533, 58] on div "while ( true ) { hero . moveUp ( ) ;" at bounding box center [591, 149] width 142 height 208
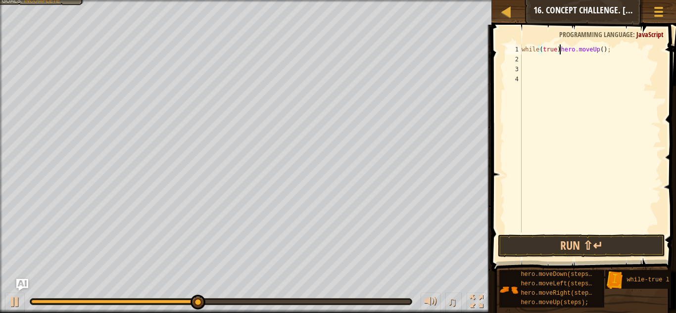
scroll to position [4, 6]
type textarea "hero.moveUp();"
click at [548, 75] on div "while ( true ) { hero . moveUp ( ) ;" at bounding box center [591, 149] width 142 height 208
click at [553, 66] on div "while ( true ) { hero . moveUp ( ) ;" at bounding box center [591, 149] width 142 height 208
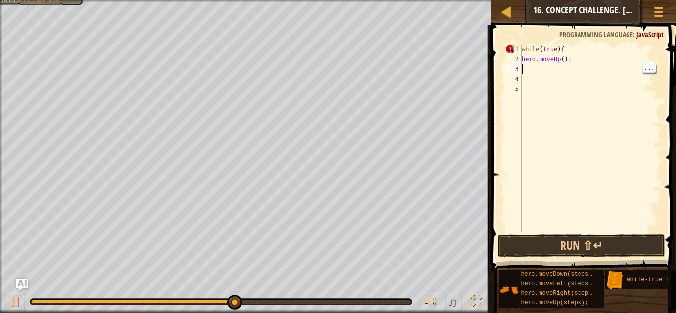
click at [563, 56] on div "while ( true ) { hero . moveUp ( ) ;" at bounding box center [591, 149] width 142 height 208
type textarea "hero.moveUp();"
click at [543, 73] on div "while ( true ) { hero . moveUp ( ) ;" at bounding box center [591, 149] width 142 height 208
type textarea "h"
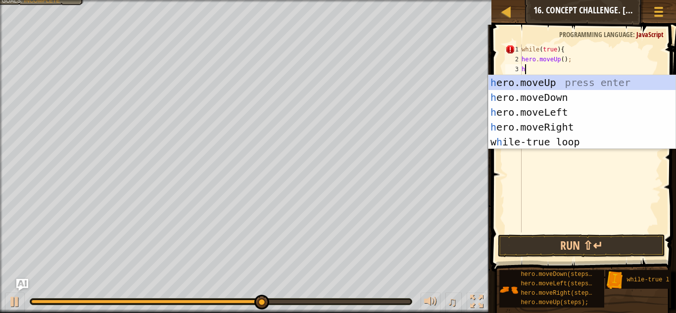
click at [594, 106] on div "h ero.moveUp press enter h ero.moveDown press enter h ero.moveLeft press enter …" at bounding box center [582, 127] width 187 height 104
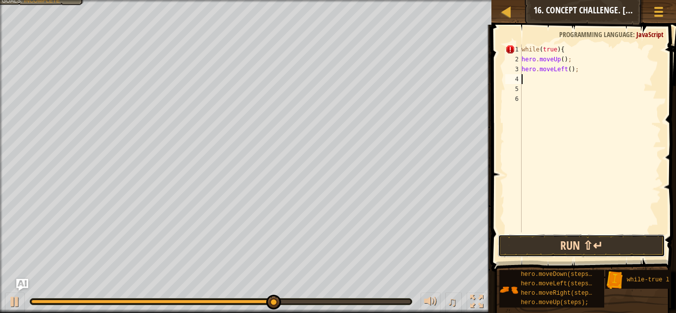
click at [550, 246] on button "Run ⇧↵" at bounding box center [581, 246] width 167 height 23
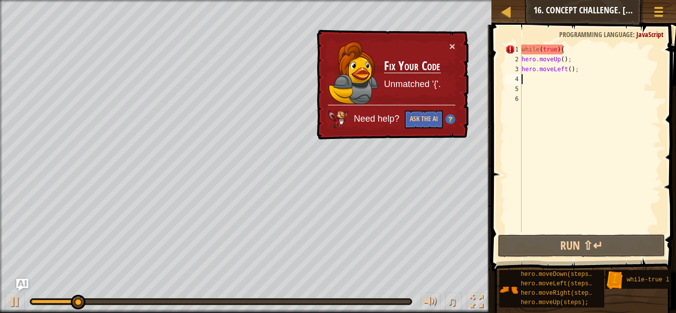
click at [584, 102] on div "while ( true ) { hero . moveUp ( ) ; hero . moveLeft ( ) ;" at bounding box center [591, 149] width 142 height 208
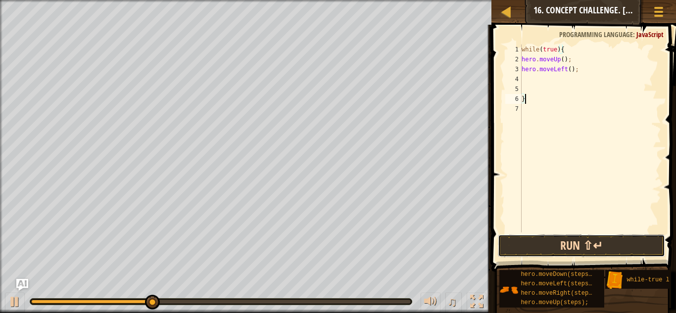
click at [622, 237] on button "Run ⇧↵" at bounding box center [581, 246] width 167 height 23
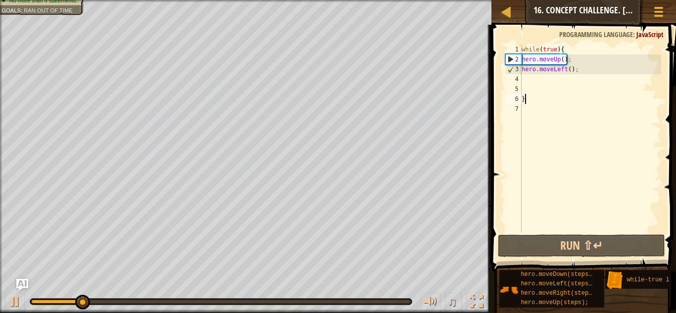
click at [586, 71] on div "while ( true ) { hero . moveUp ( ) ; hero . moveLeft ( ) ; }" at bounding box center [591, 149] width 142 height 208
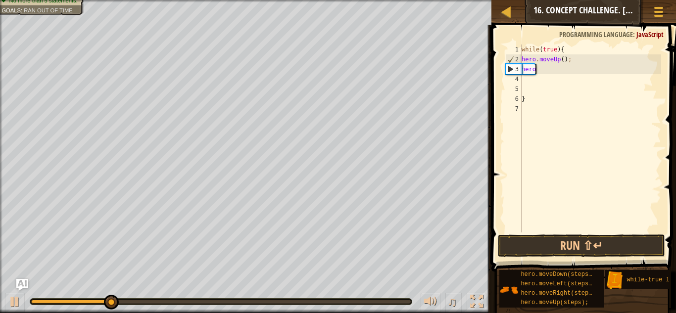
scroll to position [4, 0]
type textarea "h"
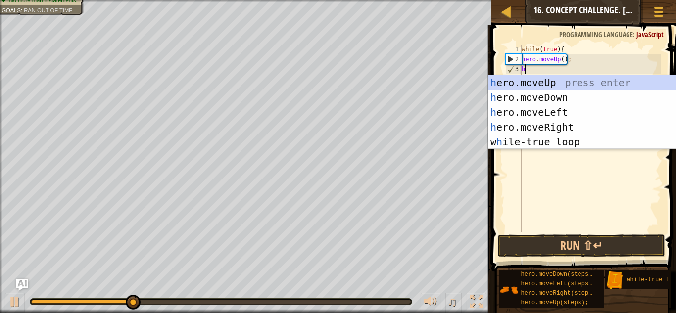
click at [575, 125] on div "h ero.moveUp press enter h ero.moveDown press enter h ero.moveLeft press enter …" at bounding box center [582, 127] width 187 height 104
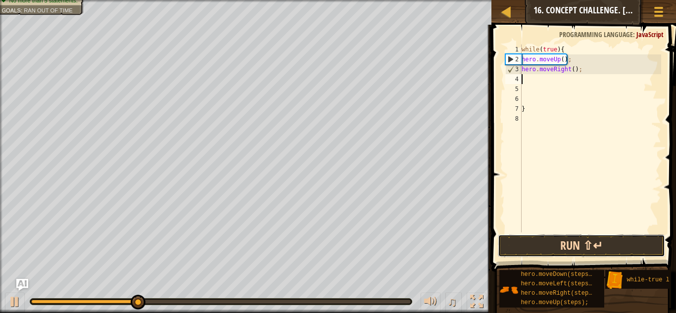
click at [595, 253] on button "Run ⇧↵" at bounding box center [581, 246] width 167 height 23
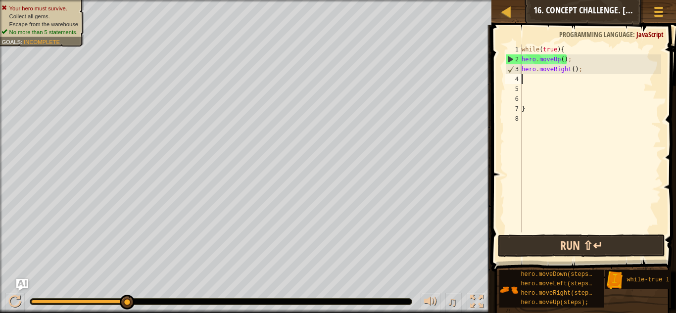
type textarea "h"
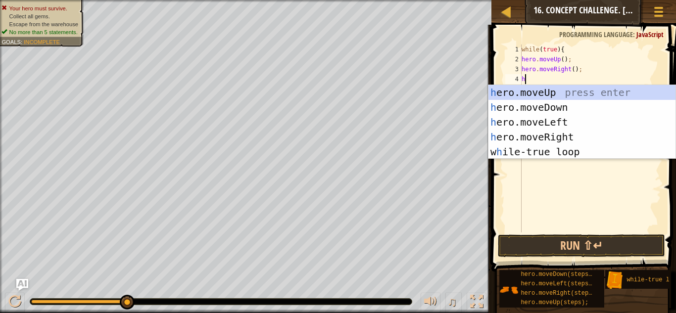
click at [573, 136] on div "h ero.moveUp press enter h ero.moveDown press enter h ero.moveLeft press enter …" at bounding box center [582, 137] width 187 height 104
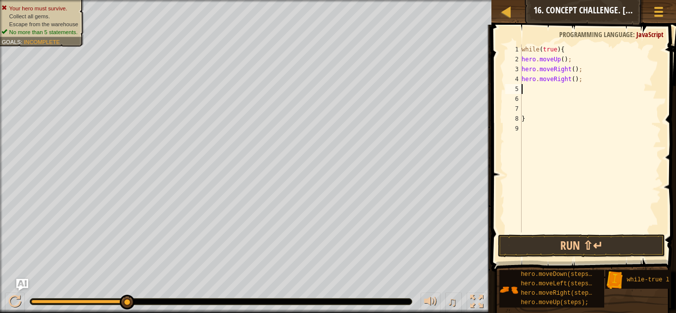
click at [589, 96] on div "while ( true ) { hero . moveUp ( ) ; hero . moveRight ( ) ; hero . moveRight ( …" at bounding box center [591, 149] width 142 height 208
click at [574, 84] on div "while ( true ) { hero . moveUp ( ) ; hero . moveRight ( ) ; hero . moveRight ( …" at bounding box center [591, 149] width 142 height 208
click at [598, 79] on div "while ( true ) { hero . moveUp ( ) ; hero . moveRight ( ) ; hero . moveRight ( …" at bounding box center [591, 149] width 142 height 208
type textarea "h"
click at [576, 70] on div "while ( true ) { hero . moveUp ( ) ; hero . moveRight ( ) ; }" at bounding box center [591, 149] width 142 height 208
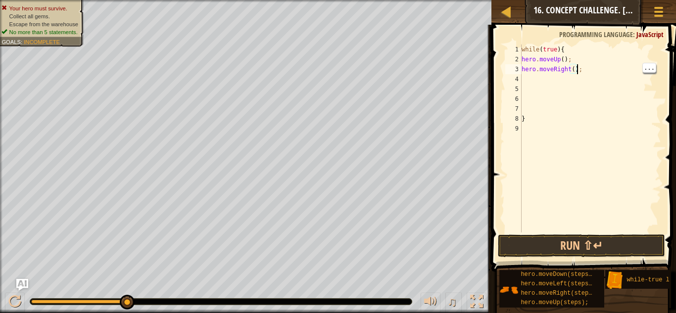
click at [569, 71] on div "while ( true ) { hero . moveUp ( ) ; hero . moveRight ( ) ; }" at bounding box center [591, 149] width 142 height 208
click at [617, 248] on button "Run ⇧↵" at bounding box center [581, 246] width 167 height 23
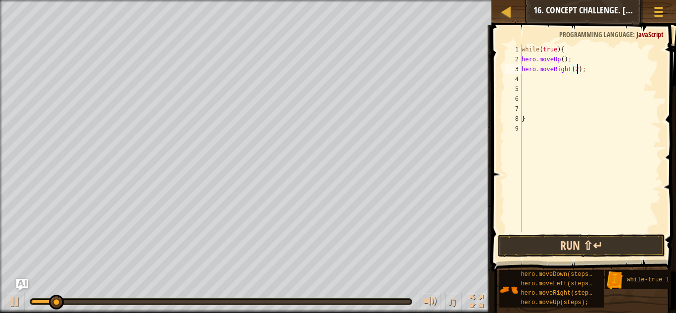
type textarea "hero.moveRight(2);"
click at [594, 253] on button "Run ⇧↵" at bounding box center [581, 246] width 167 height 23
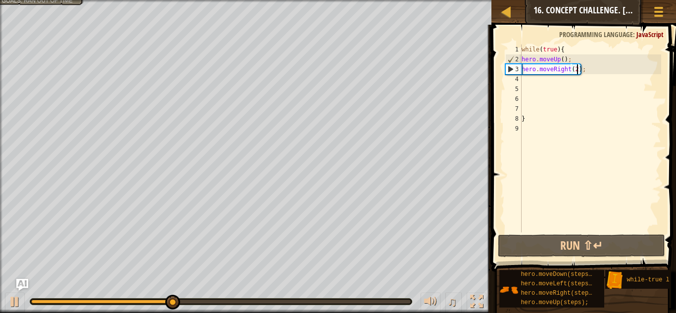
click at [554, 85] on div "while ( true ) { hero . moveUp ( ) ; hero . moveRight ( 2 ) ; }" at bounding box center [591, 149] width 142 height 208
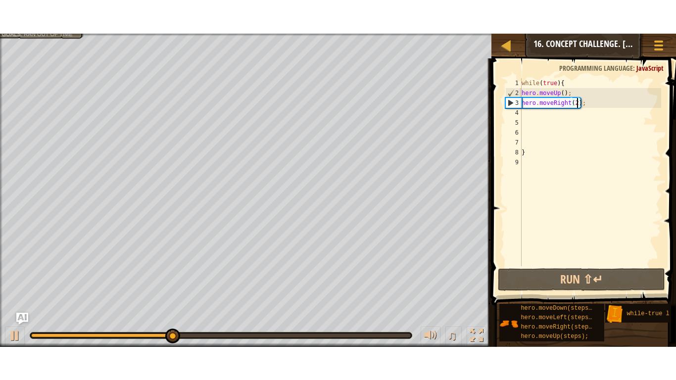
scroll to position [4, 0]
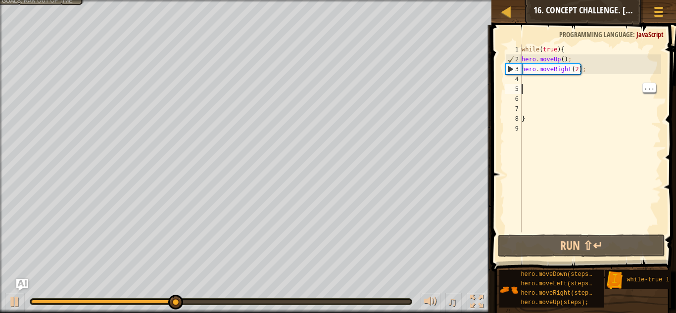
click at [569, 77] on div "while ( true ) { hero . moveUp ( ) ; hero . moveRight ( 2 ) ; }" at bounding box center [591, 149] width 142 height 208
type textarea "h"
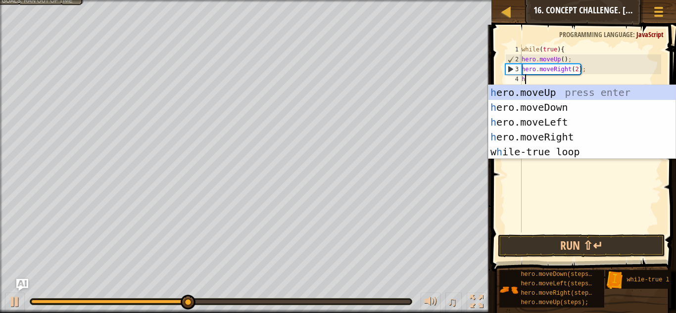
click at [576, 121] on div "h ero.moveUp press enter h ero.moveDown press enter h ero.moveLeft press enter …" at bounding box center [582, 137] width 187 height 104
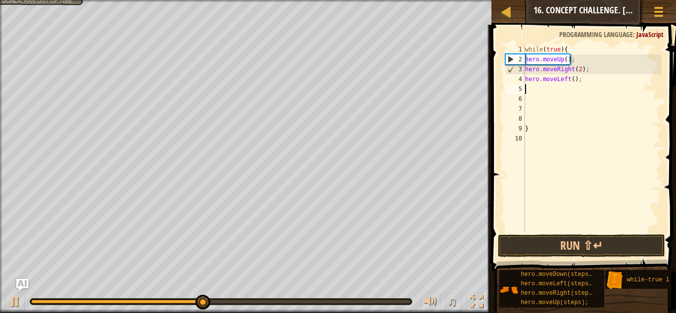
type textarea "h"
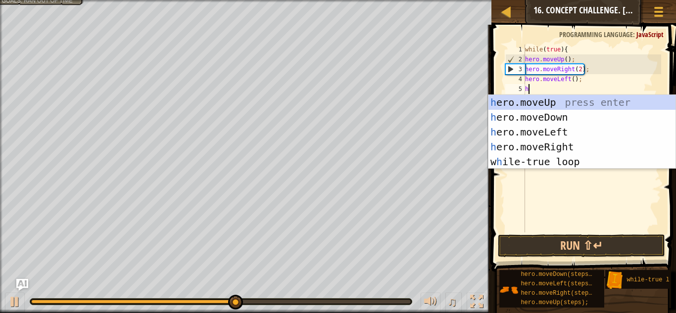
click at [585, 123] on div "h ero.moveUp press enter h ero.moveDown press enter h ero.moveLeft press enter …" at bounding box center [582, 147] width 187 height 104
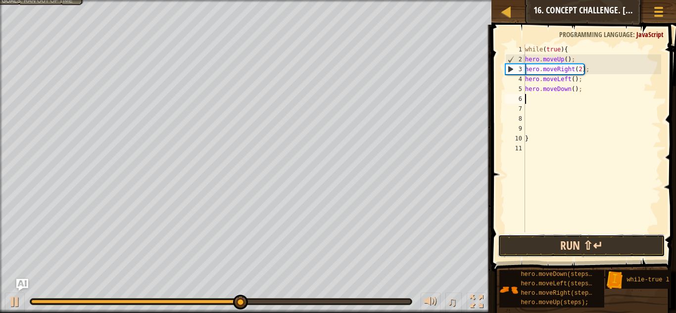
click at [599, 253] on button "Run ⇧↵" at bounding box center [581, 246] width 167 height 23
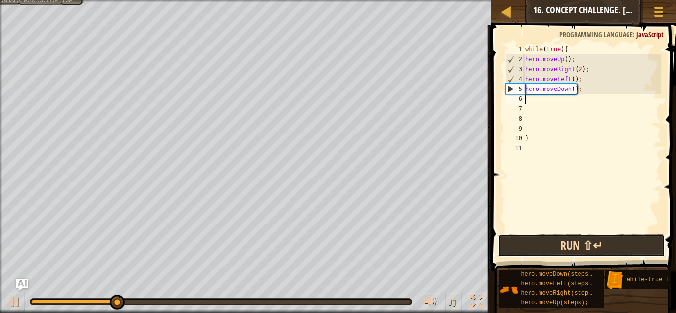
click at [571, 256] on button "Run ⇧↵" at bounding box center [581, 246] width 167 height 23
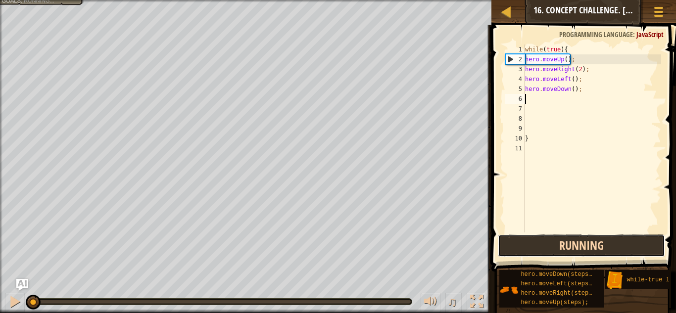
click at [576, 242] on button "Running" at bounding box center [581, 246] width 167 height 23
click at [576, 245] on button "Running" at bounding box center [581, 246] width 167 height 23
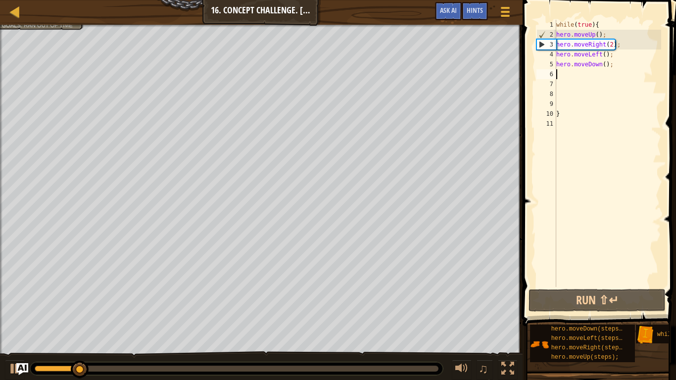
click at [630, 60] on div "while ( true ) { hero . moveUp ( ) ; hero . moveRight ( 2 ) ; hero . moveLeft (…" at bounding box center [608, 163] width 107 height 287
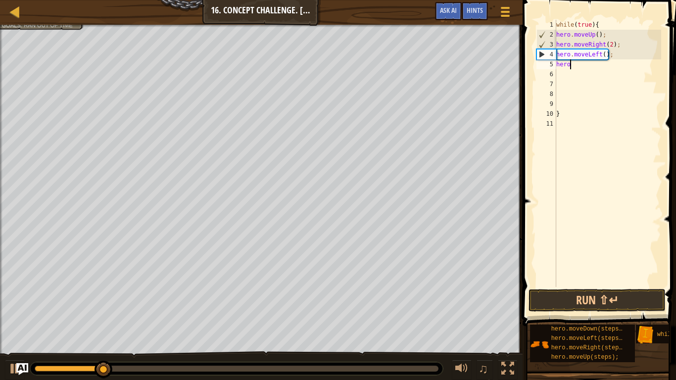
type textarea "h"
click at [625, 303] on button "Run ⇧↵" at bounding box center [597, 300] width 137 height 23
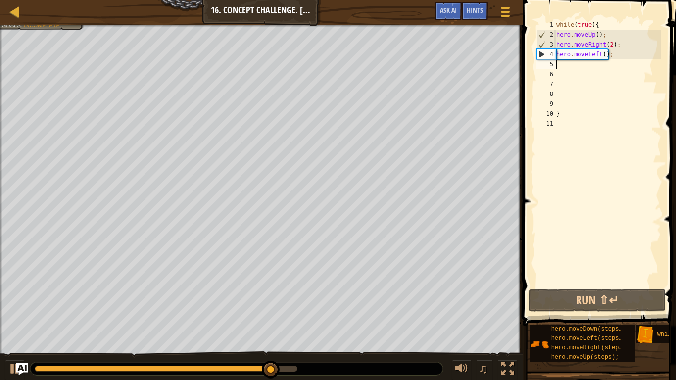
click at [586, 66] on div "while ( true ) { hero . moveUp ( ) ; hero . moveRight ( 2 ) ; hero . moveLeft (…" at bounding box center [608, 163] width 107 height 287
type textarea "h"
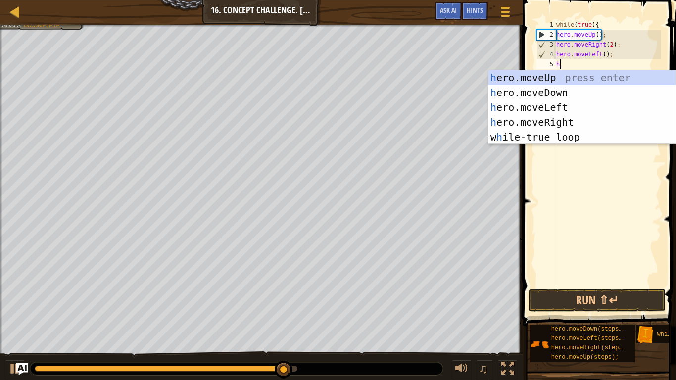
click at [591, 97] on div "h ero.moveUp press enter h ero.moveDown press enter h ero.moveLeft press enter …" at bounding box center [582, 122] width 187 height 104
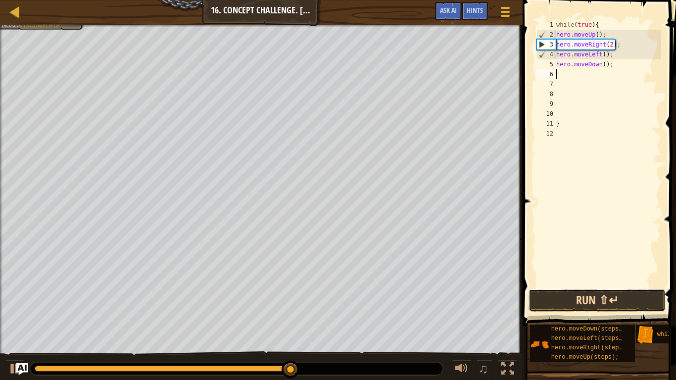
click at [608, 293] on button "Run ⇧↵" at bounding box center [597, 300] width 137 height 23
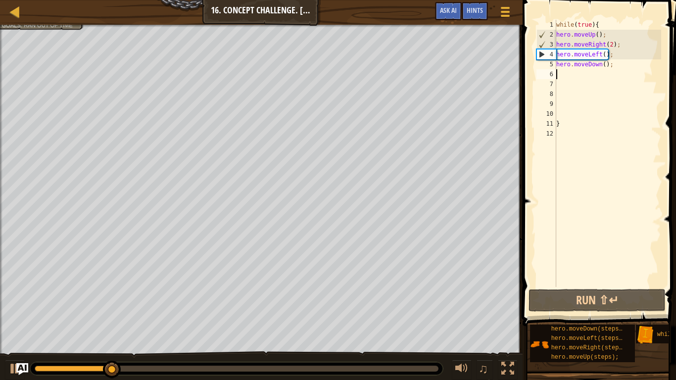
click at [611, 65] on div "while ( true ) { hero . moveUp ( ) ; hero . moveRight ( 2 ) ; hero . moveLeft (…" at bounding box center [608, 163] width 107 height 287
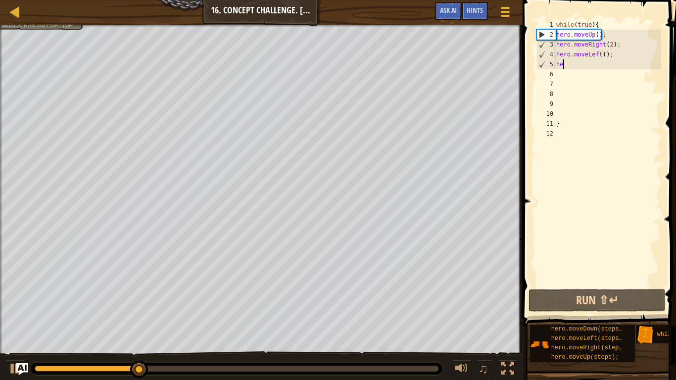
type textarea "h"
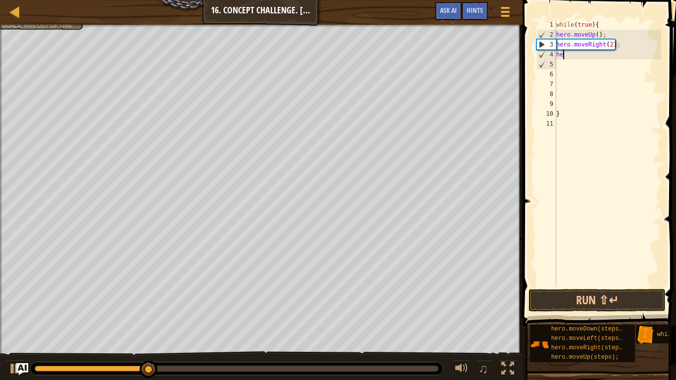
type textarea "h"
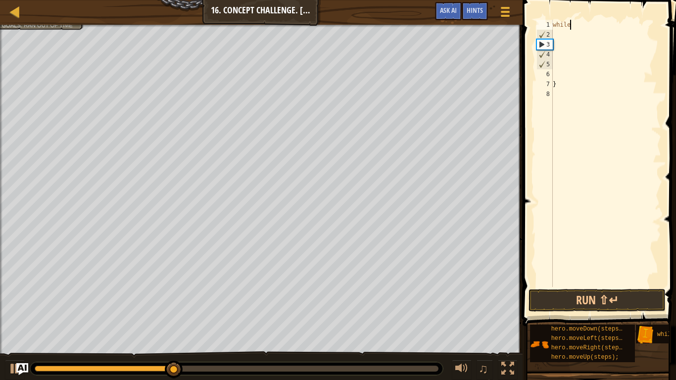
type textarea "w"
click at [591, 91] on div "}" at bounding box center [606, 163] width 110 height 287
click at [596, 80] on div "}" at bounding box center [606, 163] width 110 height 287
type textarea "}"
click at [602, 27] on div at bounding box center [606, 163] width 110 height 287
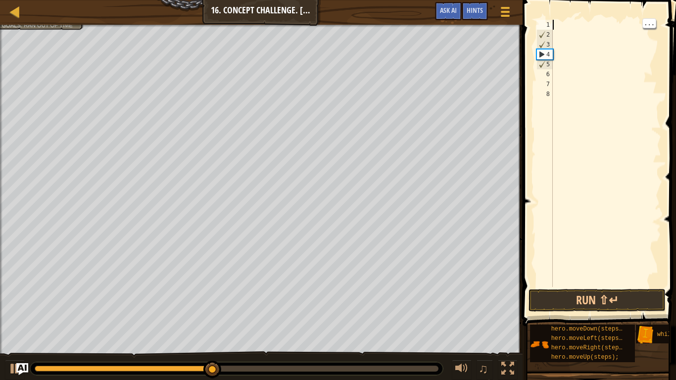
type textarea "h"
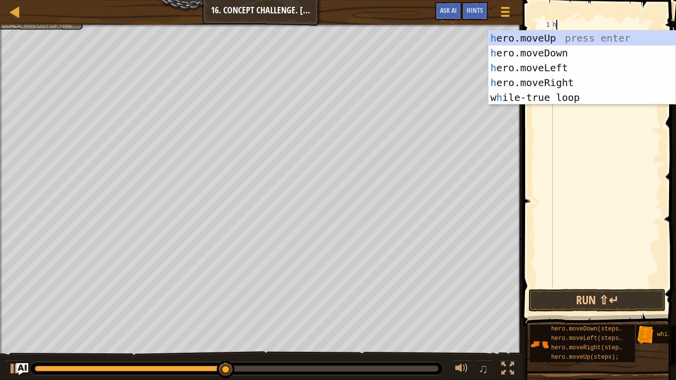
click at [580, 41] on div "h ero.moveUp press enter h ero.moveDown press enter h ero.moveLeft press enter …" at bounding box center [582, 83] width 187 height 104
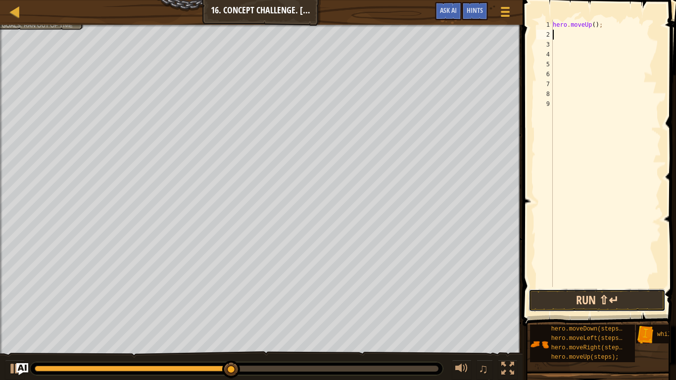
click at [599, 305] on button "Run ⇧↵" at bounding box center [597, 300] width 137 height 23
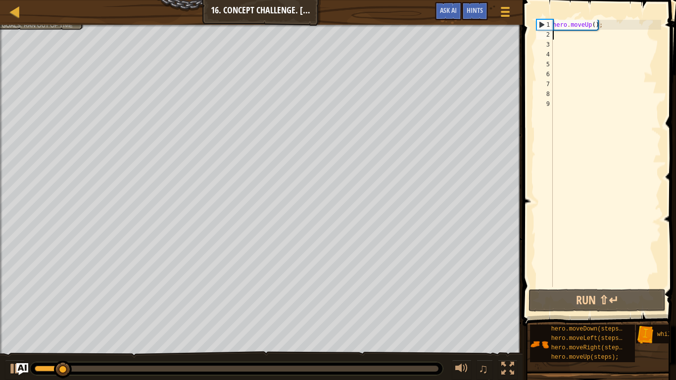
click at [632, 27] on div "hero . moveUp ( ) ;" at bounding box center [606, 163] width 110 height 287
type textarea "hero.moveUp(2);"
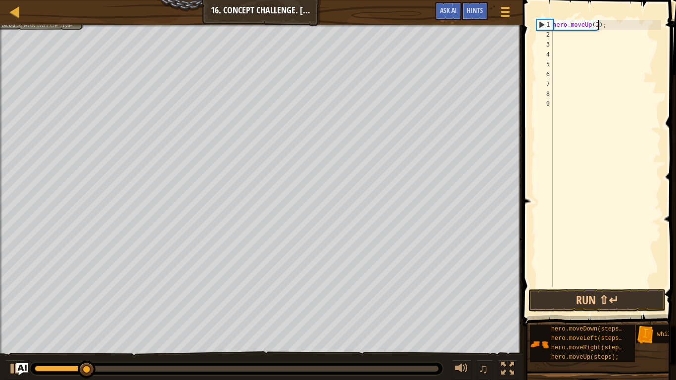
scroll to position [4, 7]
click at [583, 36] on div "hero . moveUp ( 2 ) ;" at bounding box center [606, 163] width 110 height 287
type textarea "h"
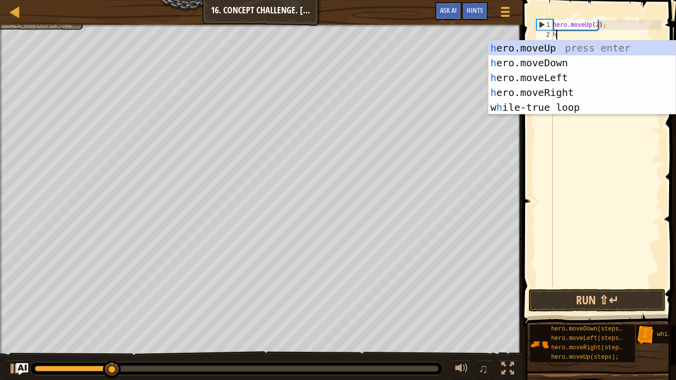
click at [578, 93] on div "h ero.moveUp press enter h ero.moveDown press enter h ero.moveLeft press enter …" at bounding box center [582, 93] width 187 height 104
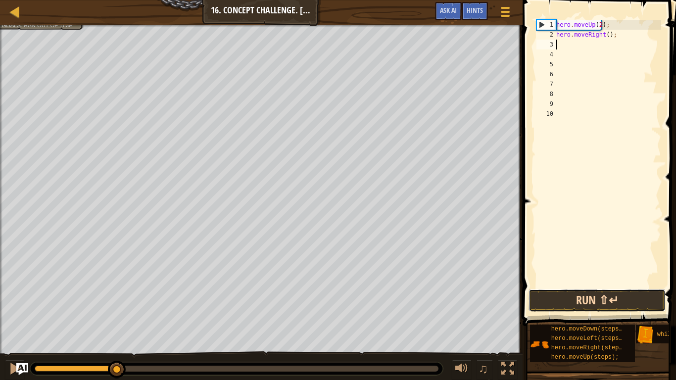
click at [609, 290] on button "Run ⇧↵" at bounding box center [597, 300] width 137 height 23
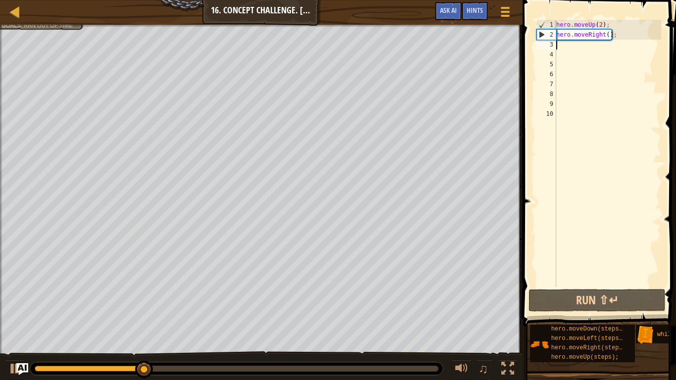
click at [605, 37] on div "hero . moveUp ( 2 ) ; hero . moveRight ( ) ;" at bounding box center [608, 163] width 107 height 287
type textarea "hero.moveRight();"
click at [604, 42] on div "hero . moveUp ( 2 ) ; hero . moveRight ( ) ;" at bounding box center [608, 163] width 107 height 287
click at [609, 38] on div "hero . moveUp ( 2 ) ; hero . moveRight ( ) ;" at bounding box center [608, 163] width 107 height 287
type textarea "hero.moveRight(2);"
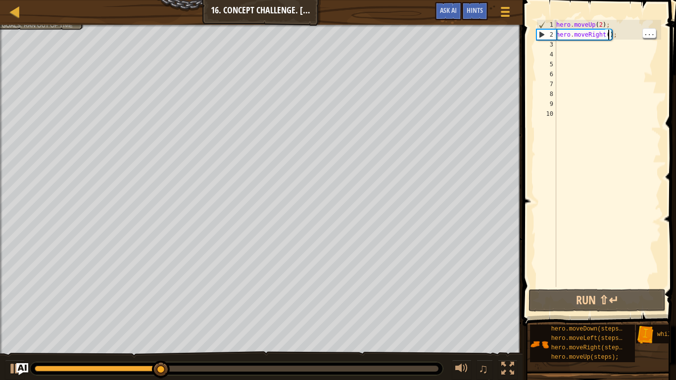
scroll to position [4, 8]
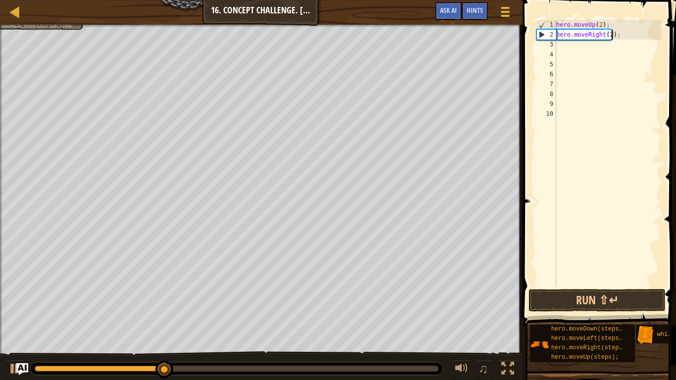
click at [604, 48] on div "hero . moveUp ( 2 ) ; hero . moveRight ( 2 ) ;" at bounding box center [608, 163] width 107 height 287
type textarea "h"
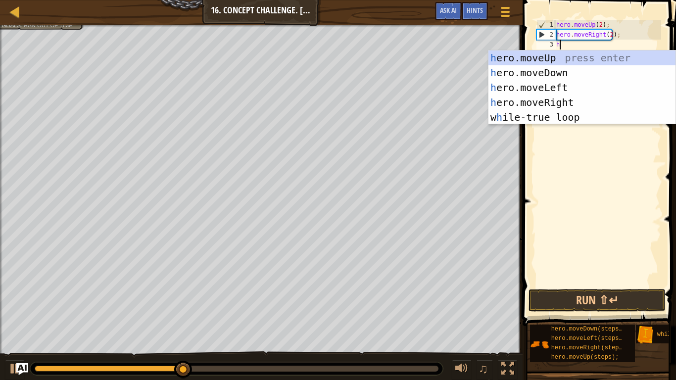
click at [584, 60] on div "h ero.moveUp press enter h ero.moveDown press enter h ero.moveLeft press enter …" at bounding box center [582, 103] width 187 height 104
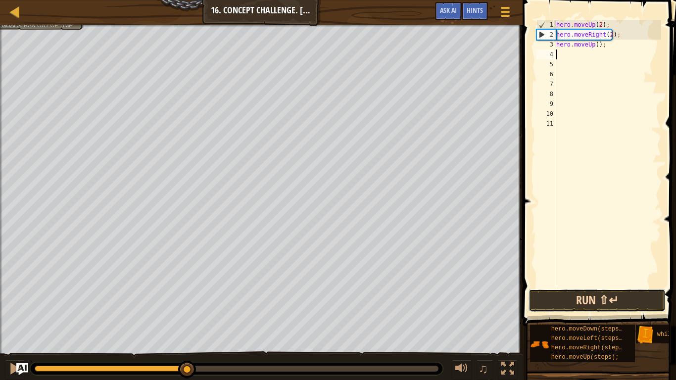
click at [602, 296] on button "Run ⇧↵" at bounding box center [597, 300] width 137 height 23
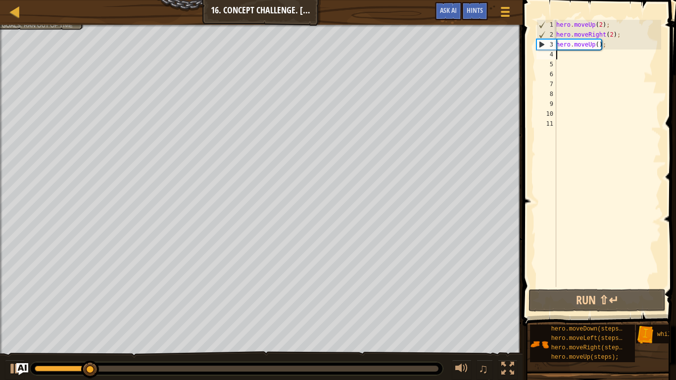
click at [613, 55] on div "hero . moveUp ( 2 ) ; hero . moveRight ( 2 ) ; hero . moveUp ( ) ;" at bounding box center [608, 163] width 107 height 287
type textarea "h"
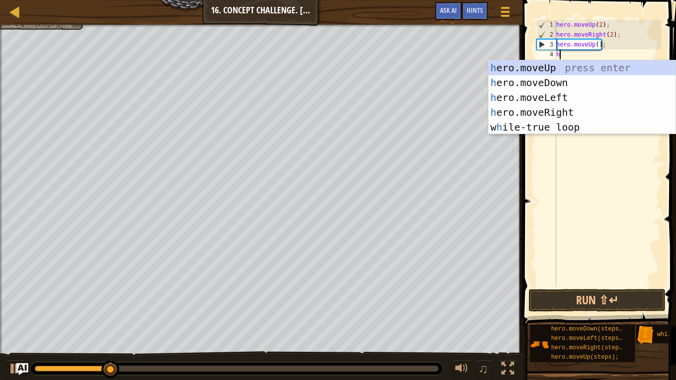
click at [589, 99] on div "h ero.moveUp press enter h ero.moveDown press enter h ero.moveLeft press enter …" at bounding box center [582, 112] width 187 height 104
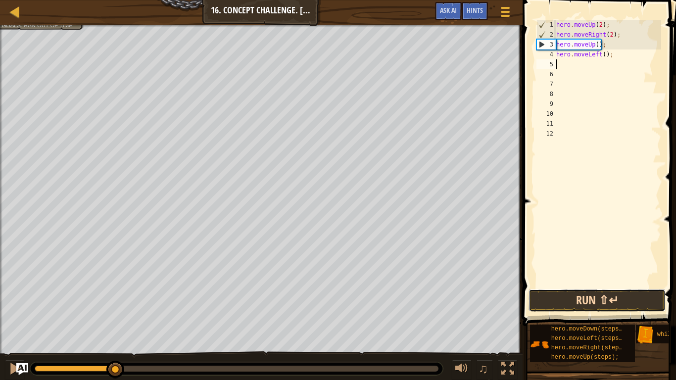
click at [606, 300] on button "Run ⇧↵" at bounding box center [597, 300] width 137 height 23
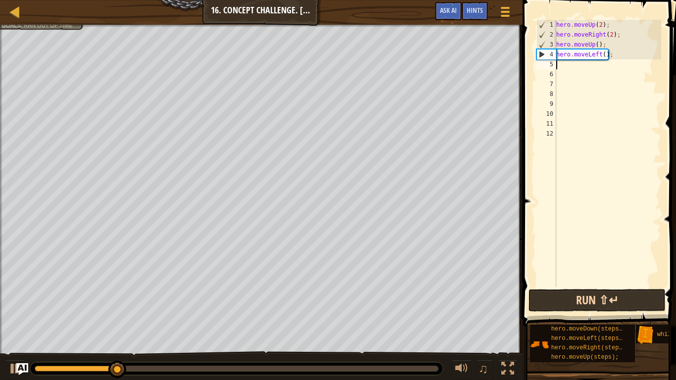
type textarea "h"
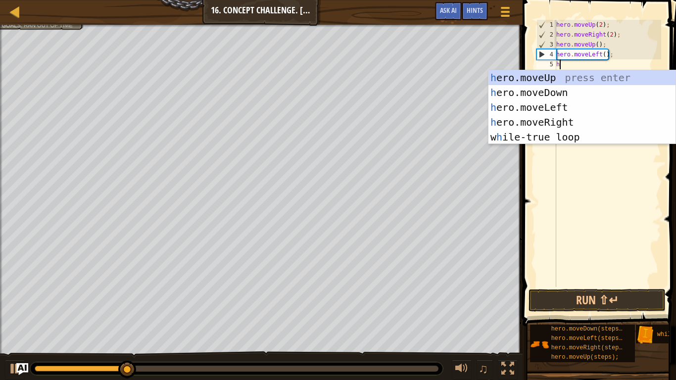
click at [585, 96] on div "h ero.moveUp press enter h ero.moveDown press enter h ero.moveLeft press enter …" at bounding box center [582, 122] width 187 height 104
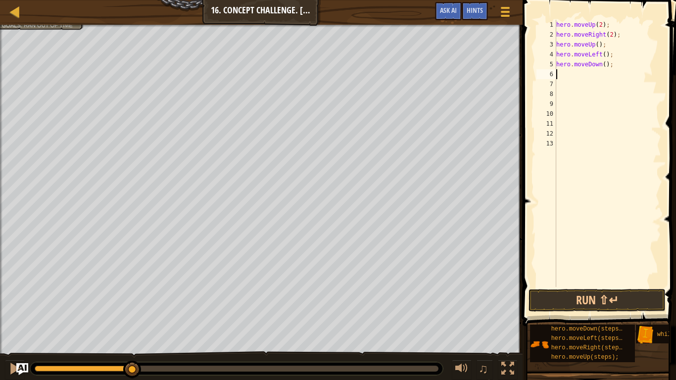
click at [607, 63] on div "hero . moveUp ( 2 ) ; hero . moveRight ( 2 ) ; hero . moveUp ( ) ; hero . moveL…" at bounding box center [608, 163] width 107 height 287
type textarea "hero.moveDown(3);"
click at [609, 72] on div "hero . moveUp ( 2 ) ; hero . moveRight ( 2 ) ; hero . moveUp ( ) ; hero . moveL…" at bounding box center [608, 163] width 107 height 287
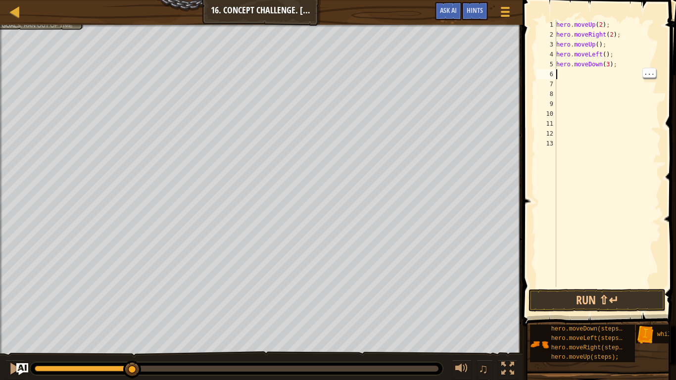
type textarea "h"
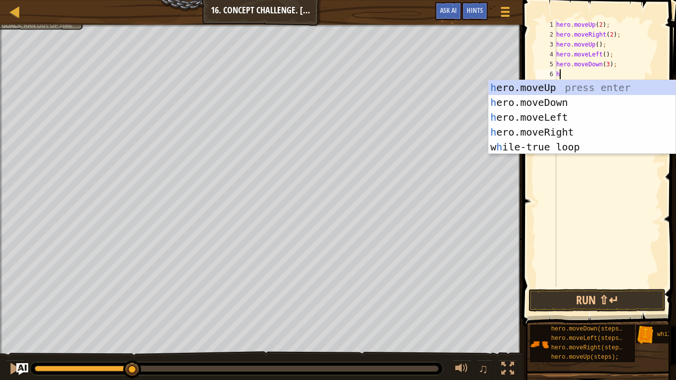
click at [586, 130] on div "h ero.moveUp press enter h ero.moveDown press enter h ero.moveLeft press enter …" at bounding box center [582, 132] width 187 height 104
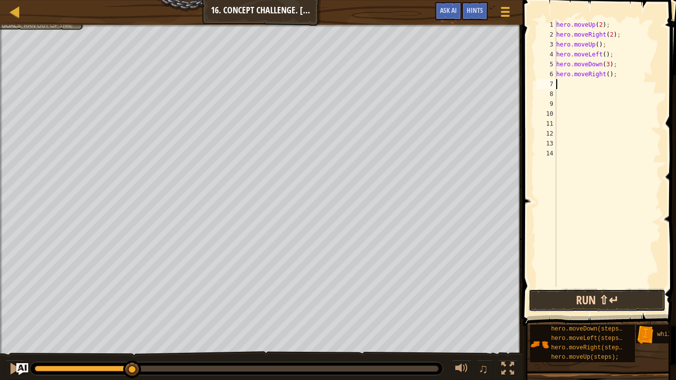
click at [594, 299] on button "Run ⇧↵" at bounding box center [597, 300] width 137 height 23
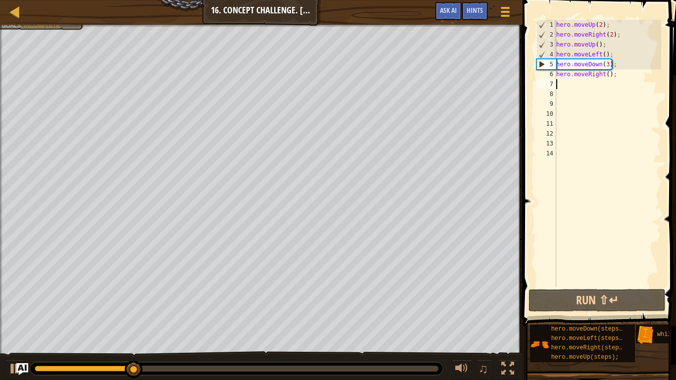
click at [608, 55] on div "hero . moveUp ( 2 ) ; hero . moveRight ( 2 ) ; hero . moveUp ( ) ; hero . moveL…" at bounding box center [608, 163] width 107 height 287
click at [609, 66] on div "hero . moveUp ( 2 ) ; hero . moveRight ( 2 ) ; hero . moveUp ( ) ; hero . moveL…" at bounding box center [608, 163] width 107 height 287
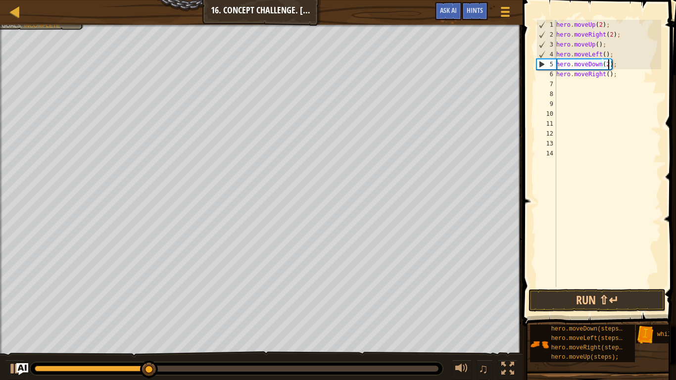
scroll to position [4, 8]
type textarea "hero.moveDown(2);"
click at [626, 305] on button "Run ⇧↵" at bounding box center [597, 300] width 137 height 23
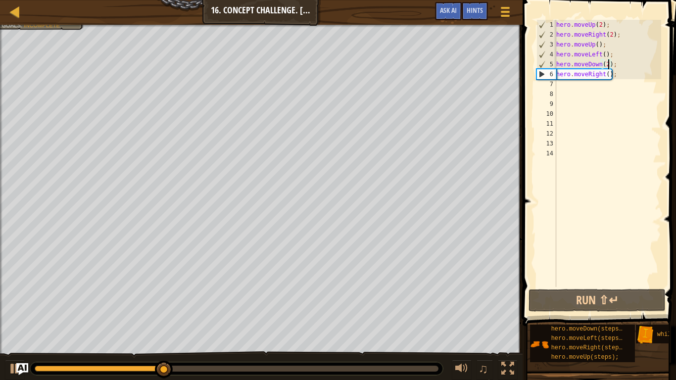
click at [579, 81] on div "hero . moveUp ( 2 ) ; hero . moveRight ( 2 ) ; hero . moveUp ( ) ; hero . moveL…" at bounding box center [608, 163] width 107 height 287
type textarea "h"
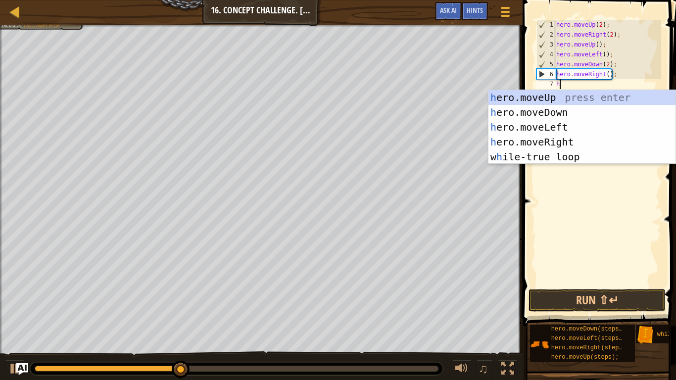
click at [593, 100] on div "h ero.moveUp press enter h ero.moveDown press enter h ero.moveLeft press enter …" at bounding box center [582, 142] width 187 height 104
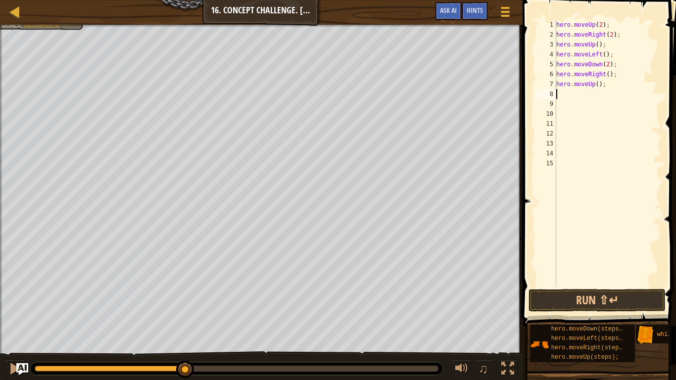
click at [597, 82] on div "hero . moveUp ( 2 ) ; hero . moveRight ( 2 ) ; hero . moveUp ( ) ; hero . moveL…" at bounding box center [608, 163] width 107 height 287
type textarea "hero.moveUp(3);"
click at [594, 295] on button "Run ⇧↵" at bounding box center [597, 300] width 137 height 23
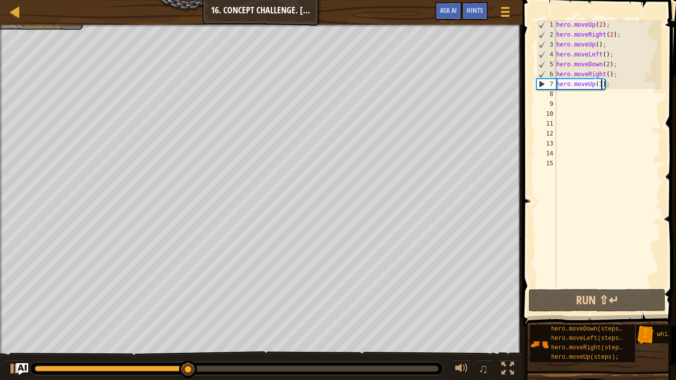
click at [590, 104] on div "hero . moveUp ( 2 ) ; hero . moveRight ( 2 ) ; hero . moveUp ( ) ; hero . moveL…" at bounding box center [608, 163] width 107 height 287
click at [599, 97] on div "hero . moveUp ( 2 ) ; hero . moveRight ( 2 ) ; hero . moveUp ( ) ; hero . moveL…" at bounding box center [608, 163] width 107 height 287
type textarea "h"
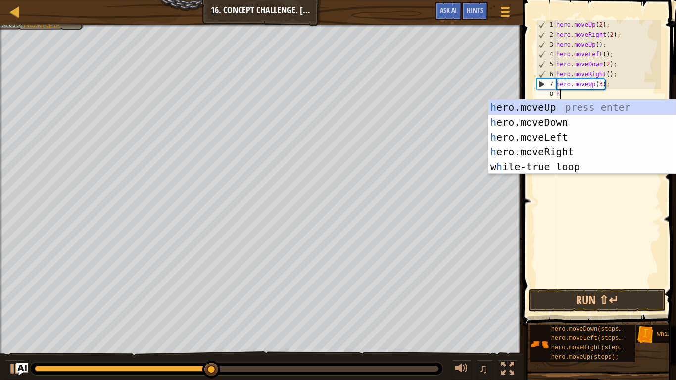
click at [575, 151] on div "h ero.moveUp press enter h ero.moveDown press enter h ero.moveLeft press enter …" at bounding box center [582, 152] width 187 height 104
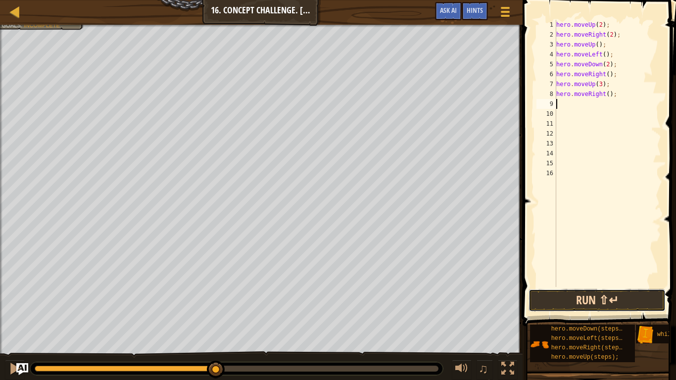
click at [614, 302] on button "Run ⇧↵" at bounding box center [597, 300] width 137 height 23
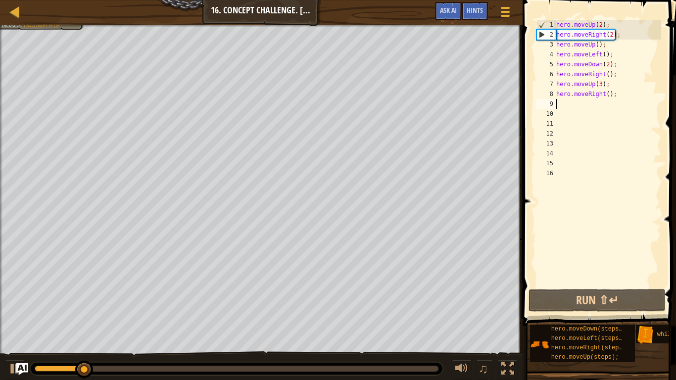
click at [605, 96] on div "hero . moveUp ( 2 ) ; hero . moveRight ( 2 ) ; hero . moveUp ( ) ; hero . moveL…" at bounding box center [608, 163] width 107 height 287
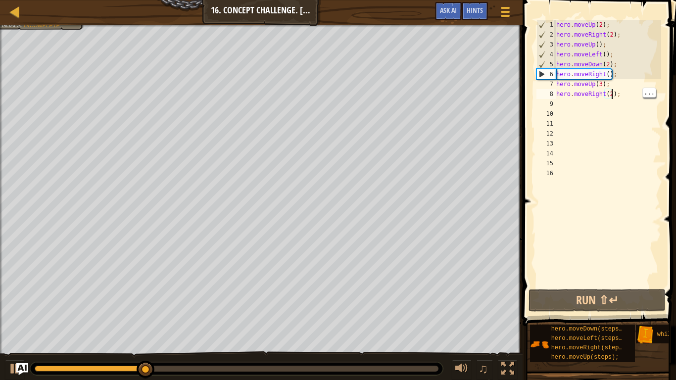
scroll to position [4, 8]
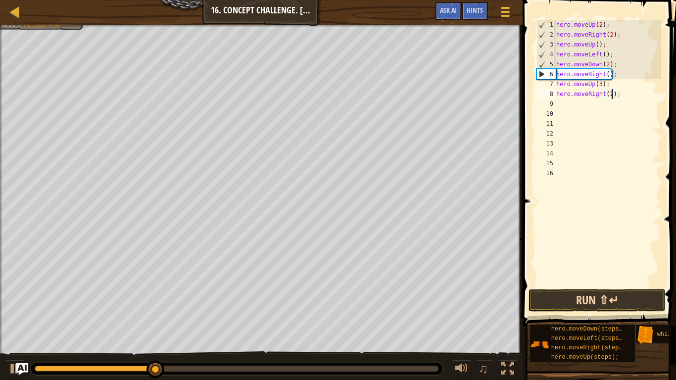
type textarea "hero.moveRight(2);"
click at [604, 307] on button "Run ⇧↵" at bounding box center [597, 300] width 137 height 23
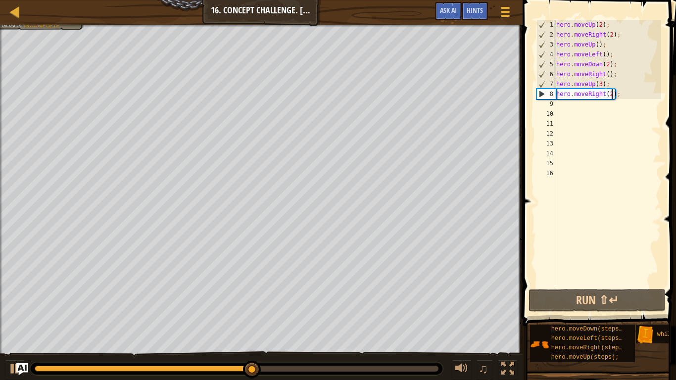
click at [584, 109] on div "hero . moveUp ( 2 ) ; hero . moveRight ( 2 ) ; hero . moveUp ( ) ; hero . moveL…" at bounding box center [608, 163] width 107 height 287
click at [580, 105] on div "hero . moveUp ( 2 ) ; hero . moveRight ( 2 ) ; hero . moveUp ( ) ; hero . moveL…" at bounding box center [608, 163] width 107 height 287
type textarea "w"
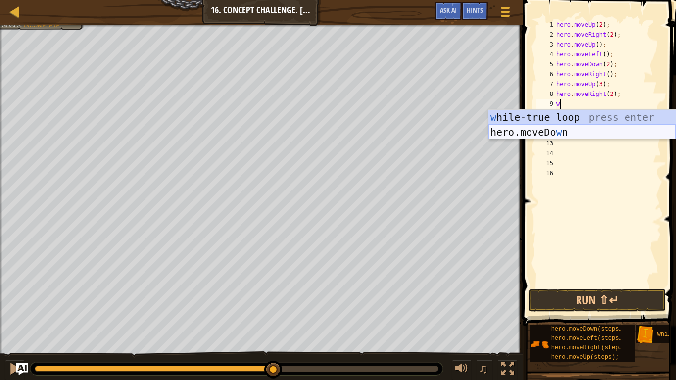
click at [563, 132] on div "w hile-true loop press enter hero.moveDo w n press enter" at bounding box center [582, 139] width 187 height 59
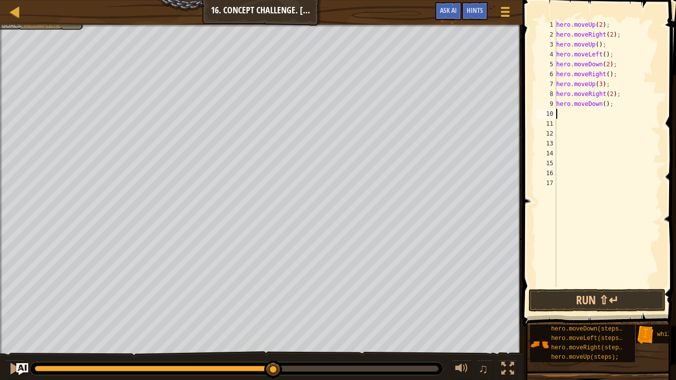
click at [571, 113] on div "hero . moveUp ( 2 ) ; hero . moveRight ( 2 ) ; hero . moveUp ( ) ; hero . moveL…" at bounding box center [608, 163] width 107 height 287
type textarea "j"
type textarea "h"
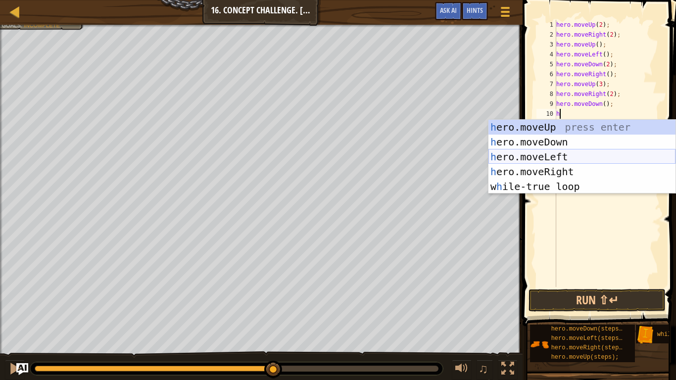
click at [569, 157] on div "h ero.moveUp press enter h ero.moveDown press enter h ero.moveLeft press enter …" at bounding box center [582, 172] width 187 height 104
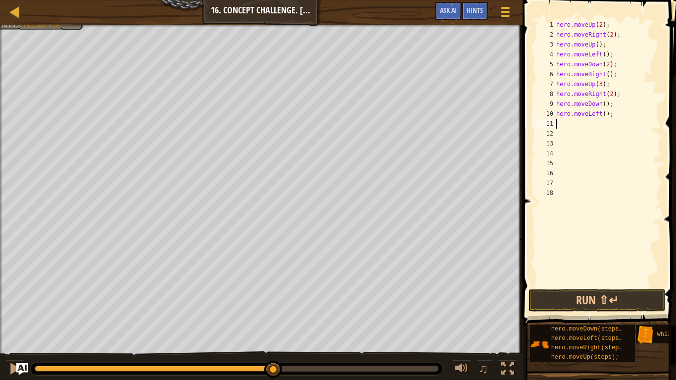
type textarea "h"
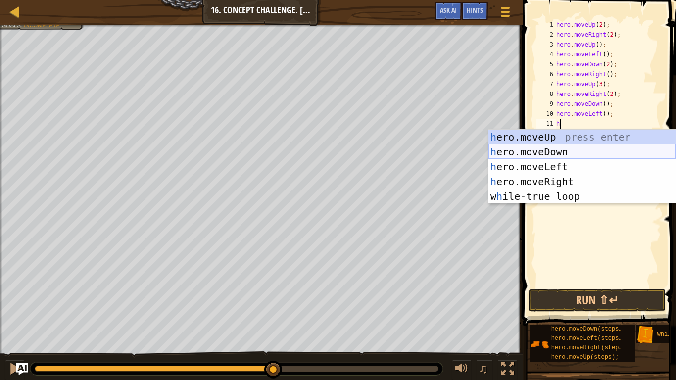
click at [565, 151] on div "h ero.moveUp press enter h ero.moveDown press enter h ero.moveLeft press enter …" at bounding box center [582, 182] width 187 height 104
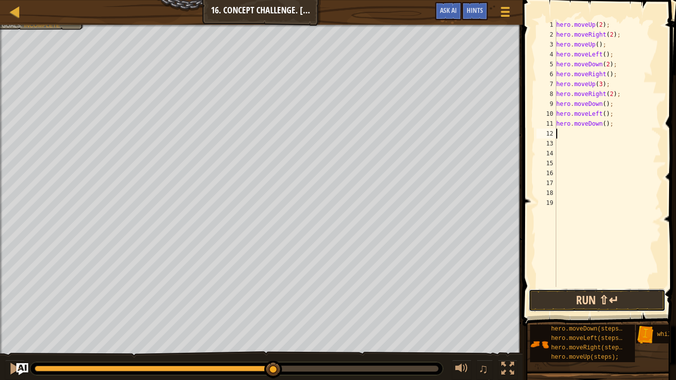
click at [601, 306] on button "Run ⇧↵" at bounding box center [597, 300] width 137 height 23
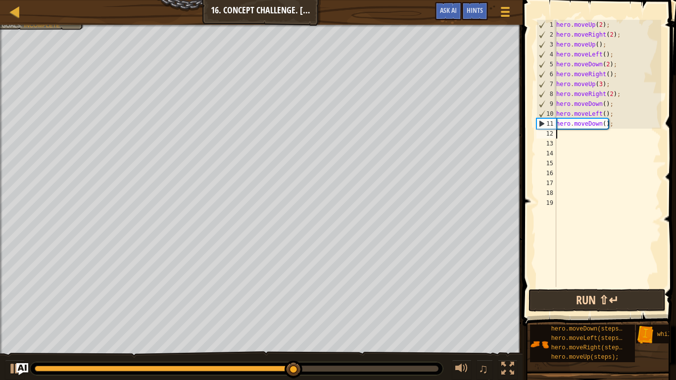
type textarea "h"
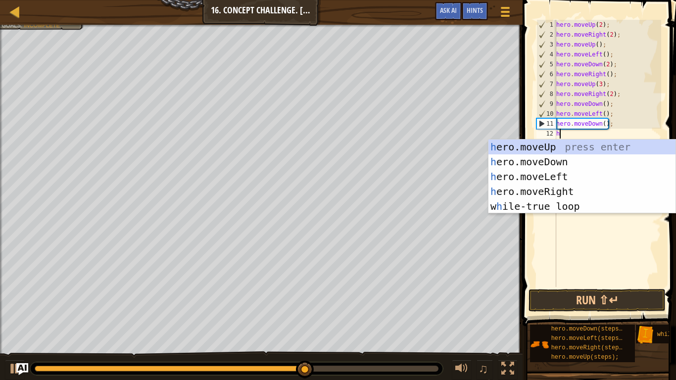
click at [573, 149] on div "h ero.moveUp press enter h ero.moveDown press enter h ero.moveLeft press enter …" at bounding box center [582, 192] width 187 height 104
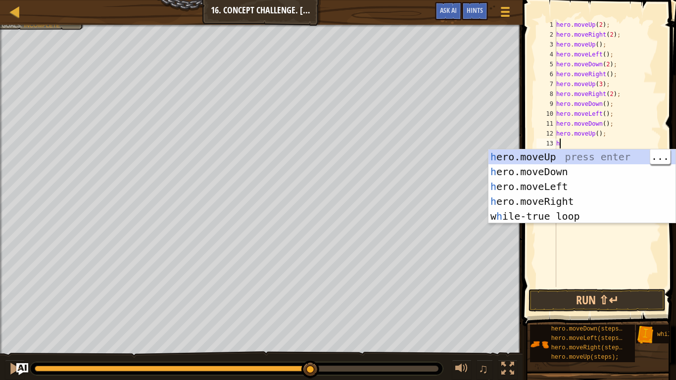
type textarea "h"
click at [580, 201] on div "h ero.moveUp press enter h ero.moveDown press enter h ero.moveLeft press enter …" at bounding box center [582, 202] width 187 height 104
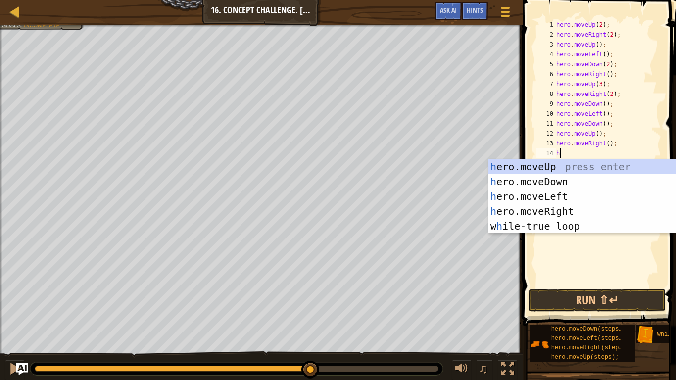
click at [598, 135] on div "hero . moveUp ( 2 ) ; hero . moveRight ( 2 ) ; hero . moveUp ( ) ; hero . moveL…" at bounding box center [608, 163] width 107 height 287
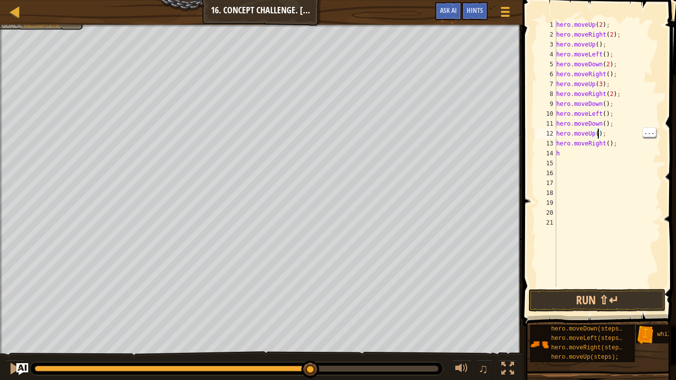
scroll to position [4, 7]
click at [621, 142] on div "hero . moveUp ( 2 ) ; hero . moveRight ( 2 ) ; hero . moveUp ( ) ; hero . moveL…" at bounding box center [608, 163] width 107 height 287
type textarea "h"
click at [583, 157] on div "hero . moveUp ( 2 ) ; hero . moveRight ( 2 ) ; hero . moveUp ( ) ; hero . moveL…" at bounding box center [608, 163] width 107 height 287
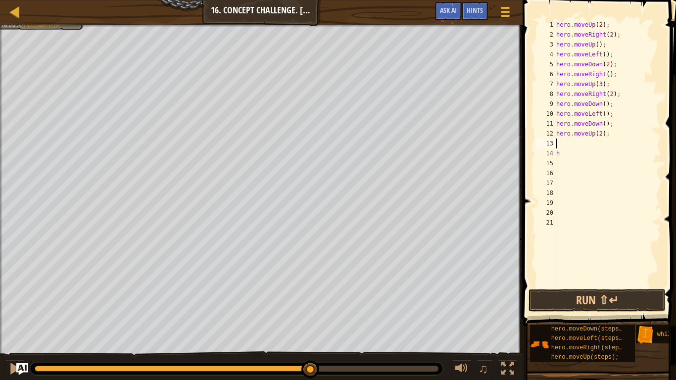
type textarea "h"
click at [601, 137] on div "hero . moveUp ( 2 ) ; hero . moveRight ( 2 ) ; hero . moveUp ( ) ; hero . moveL…" at bounding box center [608, 163] width 107 height 287
click at [612, 307] on button "Run ⇧↵" at bounding box center [597, 300] width 137 height 23
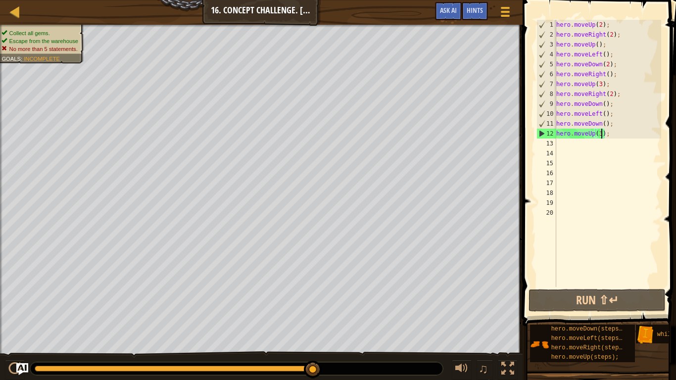
click at [619, 26] on div "hero . moveUp ( 2 ) ; hero . moveRight ( 2 ) ; hero . moveUp ( ) ; hero . moveL…" at bounding box center [608, 163] width 107 height 287
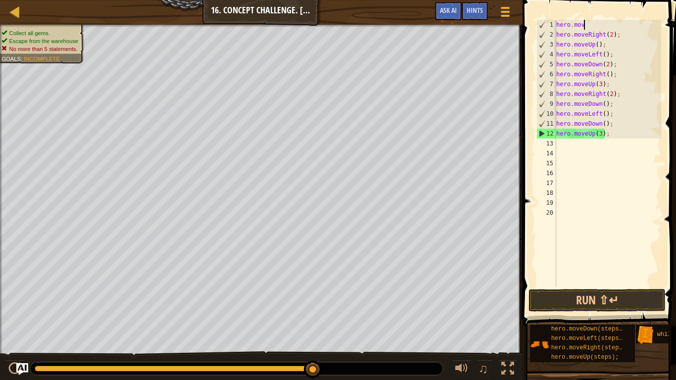
scroll to position [4, 1]
type textarea "h"
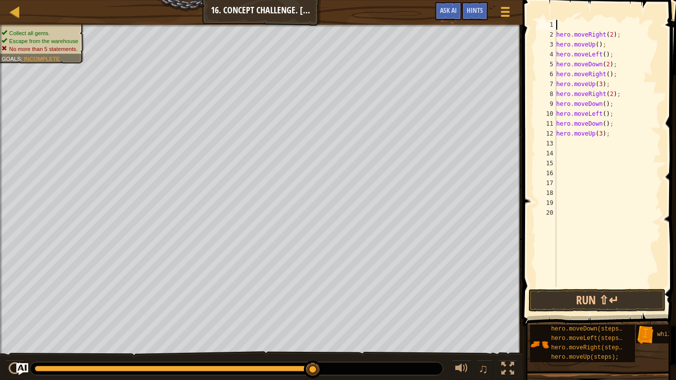
type textarea "w"
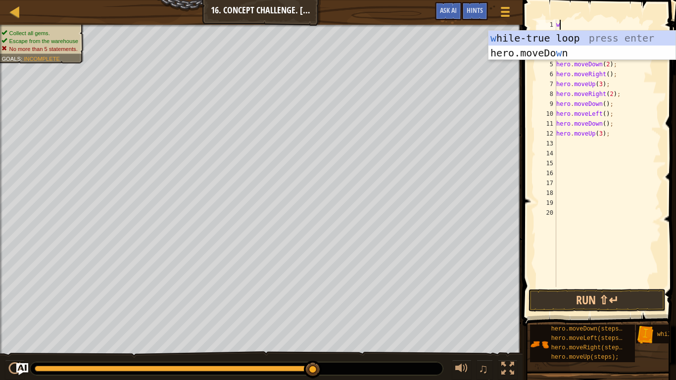
click at [597, 41] on div "w hile-true loop press enter hero.moveDo w n press enter" at bounding box center [582, 60] width 187 height 59
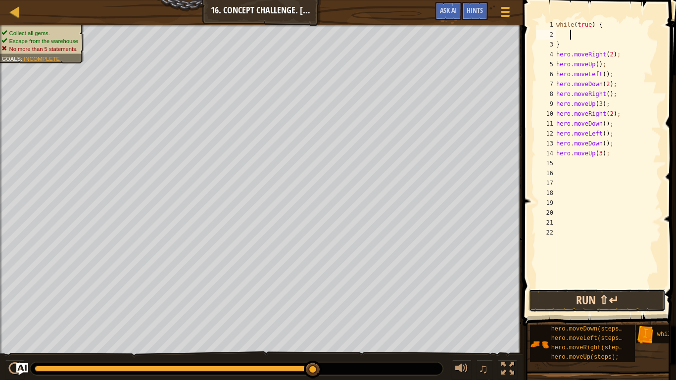
click at [633, 296] on button "Run ⇧↵" at bounding box center [597, 300] width 137 height 23
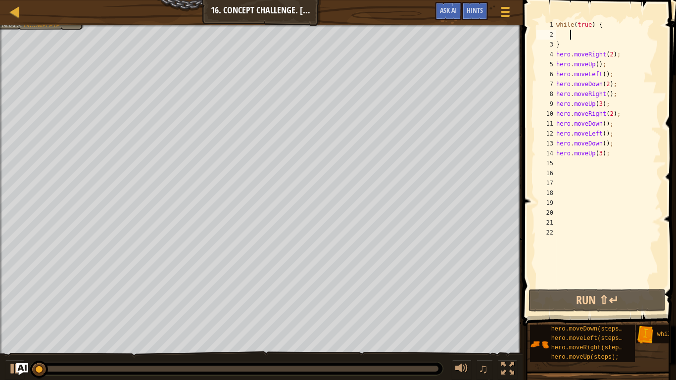
click at [589, 35] on div "while ( true ) { } hero . moveRight ( 2 ) ; hero . moveUp ( ) ; hero . moveLeft…" at bounding box center [608, 163] width 107 height 287
click at [586, 44] on div "while ( true ) { } hero . moveRight ( 2 ) ; hero . moveUp ( ) ; hero . moveLeft…" at bounding box center [608, 163] width 107 height 287
type textarea "while(true)"
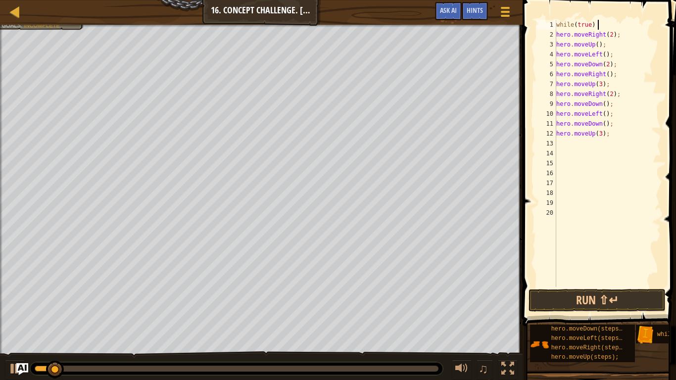
click at [585, 143] on div "while ( true ) hero . moveRight ( 2 ) ; hero . moveUp ( ) ; hero . moveLeft ( )…" at bounding box center [608, 163] width 107 height 287
type textarea "{"
click at [619, 20] on div "while ( true ) hero . moveRight ( 2 ) ; hero . moveUp ( ) ; hero . moveLeft ( )…" at bounding box center [608, 163] width 107 height 287
click at [612, 309] on button "Run ⇧↵" at bounding box center [597, 300] width 137 height 23
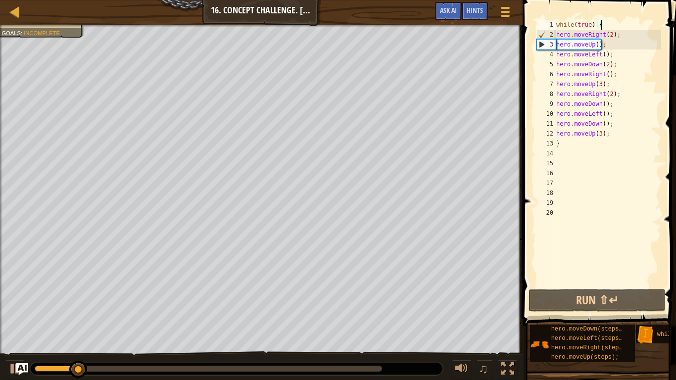
click at [621, 35] on div "while ( true ) { hero . moveRight ( 2 ) ; hero . moveUp ( ) ; hero . moveLeft (…" at bounding box center [608, 163] width 107 height 287
type textarea "hero.moveRight(2);"
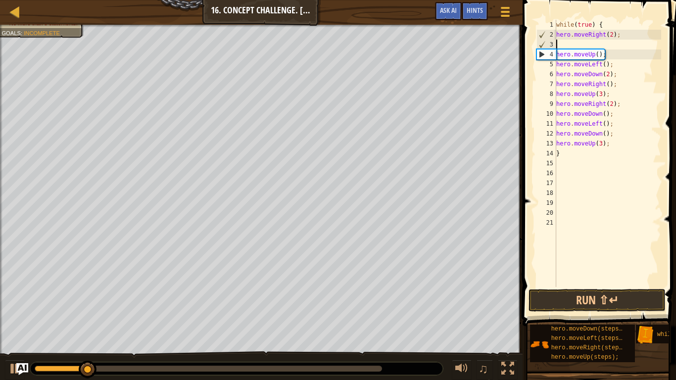
scroll to position [4, 0]
click at [636, 36] on div "while ( true ) { hero . moveRight ( 2 ) ; hero . moveUp ( ) ; hero . moveLeft (…" at bounding box center [608, 163] width 107 height 287
click at [618, 28] on div "while ( true ) { hero . moveRight ( 2 ) ; hero . moveUp ( ) ; hero . moveLeft (…" at bounding box center [608, 163] width 107 height 287
type textarea "w"
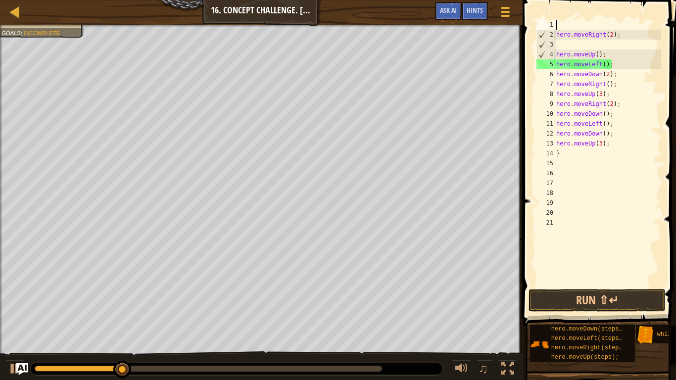
click at [604, 50] on div "hero . moveRight ( 2 ) ; hero . moveUp ( ) ; hero . moveLeft ( ) ; hero . moveD…" at bounding box center [608, 163] width 107 height 287
type textarea "hero.moveUp();"
click at [588, 46] on div "hero . moveRight ( 2 ) ; hero . moveUp ( ) ; hero . moveLeft ( ) ; hero . moveD…" at bounding box center [608, 163] width 107 height 287
type textarea "h"
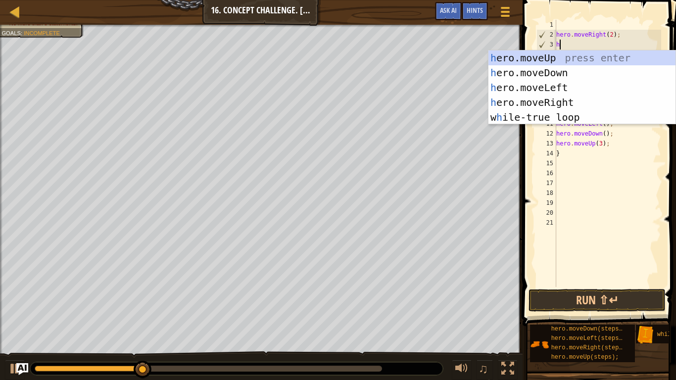
click at [594, 95] on div "h ero.moveUp press enter h ero.moveDown press enter h ero.moveLeft press enter …" at bounding box center [582, 103] width 187 height 104
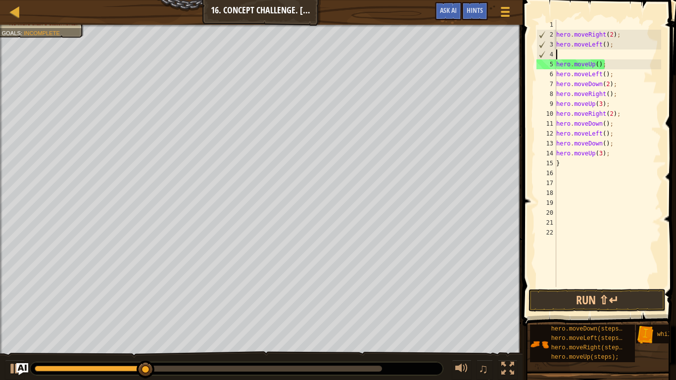
click at [607, 41] on div "hero . moveRight ( 2 ) ; hero . moveLeft ( ) ; hero . moveUp ( ) ; hero . moveL…" at bounding box center [608, 163] width 107 height 287
click at [633, 36] on div "hero . moveRight ( 2 ) ; hero . moveLeft ( 2 ) ; hero . moveUp ( ) ; hero . mov…" at bounding box center [608, 163] width 107 height 287
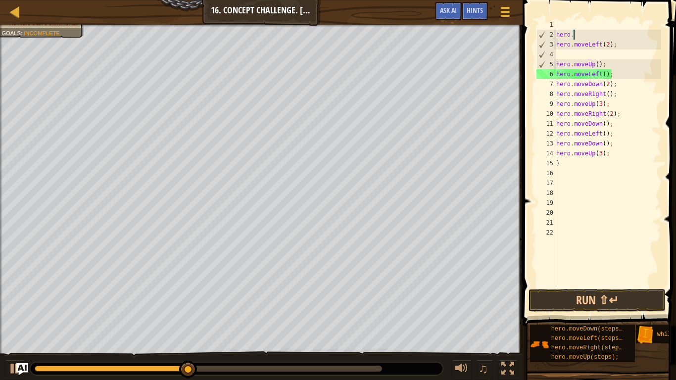
type textarea "h"
type textarea "w"
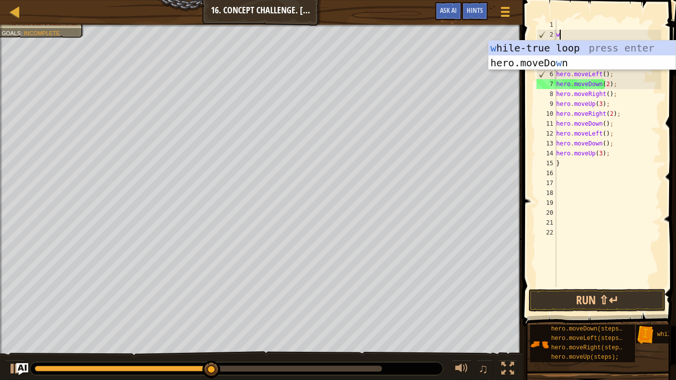
click at [607, 35] on div "w hero . moveLeft ( 2 ) ; hero . moveUp ( ) ; hero . moveLeft ( ) ; hero . move…" at bounding box center [608, 163] width 107 height 287
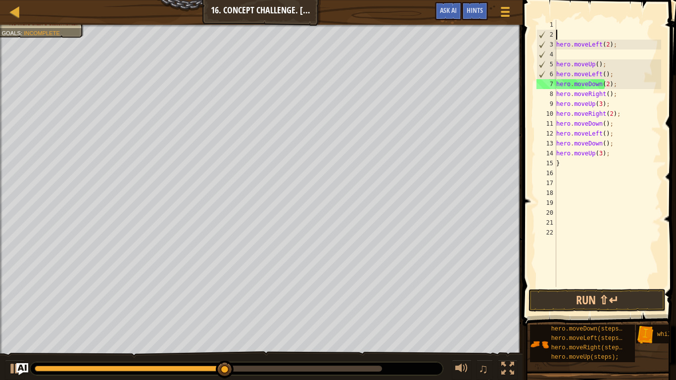
type textarea "h"
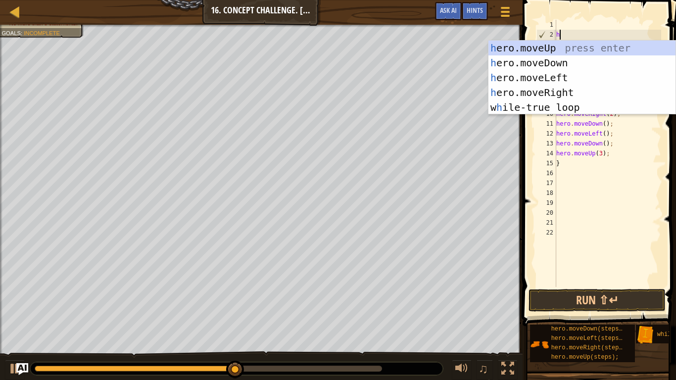
click at [592, 49] on div "h ero.moveUp press enter h ero.moveDown press enter h ero.moveLeft press enter …" at bounding box center [582, 93] width 187 height 104
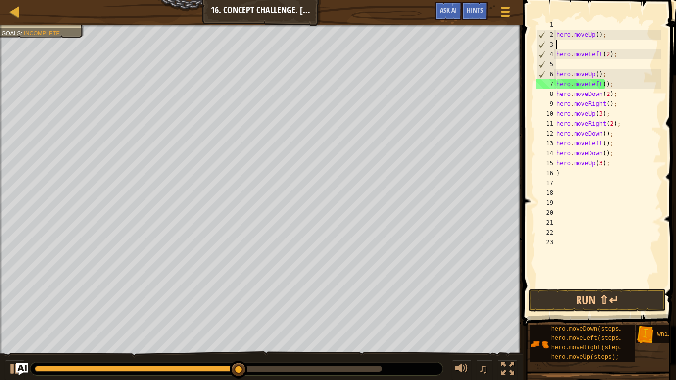
click at [598, 34] on div "hero . moveUp ( ) ; hero . moveLeft ( 2 ) ; hero . moveUp ( ) ; hero . moveLeft…" at bounding box center [608, 163] width 107 height 287
type textarea "hero.moveUp(2);"
click at [613, 21] on div "hero . moveUp ( 2 ) ; hero . moveLeft ( 2 ) ; hero . moveUp ( ) ; hero . moveLe…" at bounding box center [608, 163] width 107 height 287
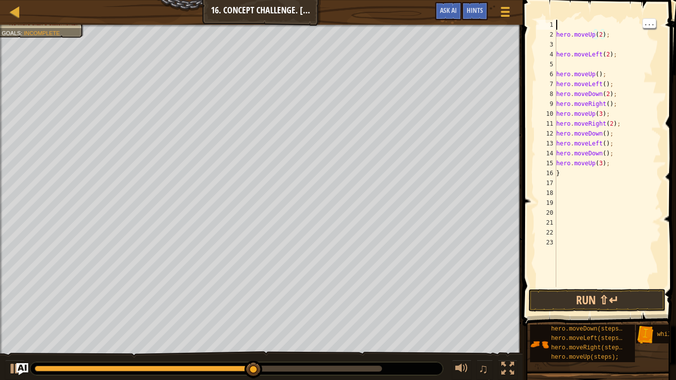
scroll to position [4, 0]
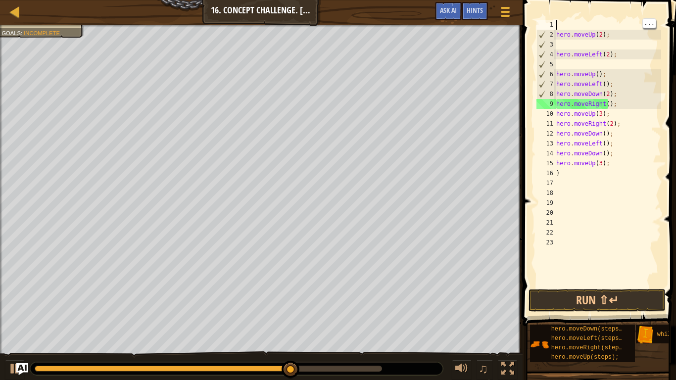
type textarea "w"
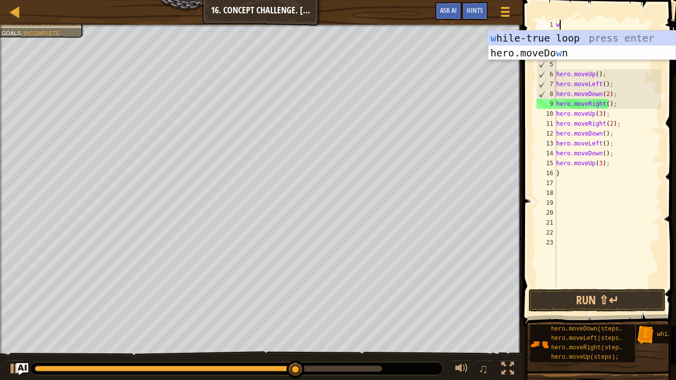
click at [613, 37] on div "w hile-true loop press enter hero.moveDo w n press enter" at bounding box center [582, 60] width 187 height 59
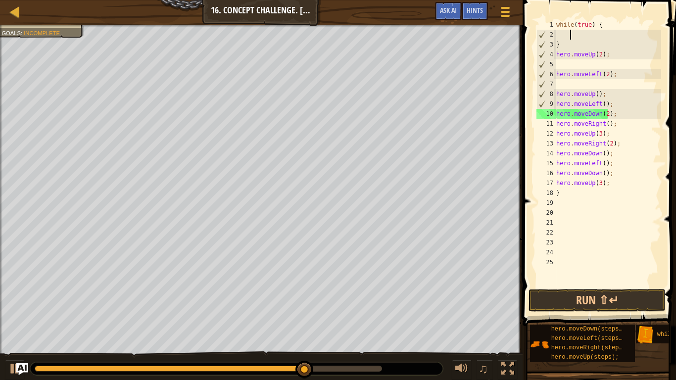
click at [589, 45] on div "while ( true ) { } hero . moveUp ( 2 ) ; hero . moveLeft ( 2 ) ; hero . moveUp …" at bounding box center [608, 163] width 107 height 287
type textarea "}"
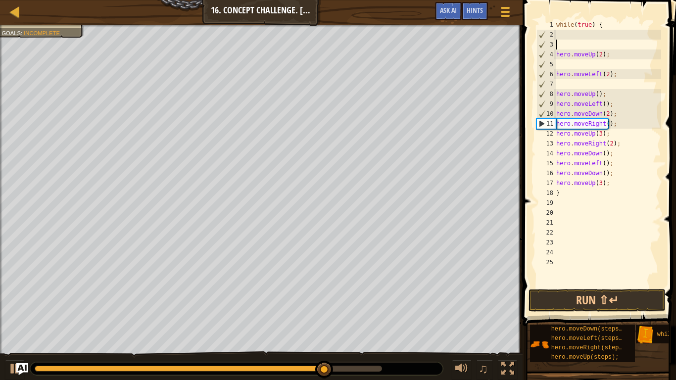
click at [615, 289] on span at bounding box center [600, 149] width 161 height 356
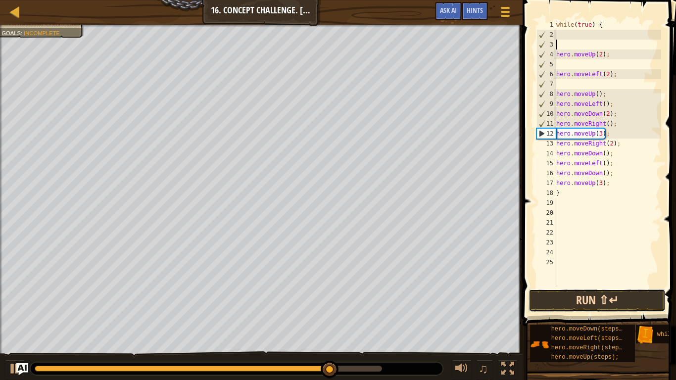
click at [607, 299] on button "Run ⇧↵" at bounding box center [597, 300] width 137 height 23
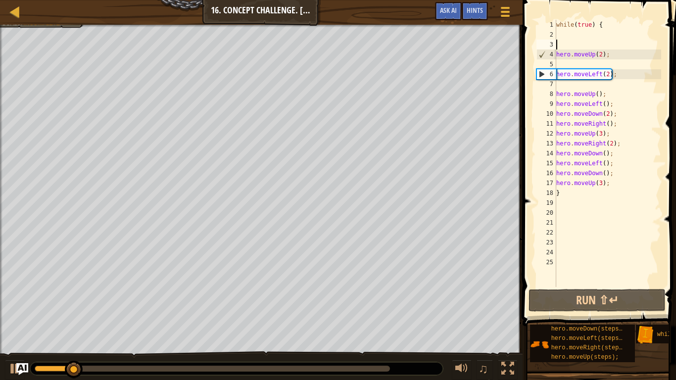
click at [626, 187] on div "while ( true ) { hero . moveUp ( 2 ) ; hero . moveLeft ( 2 ) ; hero . moveUp ( …" at bounding box center [608, 163] width 107 height 287
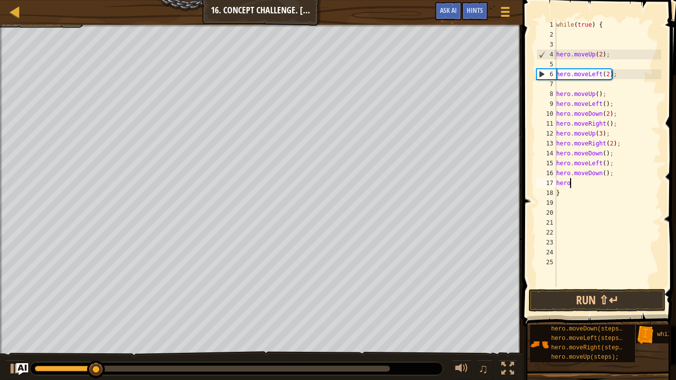
type textarea "h"
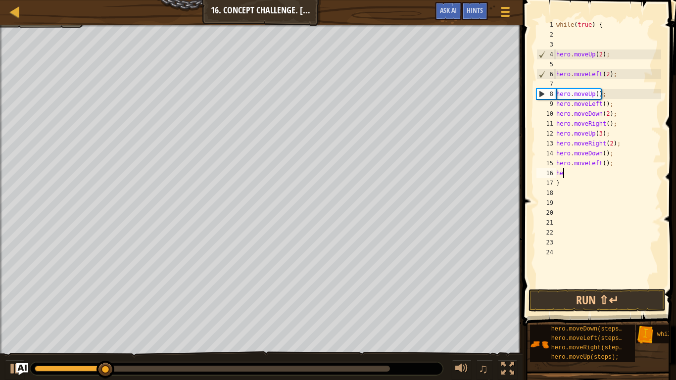
type textarea "h"
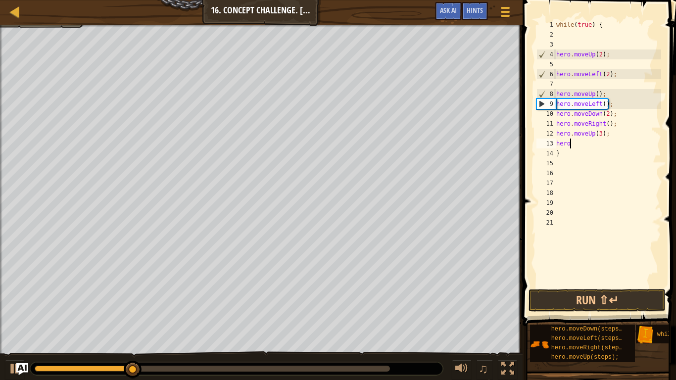
type textarea "h"
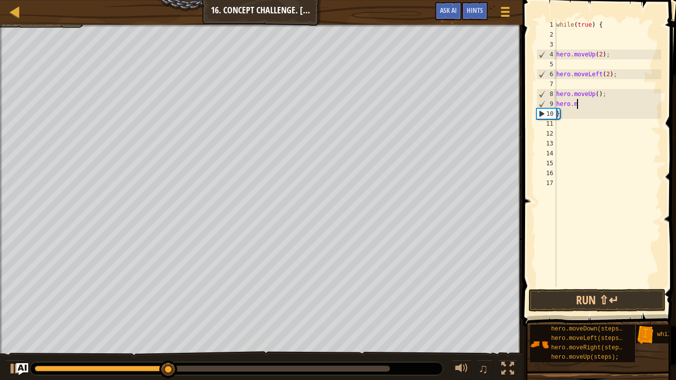
type textarea "h"
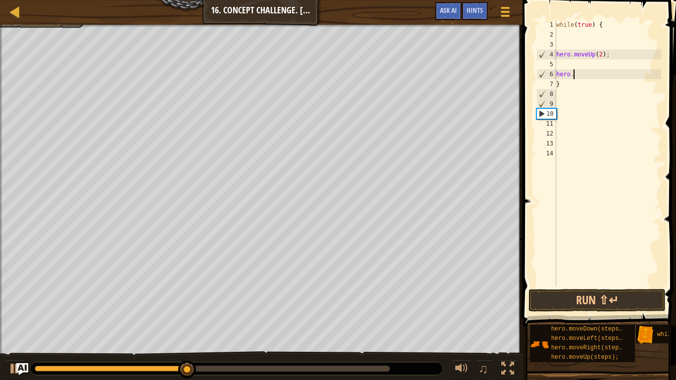
type textarea "h"
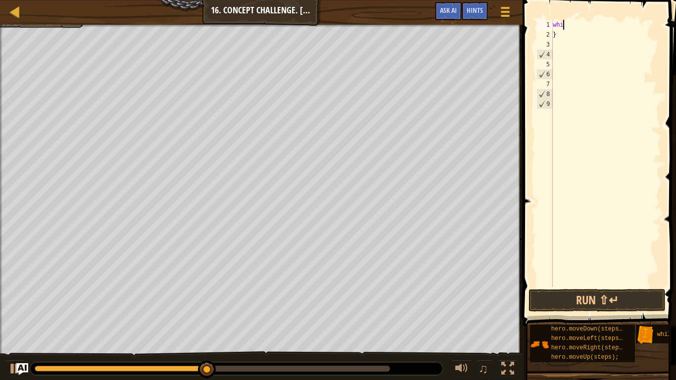
type textarea "w"
click at [564, 34] on div at bounding box center [606, 163] width 110 height 287
click at [565, 96] on div at bounding box center [606, 163] width 110 height 287
click at [570, 309] on button "Run ⇧↵" at bounding box center [597, 300] width 137 height 23
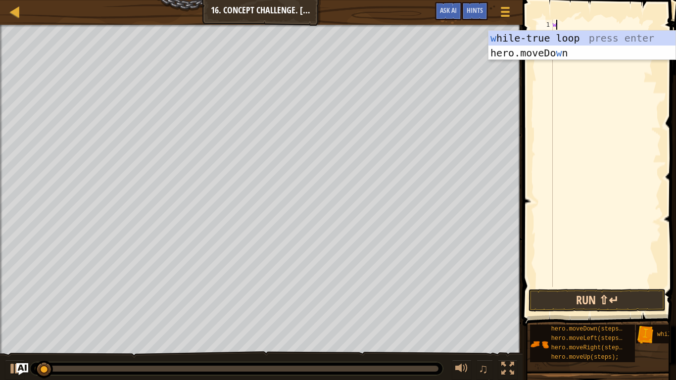
type textarea "wh"
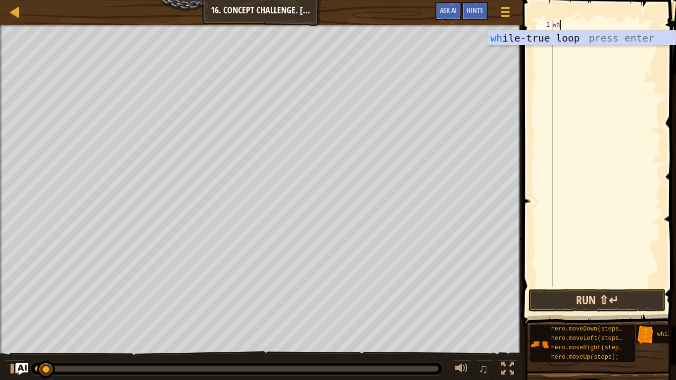
scroll to position [4, 0]
click at [624, 36] on div "wh ile-true loop press enter" at bounding box center [582, 53] width 187 height 45
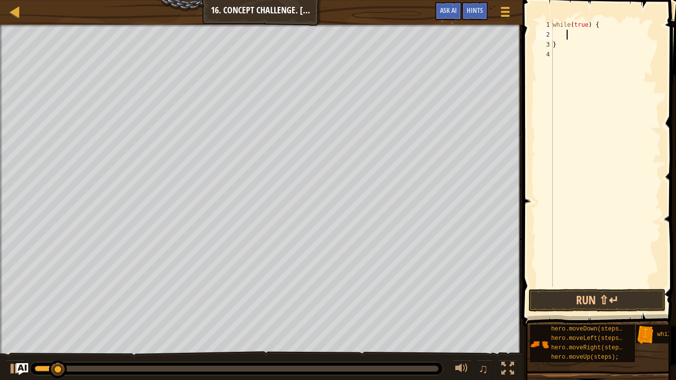
click at [589, 48] on div "while ( true ) { }" at bounding box center [606, 163] width 110 height 287
type textarea "}"
click at [603, 56] on div "while ( true ) {" at bounding box center [606, 163] width 110 height 287
type textarea "{"
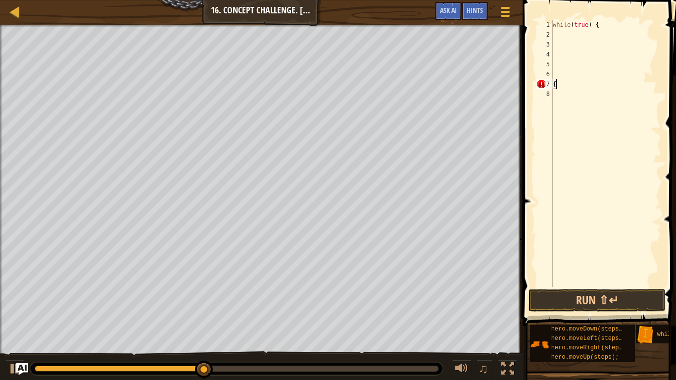
click at [607, 37] on div "while ( true ) { {" at bounding box center [606, 163] width 110 height 287
click at [573, 84] on div "while ( true ) { {" at bounding box center [606, 163] width 110 height 287
type textarea "{"
click at [574, 100] on div "while ( true ) {" at bounding box center [606, 163] width 110 height 287
type textarea "{"
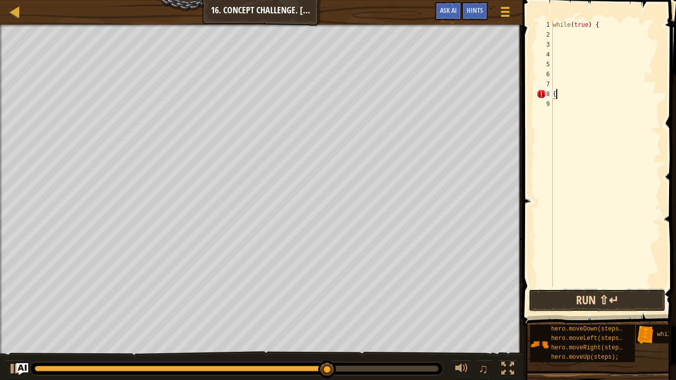
click at [577, 304] on button "Run ⇧↵" at bounding box center [597, 300] width 137 height 23
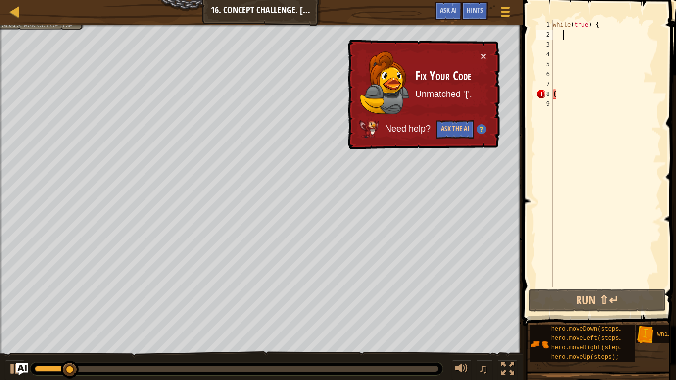
click at [562, 33] on div "while ( true ) { {" at bounding box center [606, 163] width 110 height 287
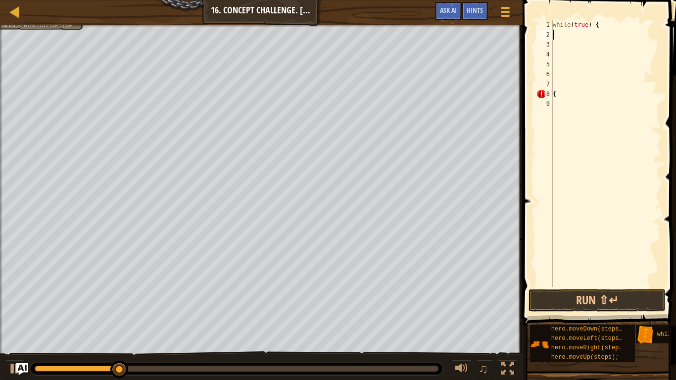
type textarea "h"
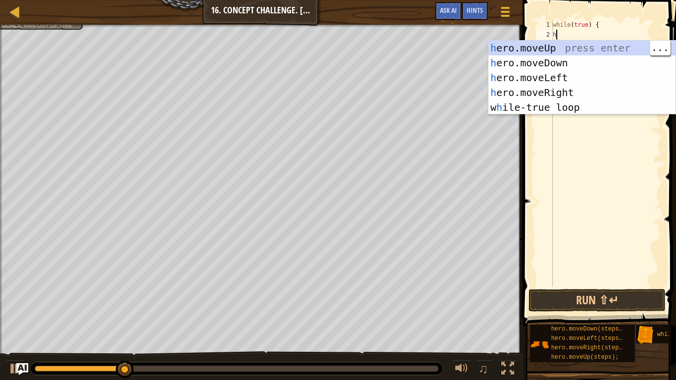
scroll to position [4, 0]
click at [591, 48] on div "h ero.moveUp press enter h ero.moveDown press enter h ero.moveLeft press enter …" at bounding box center [582, 93] width 187 height 104
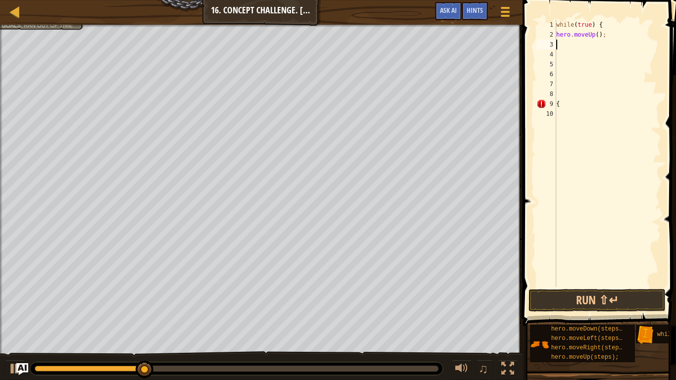
scroll to position [4, 0]
click at [598, 34] on div "while ( true ) { hero . moveUp ( ) ; {" at bounding box center [608, 163] width 107 height 287
click at [579, 298] on button "Run ⇧↵" at bounding box center [597, 300] width 137 height 23
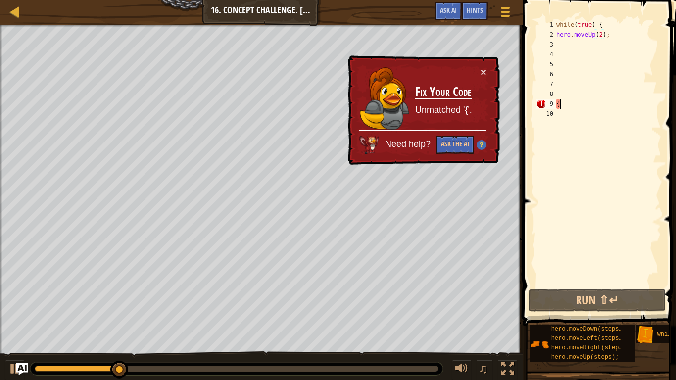
click at [592, 103] on div "while ( true ) { hero . moveUp ( 2 ) ; {" at bounding box center [608, 163] width 107 height 287
type textarea "{"
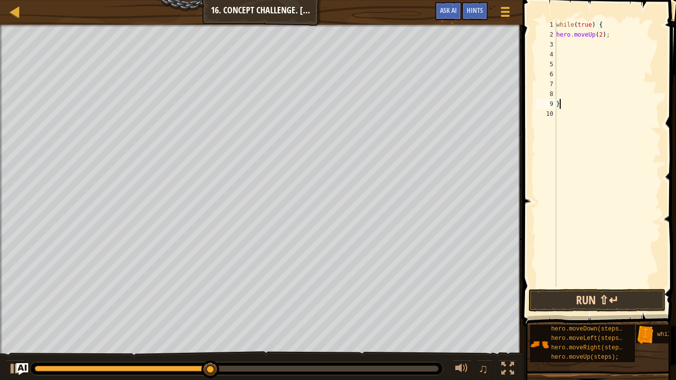
type textarea "}"
click at [630, 296] on button "Run ⇧↵" at bounding box center [597, 300] width 137 height 23
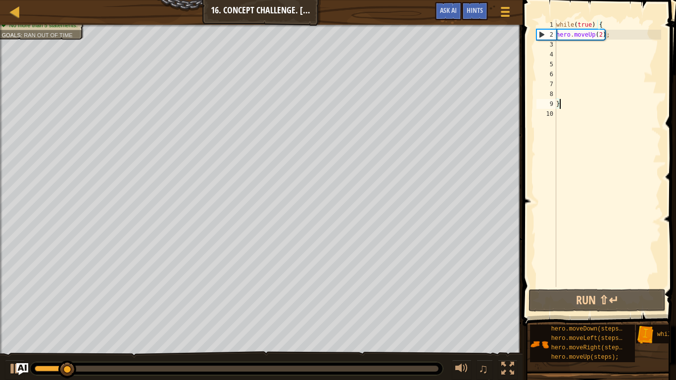
click at [606, 42] on div "while ( true ) { hero . moveUp ( 2 ) ; }" at bounding box center [608, 163] width 107 height 287
type textarea "H"
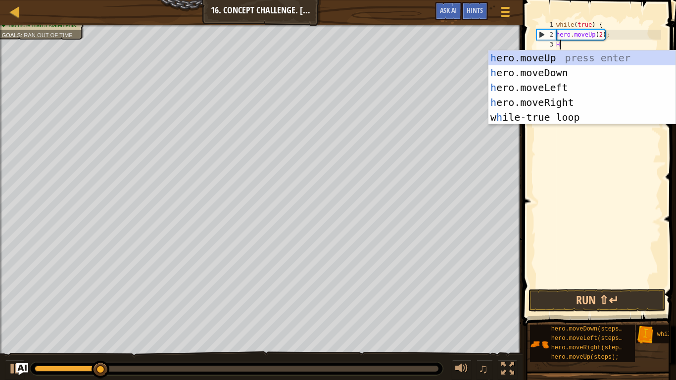
click at [569, 99] on div "h ero.moveUp press enter h ero.moveDown press enter h ero.moveLeft press enter …" at bounding box center [582, 103] width 187 height 104
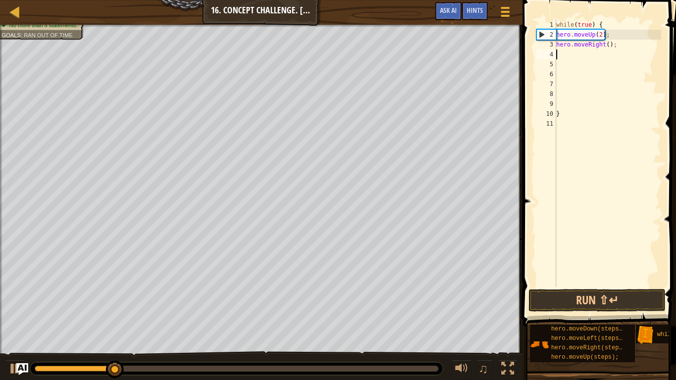
click at [607, 39] on div "while ( true ) { hero . moveUp ( 2 ) ; hero . moveRight ( ) ; }" at bounding box center [608, 163] width 107 height 287
click at [607, 42] on div "while ( true ) { hero . moveUp ( 2 ) ; hero . moveRight ( ) ; }" at bounding box center [608, 163] width 107 height 287
type textarea "hero.moveRight(3);"
click at [612, 292] on button "Run ⇧↵" at bounding box center [597, 300] width 137 height 23
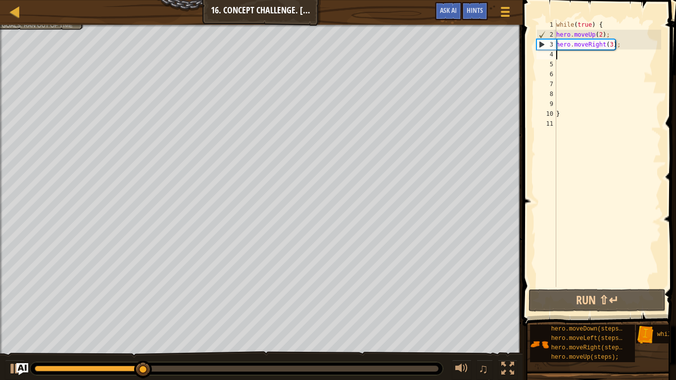
click at [584, 53] on div "while ( true ) { hero . moveUp ( 2 ) ; hero . moveRight ( 3 ) ; }" at bounding box center [608, 163] width 107 height 287
type textarea "h"
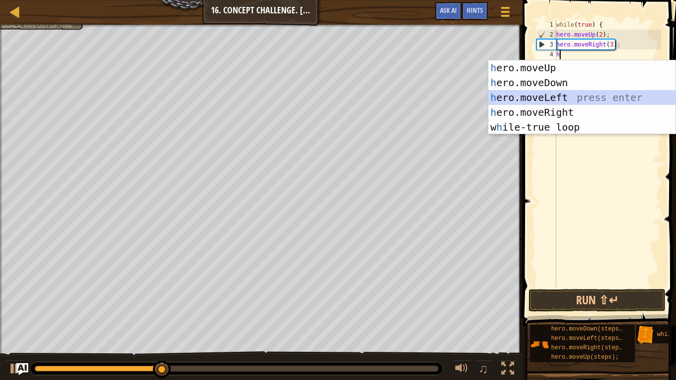
click at [573, 102] on div "h ero.moveUp press enter h ero.moveDown press enter h ero.moveLeft press enter …" at bounding box center [582, 112] width 187 height 104
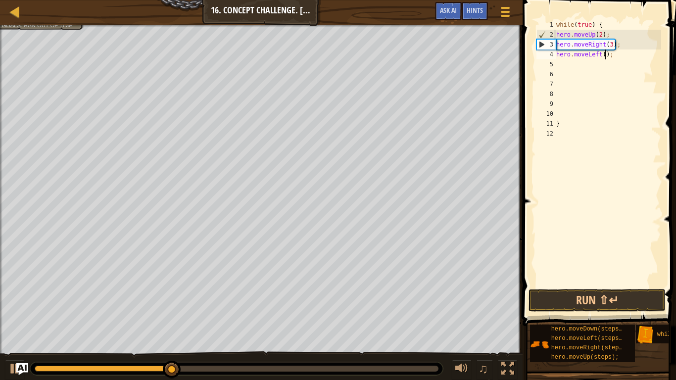
click at [607, 53] on div "while ( true ) { hero . moveUp ( 2 ) ; hero . moveRight ( 3 ) ; hero . moveLeft…" at bounding box center [608, 163] width 107 height 287
type textarea "hero.moveLeft(2);"
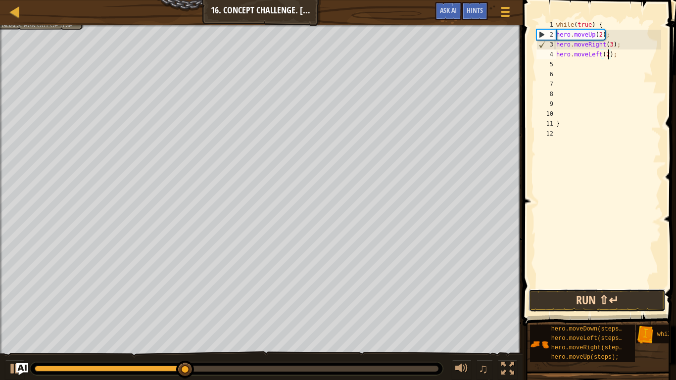
click at [584, 298] on button "Run ⇧↵" at bounding box center [597, 300] width 137 height 23
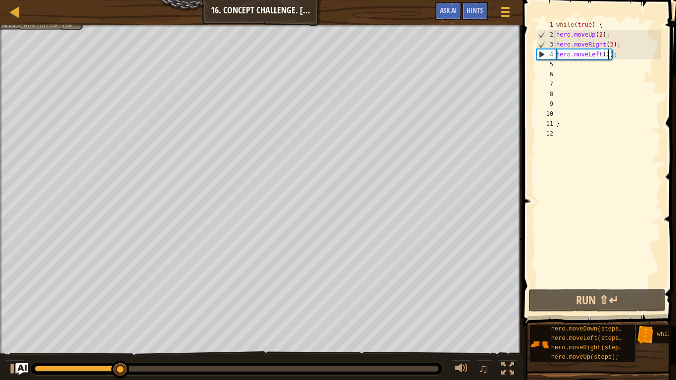
click at [618, 58] on div "while ( true ) { hero . moveUp ( 2 ) ; hero . moveRight ( 3 ) ; hero . moveLeft…" at bounding box center [608, 163] width 107 height 287
click at [612, 71] on div "while ( true ) { hero . moveUp ( 2 ) ; hero . moveRight ( 3 ) ; hero . moveLeft…" at bounding box center [608, 163] width 107 height 287
click at [613, 72] on div "while ( true ) { hero . moveUp ( 2 ) ; hero . moveRight ( 3 ) ; hero . moveLeft…" at bounding box center [608, 163] width 107 height 287
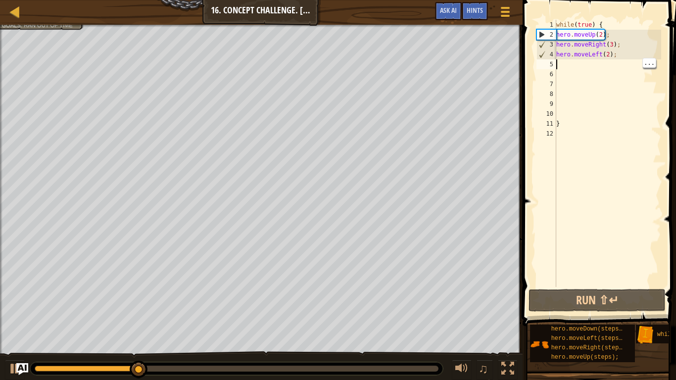
type textarea "h"
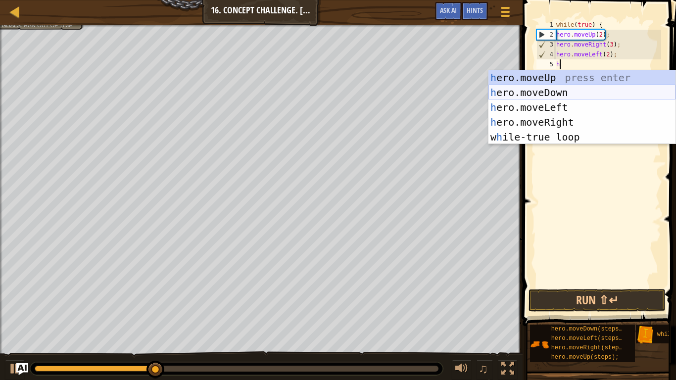
click at [584, 89] on div "h ero.moveUp press enter h ero.moveDown press enter h ero.moveLeft press enter …" at bounding box center [582, 122] width 187 height 104
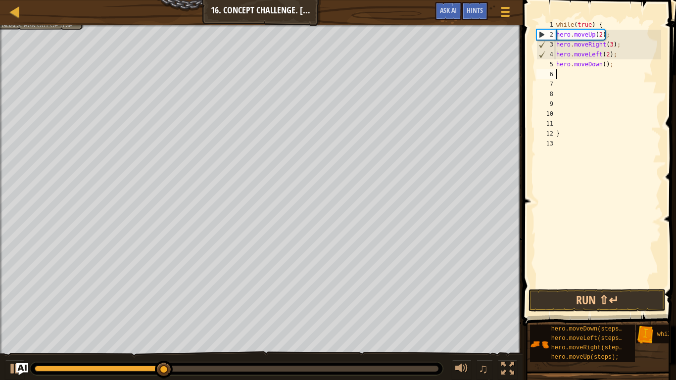
type textarea "h"
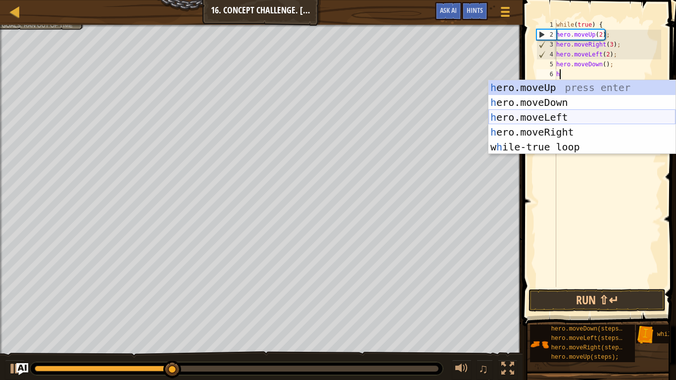
click at [578, 115] on div "h ero.moveUp press enter h ero.moveDown press enter h ero.moveLeft press enter …" at bounding box center [582, 132] width 187 height 104
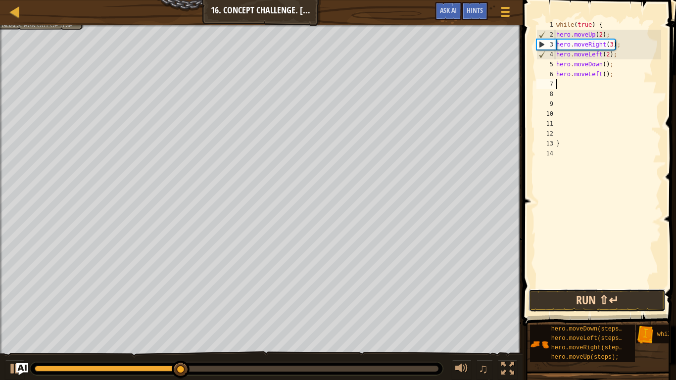
click at [585, 308] on button "Run ⇧↵" at bounding box center [597, 300] width 137 height 23
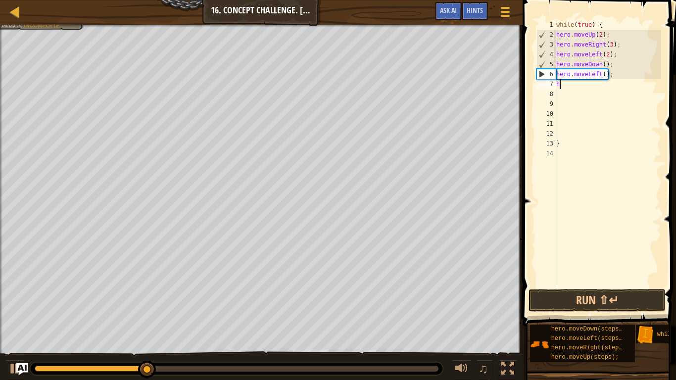
type textarea "he"
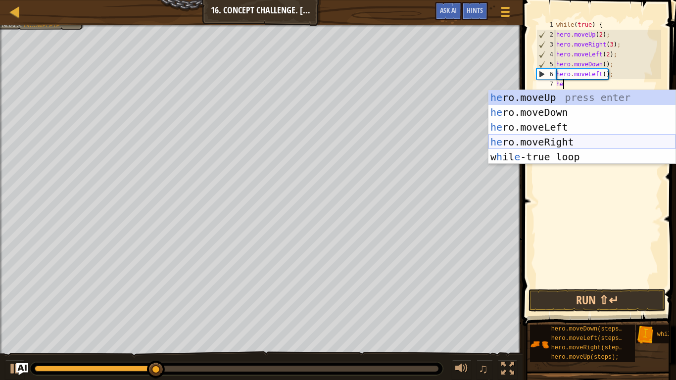
click at [575, 145] on div "he ro.moveUp press enter he ro.moveDown press enter he ro.moveLeft press enter …" at bounding box center [582, 142] width 187 height 104
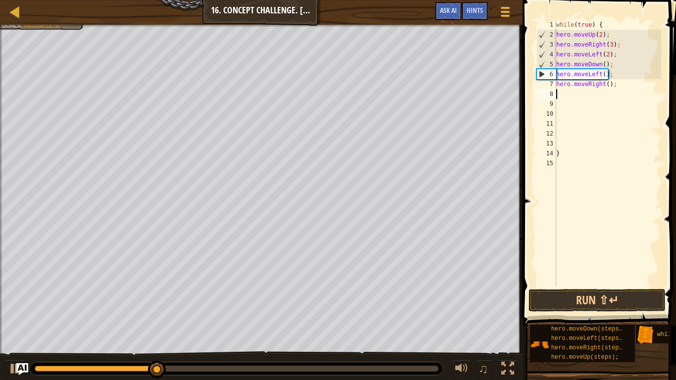
scroll to position [4, 0]
click at [570, 294] on button "Run ⇧↵" at bounding box center [597, 300] width 137 height 23
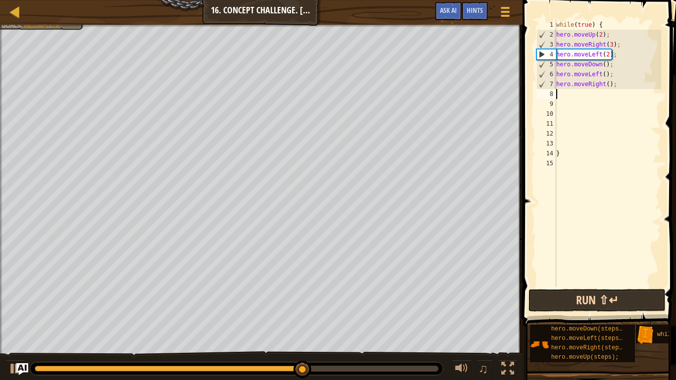
type textarea "h"
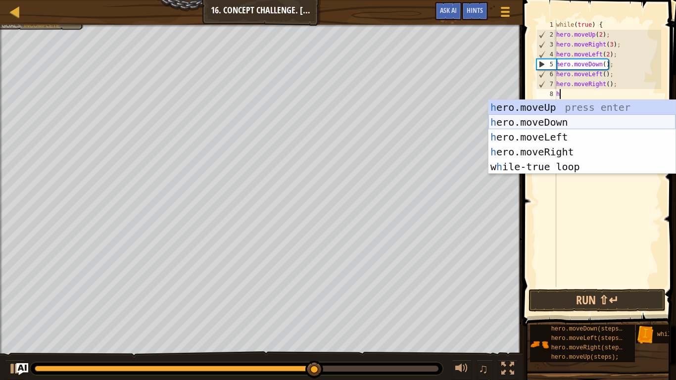
click at [564, 122] on div "h ero.moveUp press enter h ero.moveDown press enter h ero.moveLeft press enter …" at bounding box center [582, 152] width 187 height 104
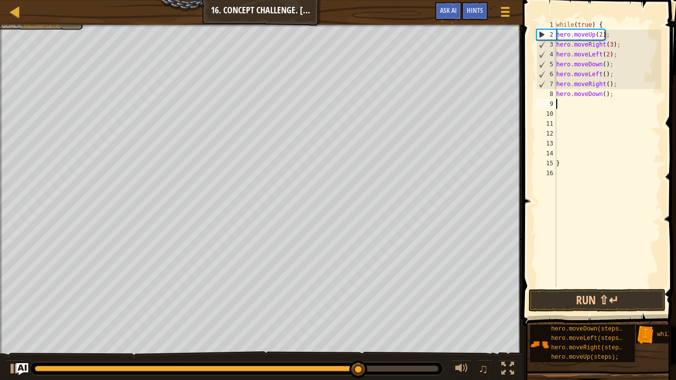
click at [620, 286] on div "while ( true ) { hero . moveUp ( 2 ) ; hero . moveRight ( 3 ) ; hero . moveLeft…" at bounding box center [608, 163] width 107 height 287
click at [617, 302] on button "Run ⇧↵" at bounding box center [597, 300] width 137 height 23
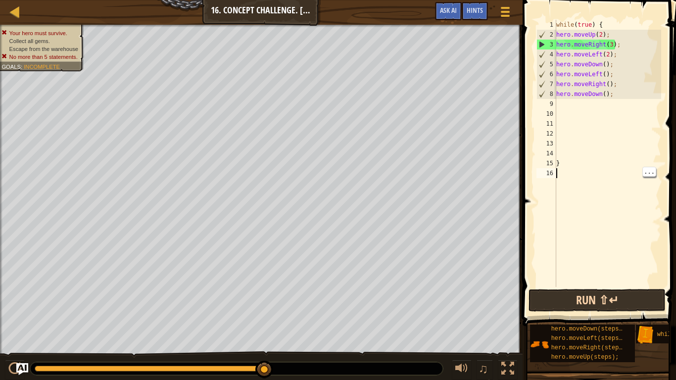
click at [564, 122] on div "while ( true ) { hero . moveUp ( 2 ) ; hero . moveRight ( 3 ) ; hero . moveLeft…" at bounding box center [608, 163] width 107 height 287
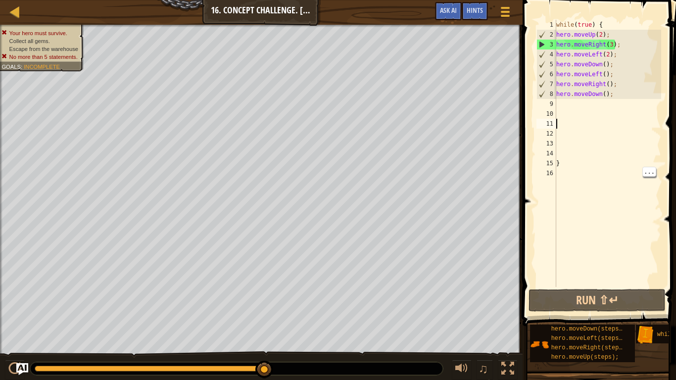
click at [672, 313] on div "1 2 3 4 5 6 7 8 9 10 11 12 13 14 15 16 while ( true ) { hero . moveUp ( 2 ) ; h…" at bounding box center [598, 183] width 156 height 356
click at [608, 305] on button "Run ⇧↵" at bounding box center [597, 300] width 137 height 23
click at [672, 313] on div "1 2 3 4 5 6 7 8 9 10 11 12 13 14 15 16 while ( true ) { hero . moveUp ( 2 ) ; h…" at bounding box center [598, 183] width 156 height 356
click at [608, 307] on button "Run ⇧↵" at bounding box center [597, 300] width 137 height 23
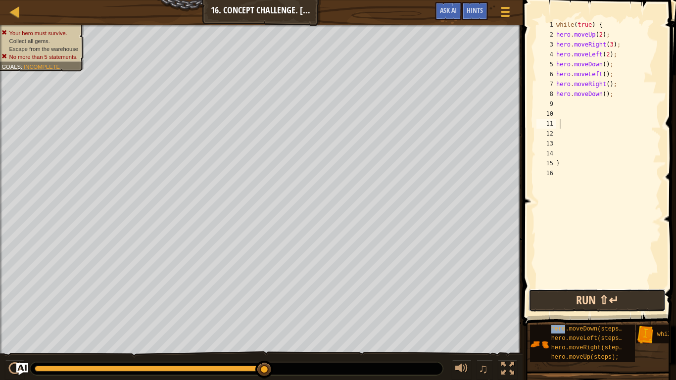
click at [597, 299] on button "Run ⇧↵" at bounding box center [597, 300] width 137 height 23
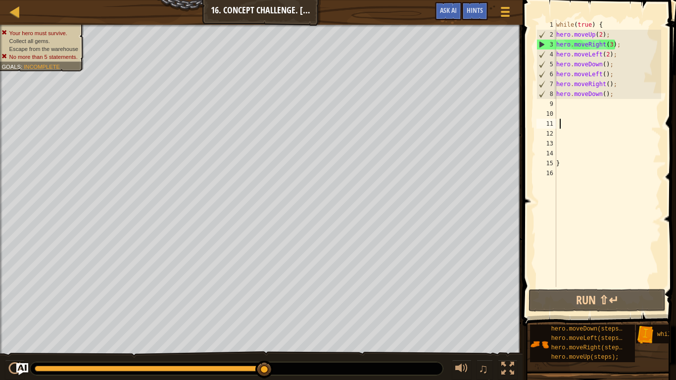
click at [629, 90] on div "while ( true ) { hero . moveUp ( 2 ) ; hero . moveRight ( 3 ) ; hero . moveLeft…" at bounding box center [608, 163] width 107 height 287
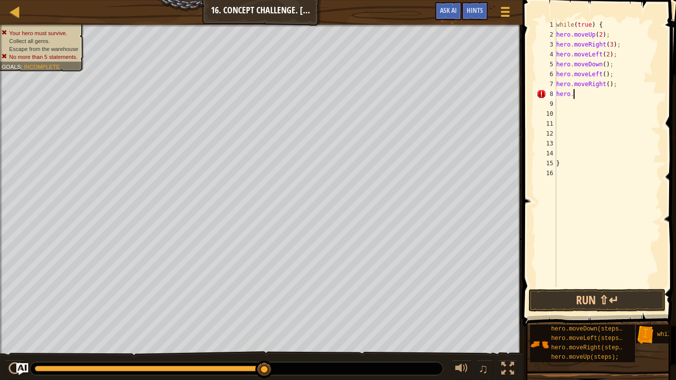
scroll to position [4, 1]
type textarea "h"
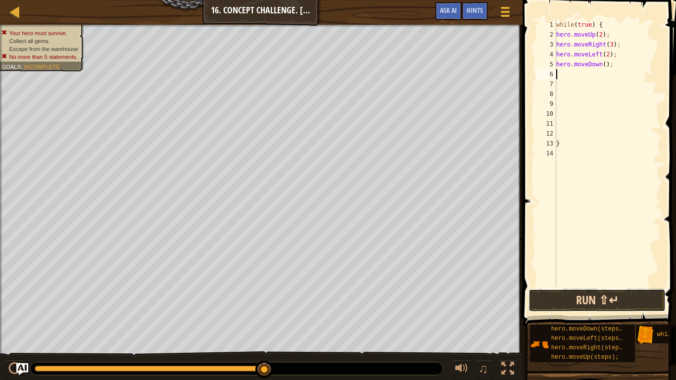
click at [643, 309] on button "Run ⇧↵" at bounding box center [597, 300] width 137 height 23
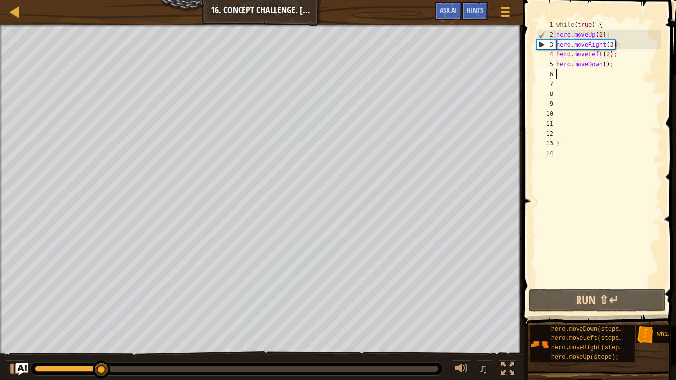
scroll to position [4, 0]
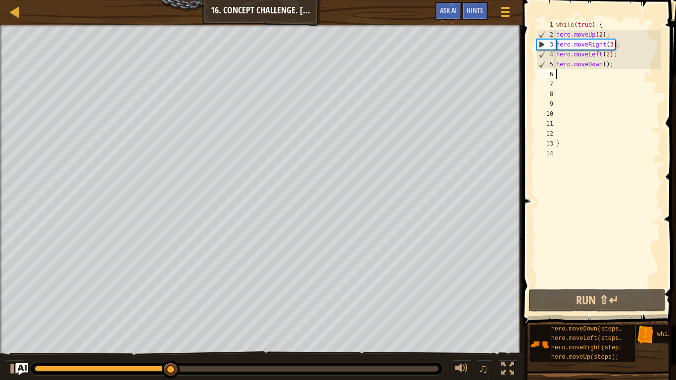
type textarea "h"
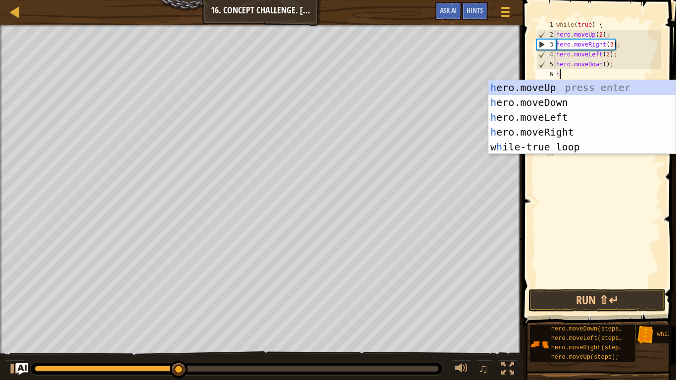
click at [581, 115] on div "h ero.moveUp press enter h ero.moveDown press enter h ero.moveLeft press enter …" at bounding box center [582, 132] width 187 height 104
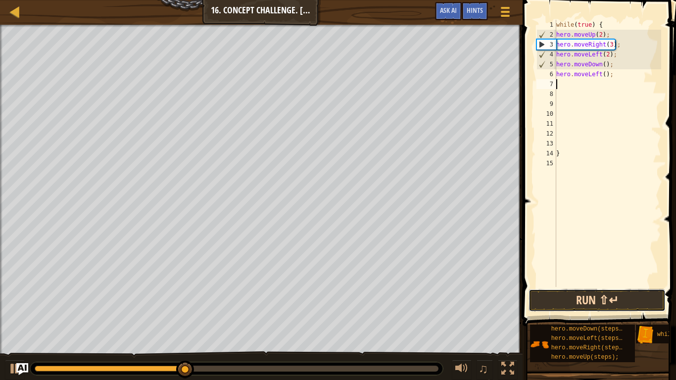
click at [618, 300] on button "Run ⇧↵" at bounding box center [597, 300] width 137 height 23
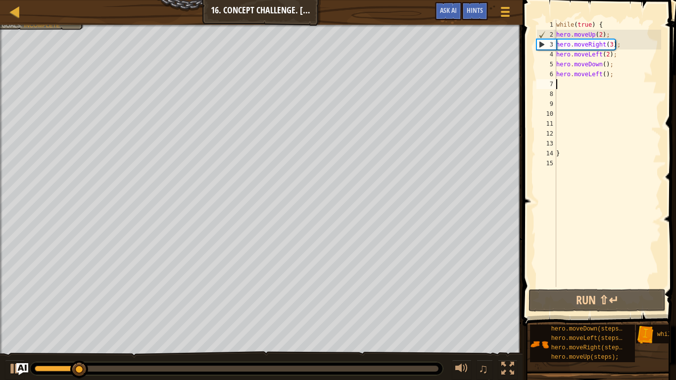
click at [598, 71] on div "while ( true ) { hero . moveUp ( 2 ) ; hero . moveRight ( 3 ) ; hero . moveLeft…" at bounding box center [608, 163] width 107 height 287
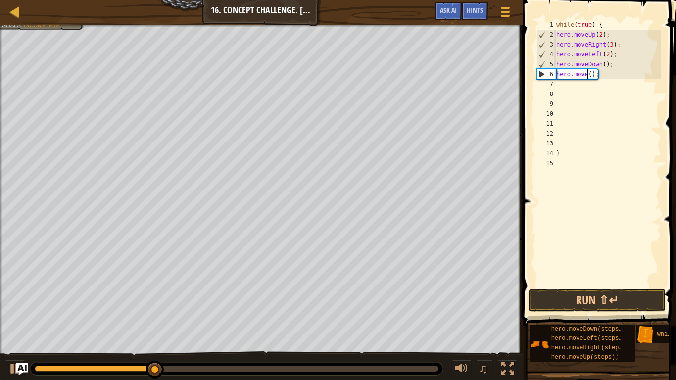
scroll to position [4, 5]
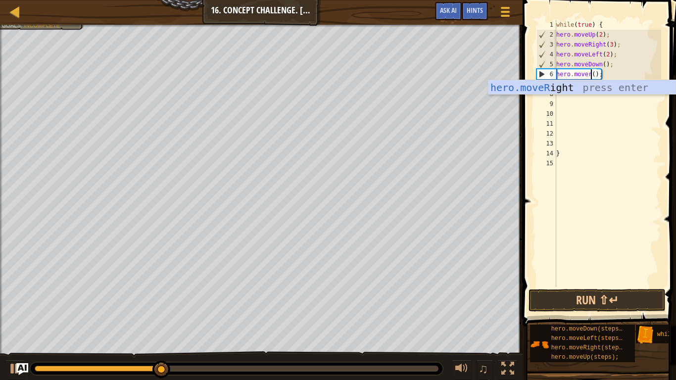
click at [614, 87] on div "hero.moveR ight press enter" at bounding box center [582, 102] width 187 height 45
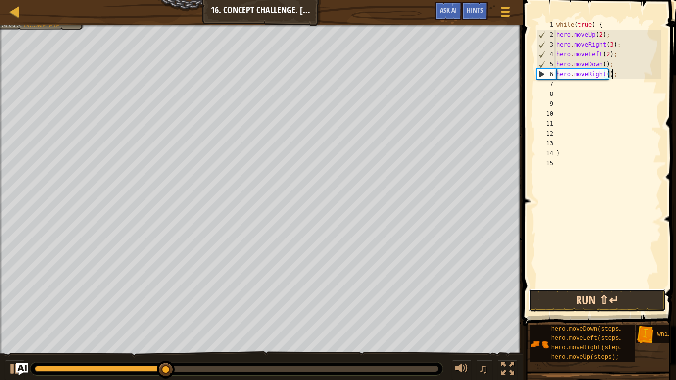
click at [608, 305] on button "Run ⇧↵" at bounding box center [597, 300] width 137 height 23
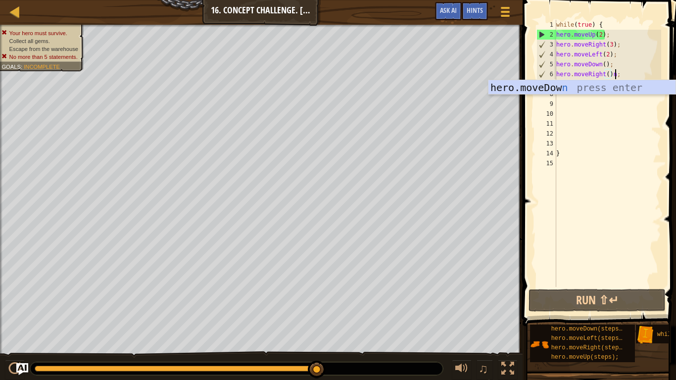
scroll to position [4, 8]
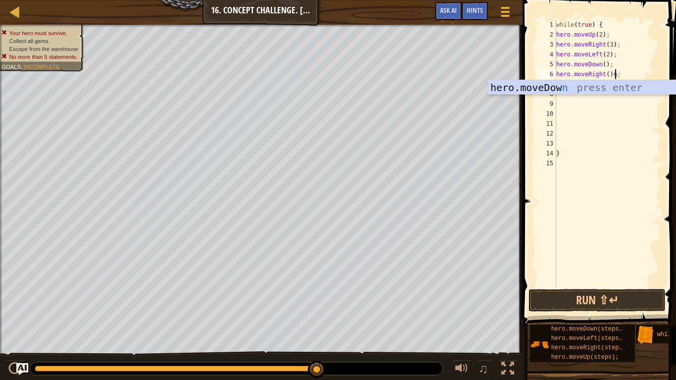
type textarea "hero.moveRight()n;"
click at [626, 308] on button "Run ⇧↵" at bounding box center [597, 300] width 137 height 23
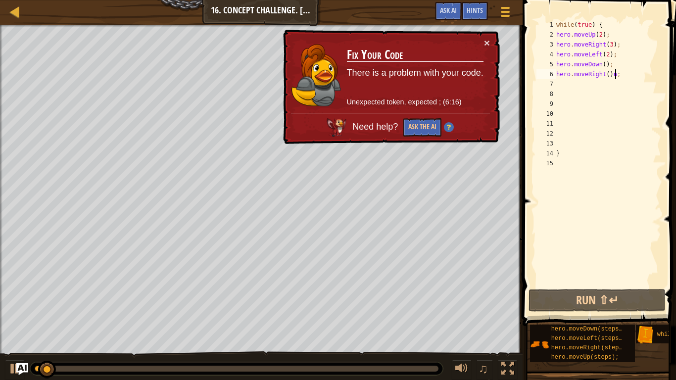
click at [626, 96] on div "while ( true ) { hero . moveUp ( 2 ) ; hero . moveRight ( 3 ) ; hero . moveLeft…" at bounding box center [608, 163] width 107 height 287
click at [636, 76] on div "while ( true ) { hero . moveUp ( 2 ) ; hero . moveRight ( 3 ) ; hero . moveLeft…" at bounding box center [608, 163] width 107 height 287
type textarea "hero.moveRight();"
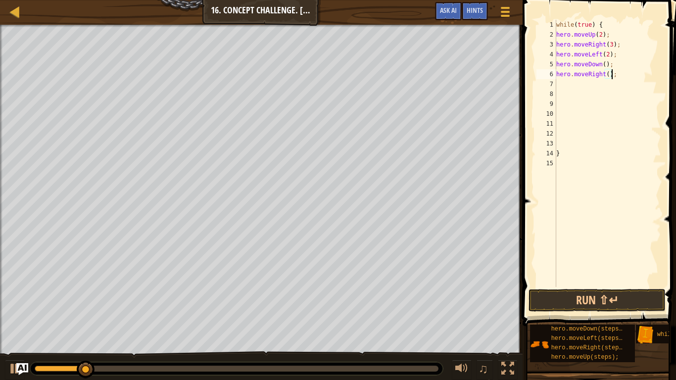
click at [626, 89] on div "while ( true ) { hero . moveUp ( 2 ) ; hero . moveRight ( 3 ) ; hero . moveLeft…" at bounding box center [608, 163] width 107 height 287
click at [607, 296] on button "Run ⇧↵" at bounding box center [597, 300] width 137 height 23
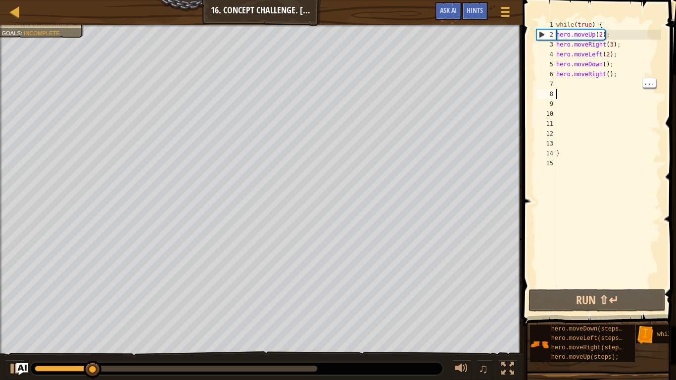
click at [584, 157] on div "while ( true ) { hero . moveUp ( 2 ) ; hero . moveRight ( 3 ) ; hero . moveLeft…" at bounding box center [608, 163] width 107 height 287
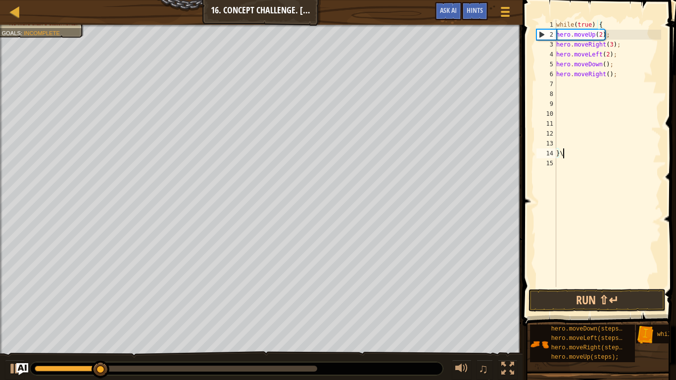
scroll to position [4, 0]
type textarea "}"
click at [637, 168] on div "while ( true ) { hero . moveUp ( 2 ) ; hero . moveRight ( 3 ) ; hero . moveLeft…" at bounding box center [608, 163] width 107 height 287
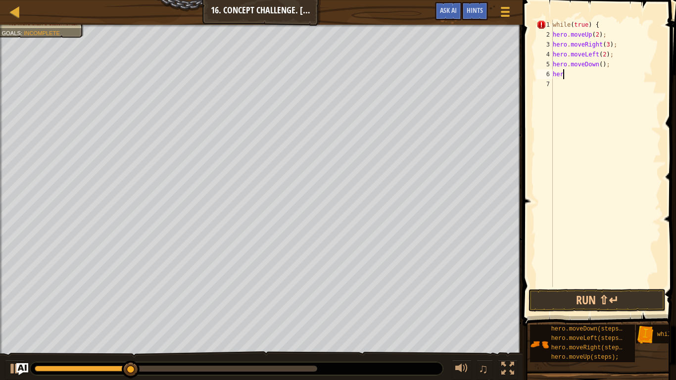
type textarea "h"
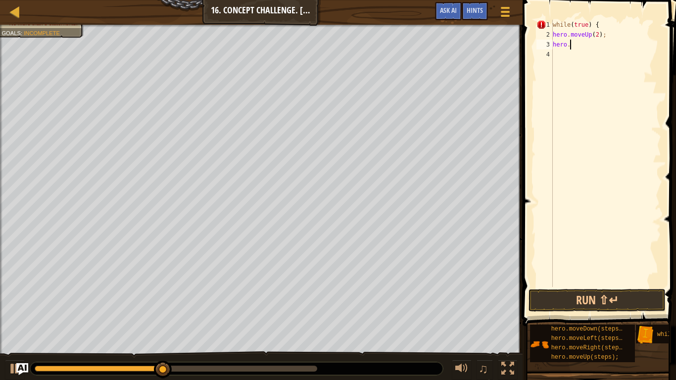
type textarea "h"
type textarea "w"
click at [647, 304] on button "Run ⇧↵" at bounding box center [597, 300] width 137 height 23
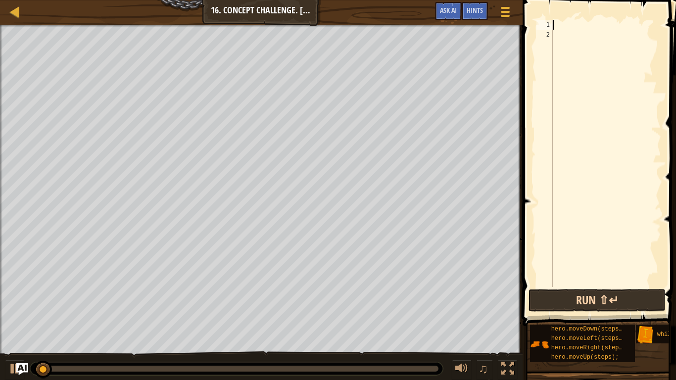
type textarea "h"
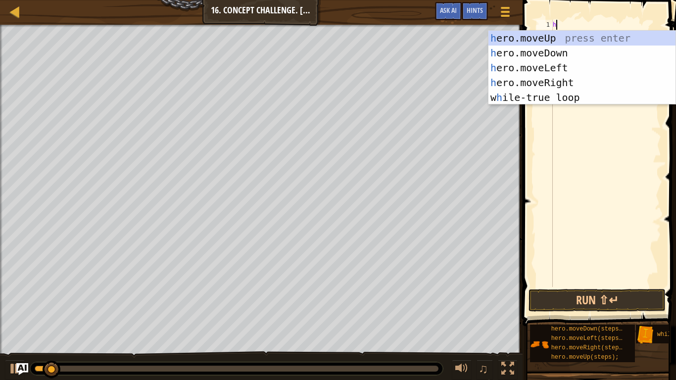
click at [578, 36] on div "h ero.moveUp press enter h ero.moveDown press enter h ero.moveLeft press enter …" at bounding box center [582, 83] width 187 height 104
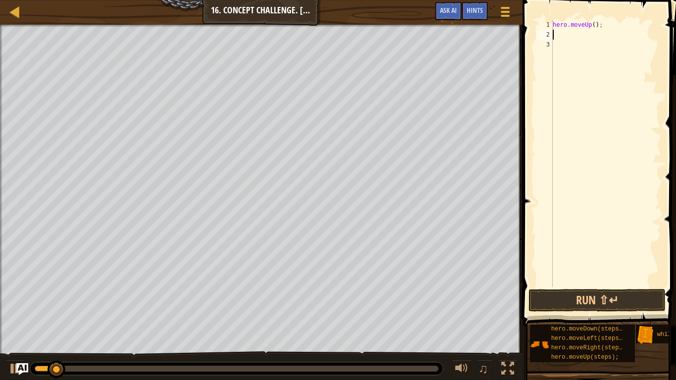
click at [595, 22] on div "hero . moveUp ( ) ;" at bounding box center [606, 163] width 110 height 287
type textarea "hero.moveUp(2);"
click at [574, 35] on div "hero . moveUp ( 2 ) ;" at bounding box center [606, 163] width 110 height 287
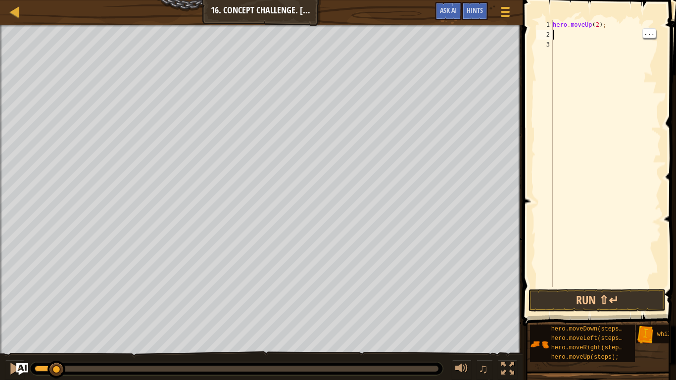
type textarea "h"
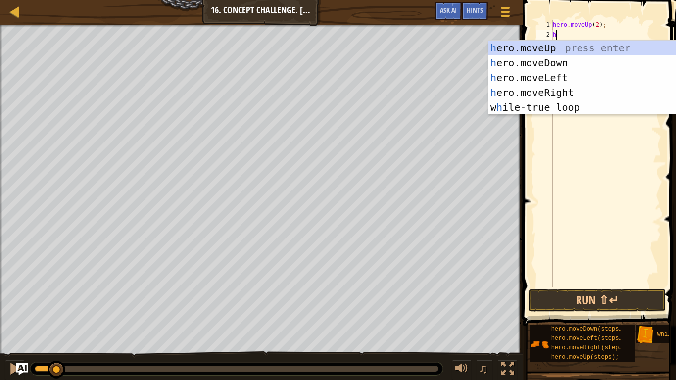
click at [588, 91] on div "h ero.moveUp press enter h ero.moveDown press enter h ero.moveLeft press enter …" at bounding box center [582, 93] width 187 height 104
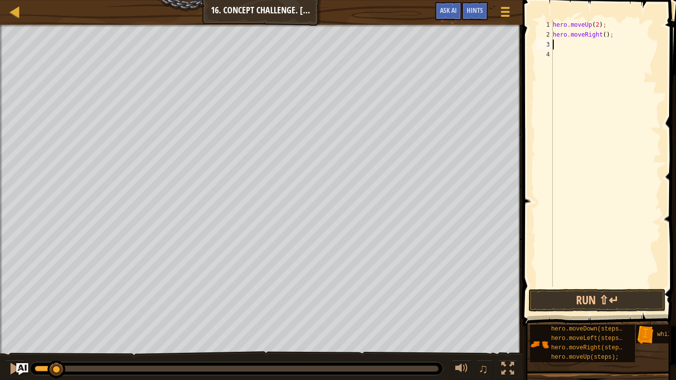
click at [607, 38] on div "hero . moveUp ( 2 ) ; hero . moveRight ( ) ;" at bounding box center [606, 163] width 110 height 287
type textarea "hero.moveRight(2);"
click at [583, 50] on div "hero . moveUp ( 2 ) ; hero . moveRight ( 2 ) ;" at bounding box center [606, 163] width 110 height 287
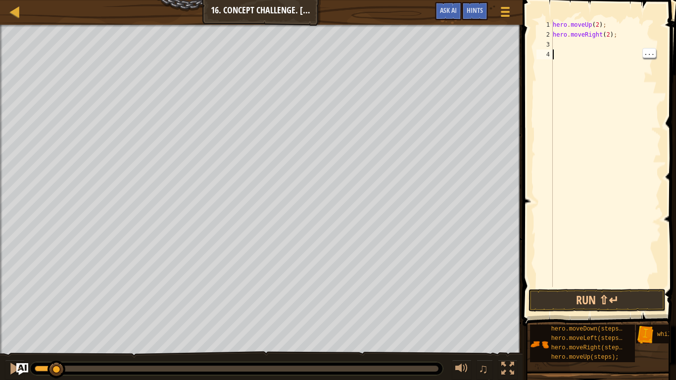
click at [576, 47] on div "hero . moveUp ( 2 ) ; hero . moveRight ( 2 ) ;" at bounding box center [606, 163] width 110 height 287
type textarea "h"
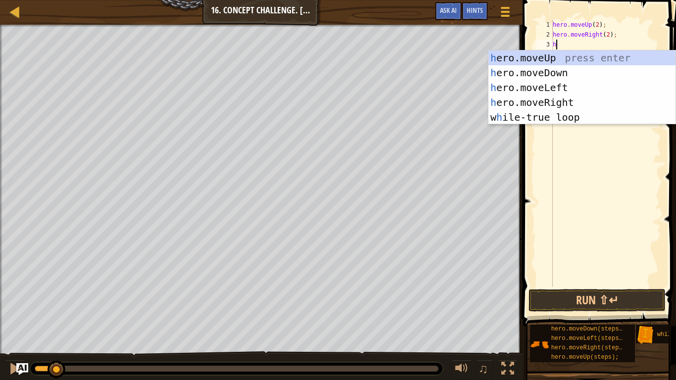
click at [577, 68] on div "h ero.moveUp press enter h ero.moveDown press enter h ero.moveLeft press enter …" at bounding box center [582, 103] width 187 height 104
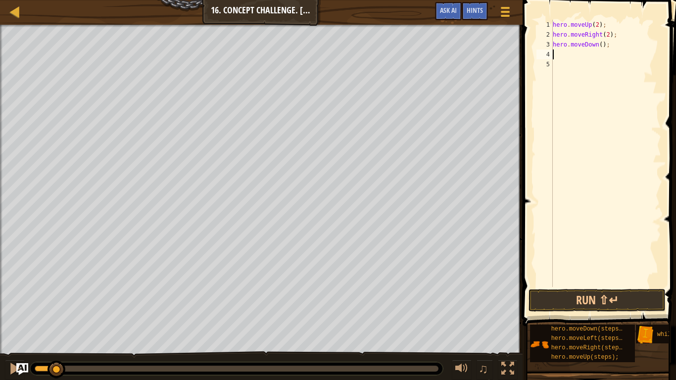
type textarea "h"
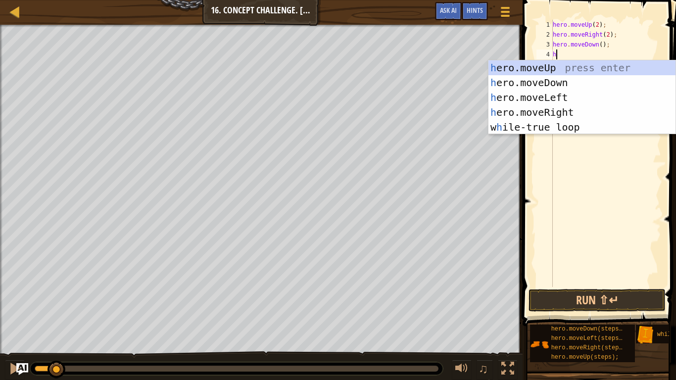
click at [568, 90] on div "h ero.moveUp press enter h ero.moveDown press enter h ero.moveLeft press enter …" at bounding box center [582, 112] width 187 height 104
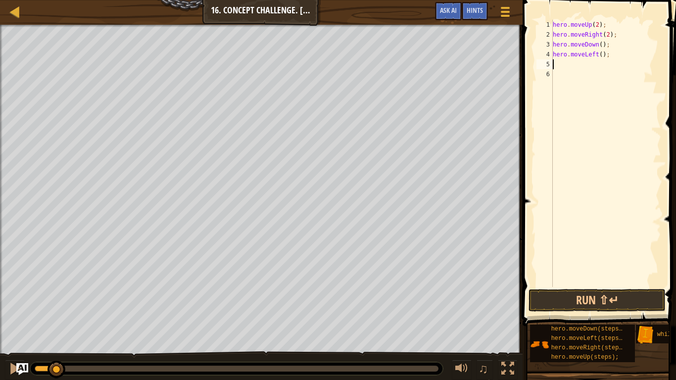
type textarea "h"
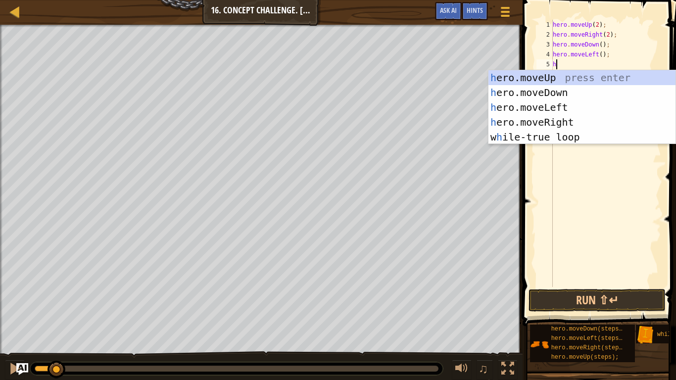
click at [573, 77] on div "h ero.moveUp press enter h ero.moveDown press enter h ero.moveLeft press enter …" at bounding box center [582, 122] width 187 height 104
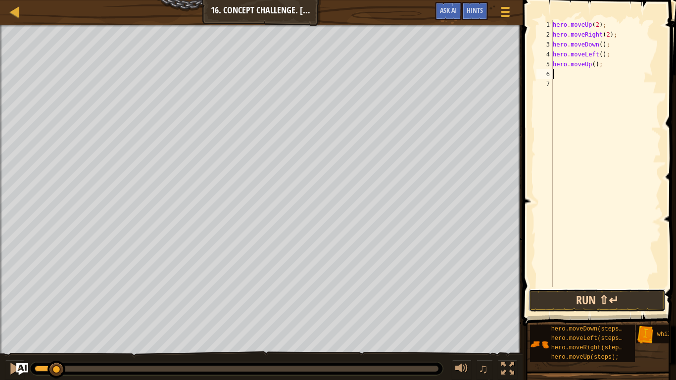
click at [599, 292] on button "Run ⇧↵" at bounding box center [597, 300] width 137 height 23
click at [627, 299] on button "Run ⇧↵" at bounding box center [597, 300] width 137 height 23
